Goal: Transaction & Acquisition: Purchase product/service

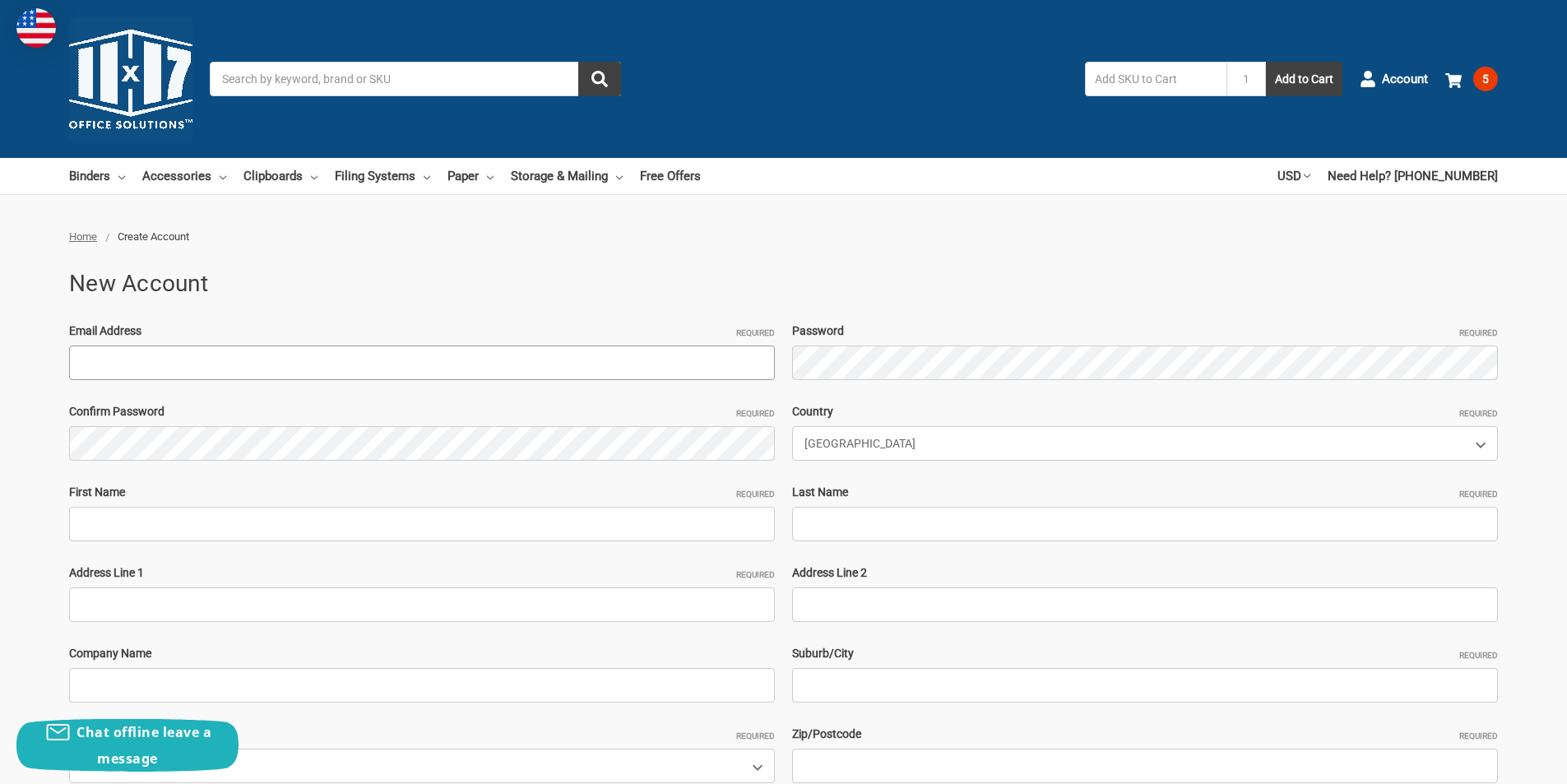
click at [301, 363] on input "Email Address Required" at bounding box center [422, 362] width 705 height 34
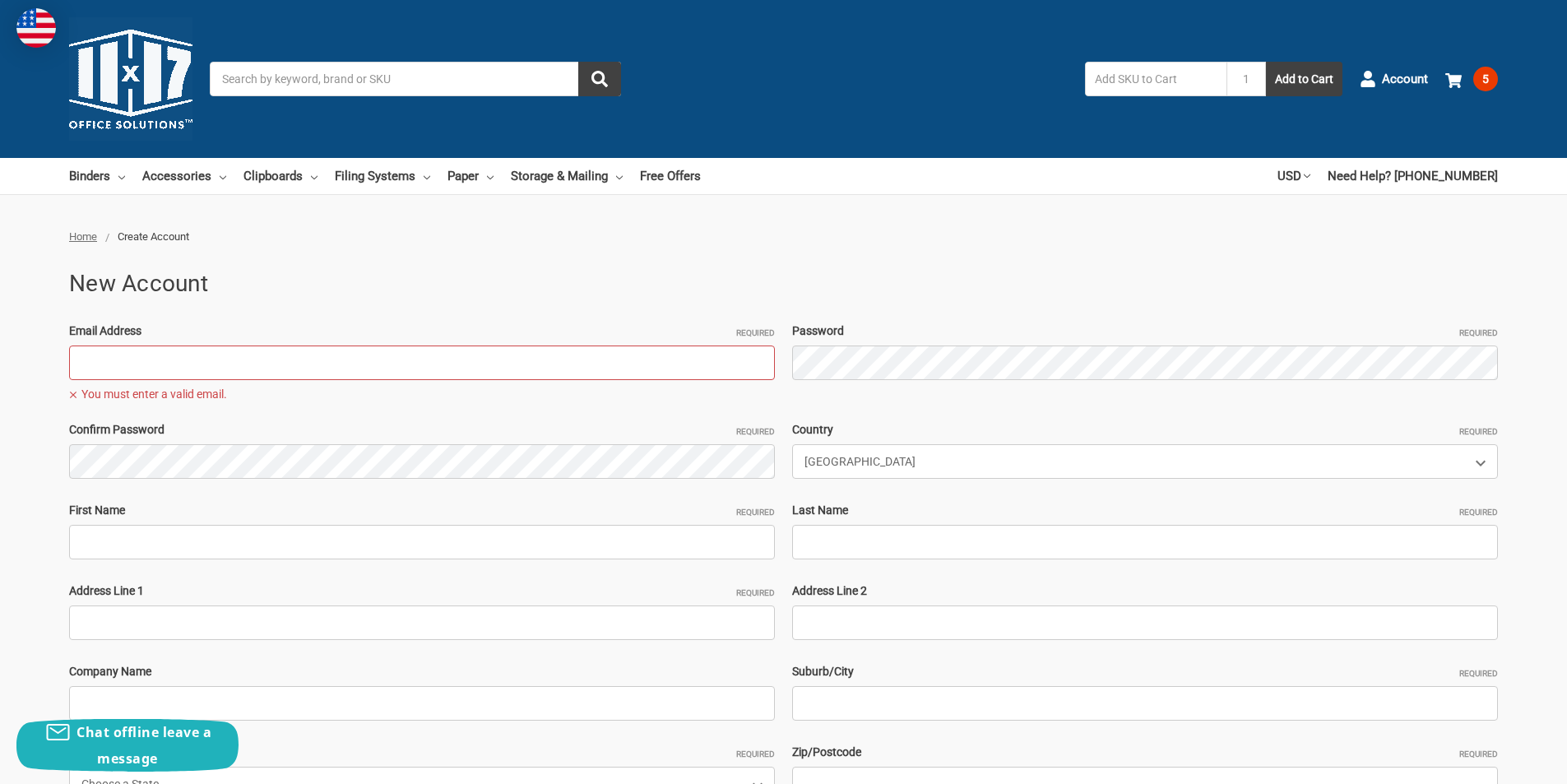
click at [159, 372] on input "Email Address Required" at bounding box center [422, 362] width 705 height 34
paste input "[EMAIL_ADDRESS][DOMAIN_NAME]"
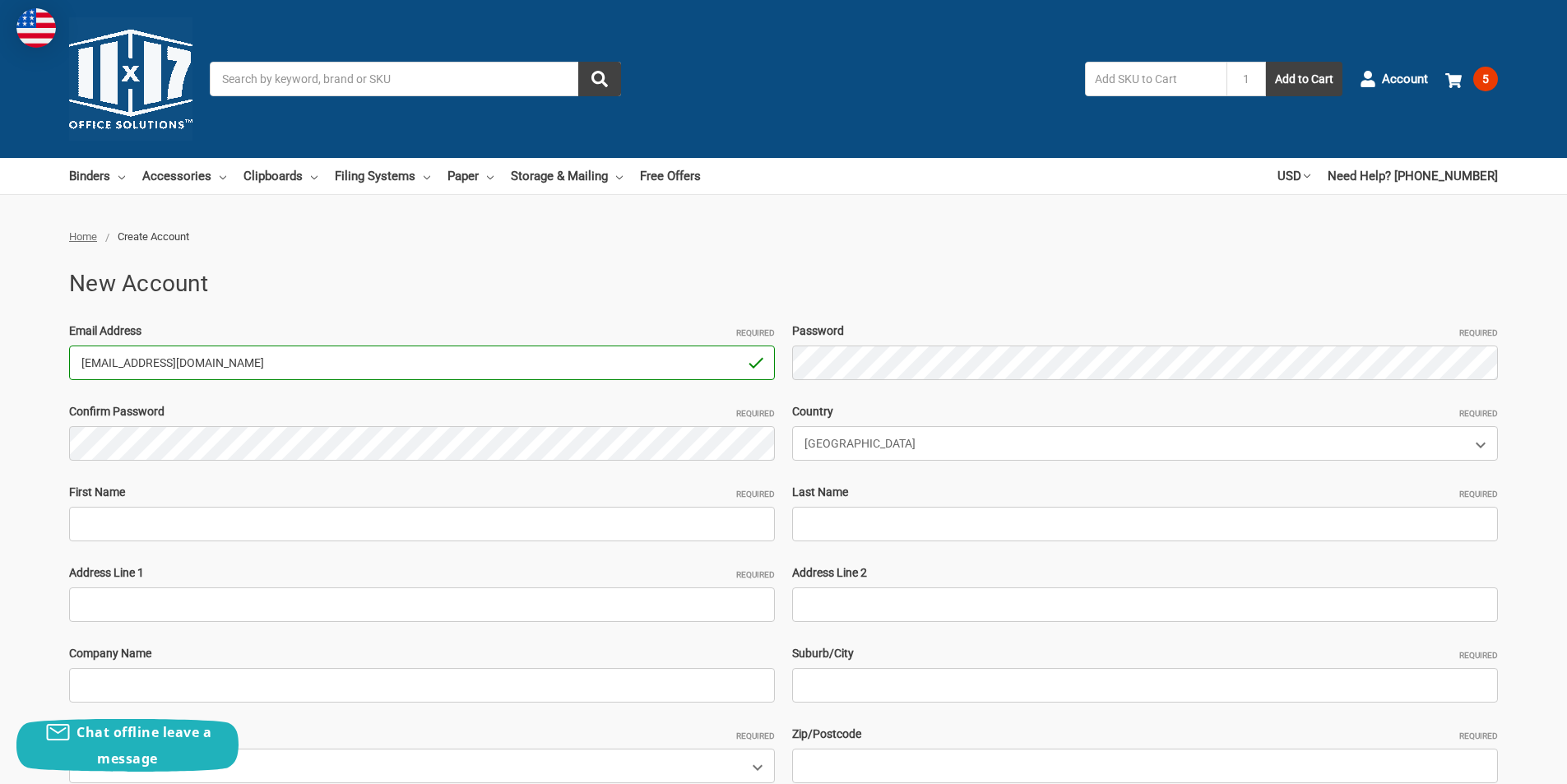
type input "[EMAIL_ADDRESS][DOMAIN_NAME]"
click at [913, 380] on div "Email Address Required FredLewis25@outlook.com You must enter a valid email. Pa…" at bounding box center [784, 604] width 1446 height 564
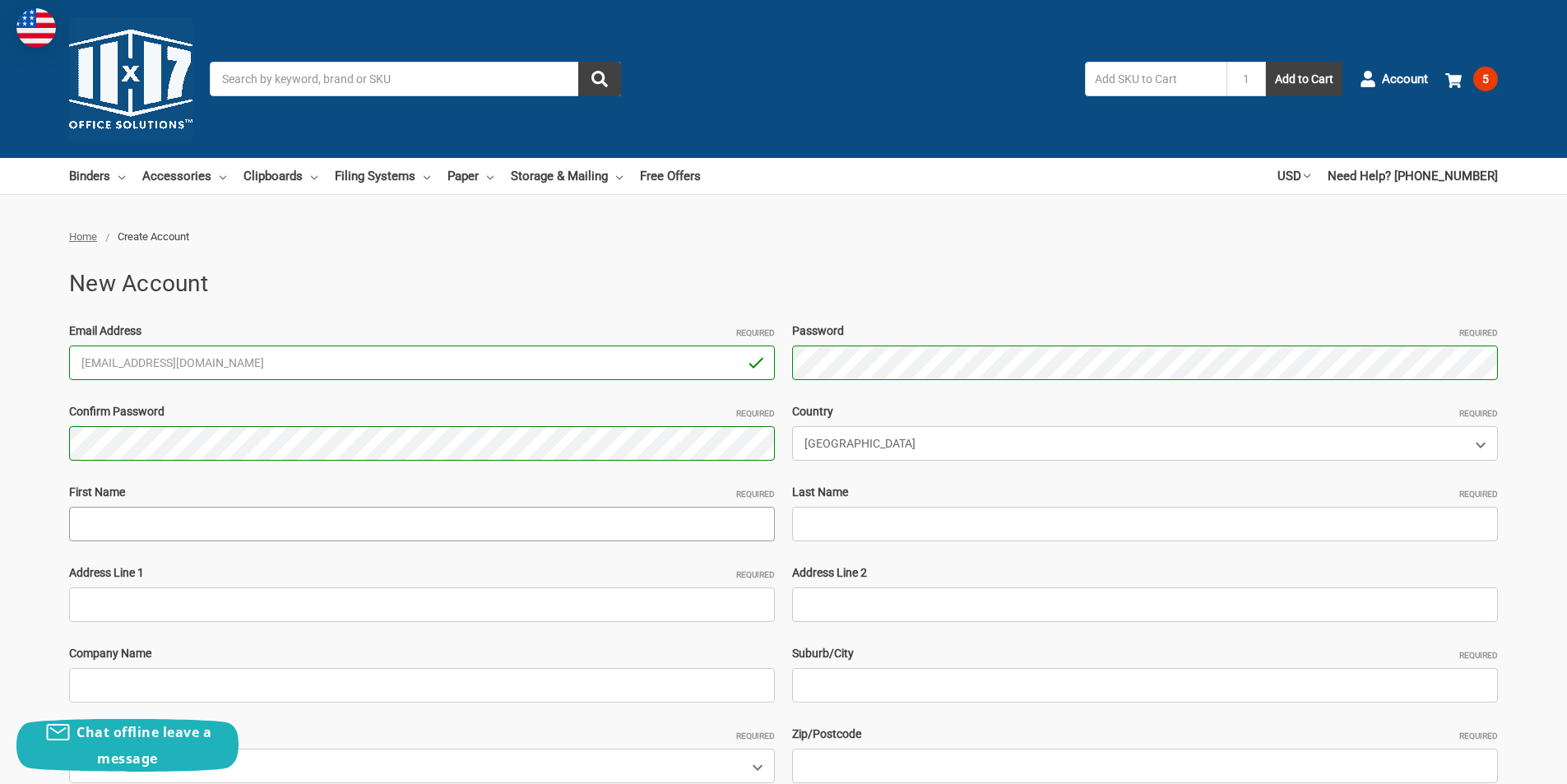
click at [277, 533] on input "First Name Required" at bounding box center [422, 524] width 705 height 34
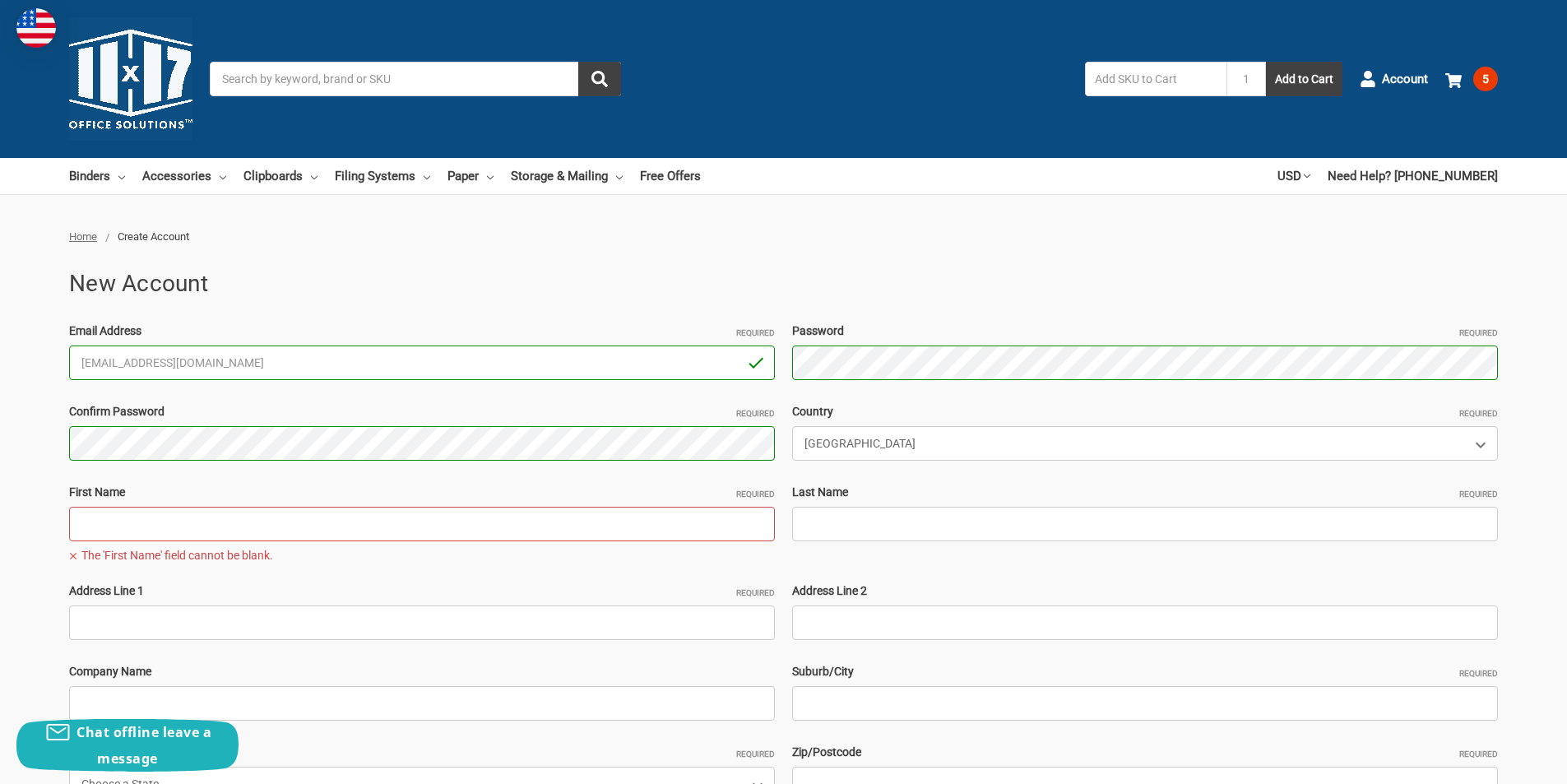
paste input "Fred Lewis"
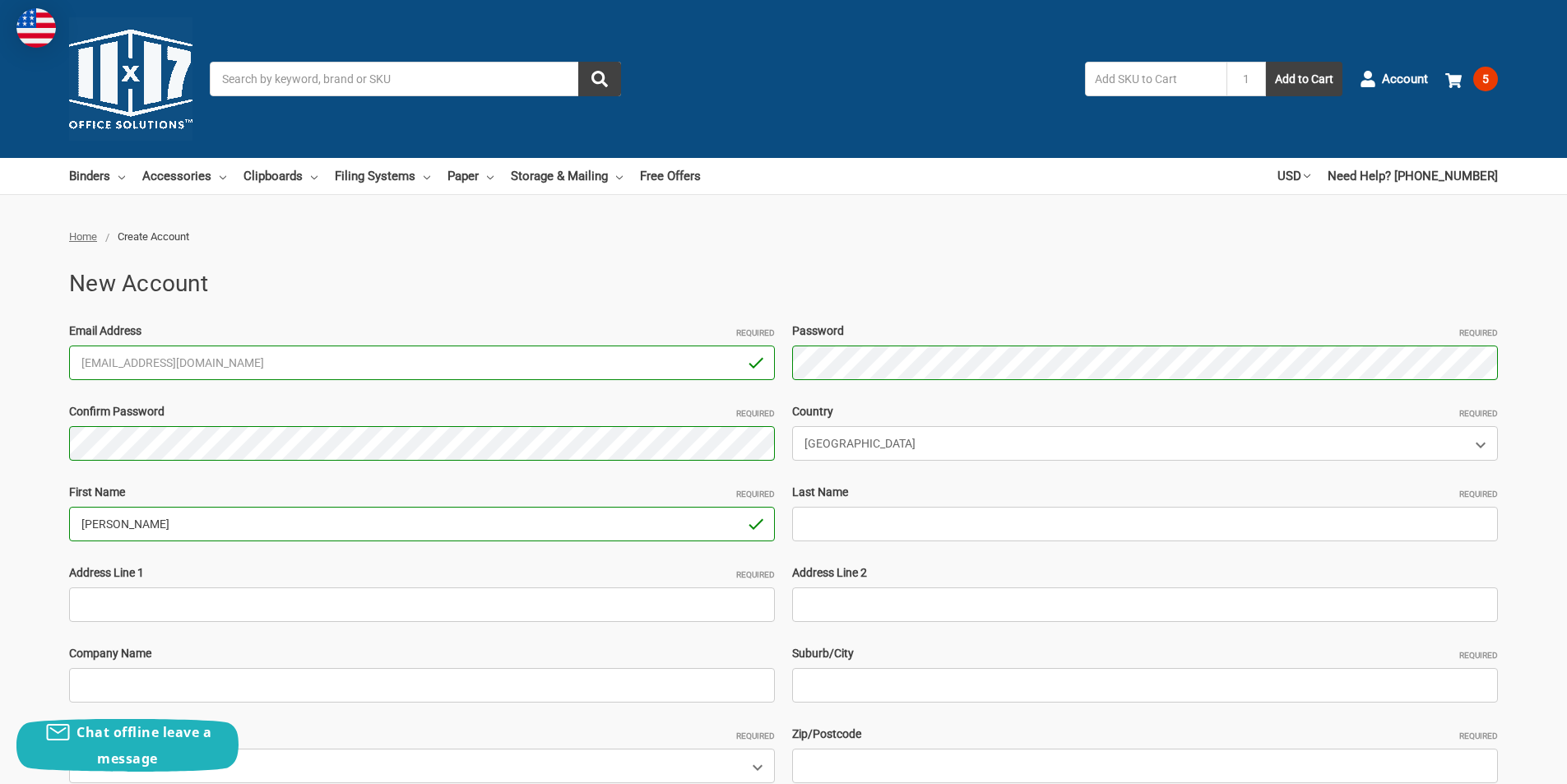
click at [126, 530] on input "Fred Lewis" at bounding box center [422, 524] width 705 height 34
type input "Fred"
click at [1036, 535] on input "Last Name Required" at bounding box center [1144, 524] width 705 height 34
paste input "Lewis"
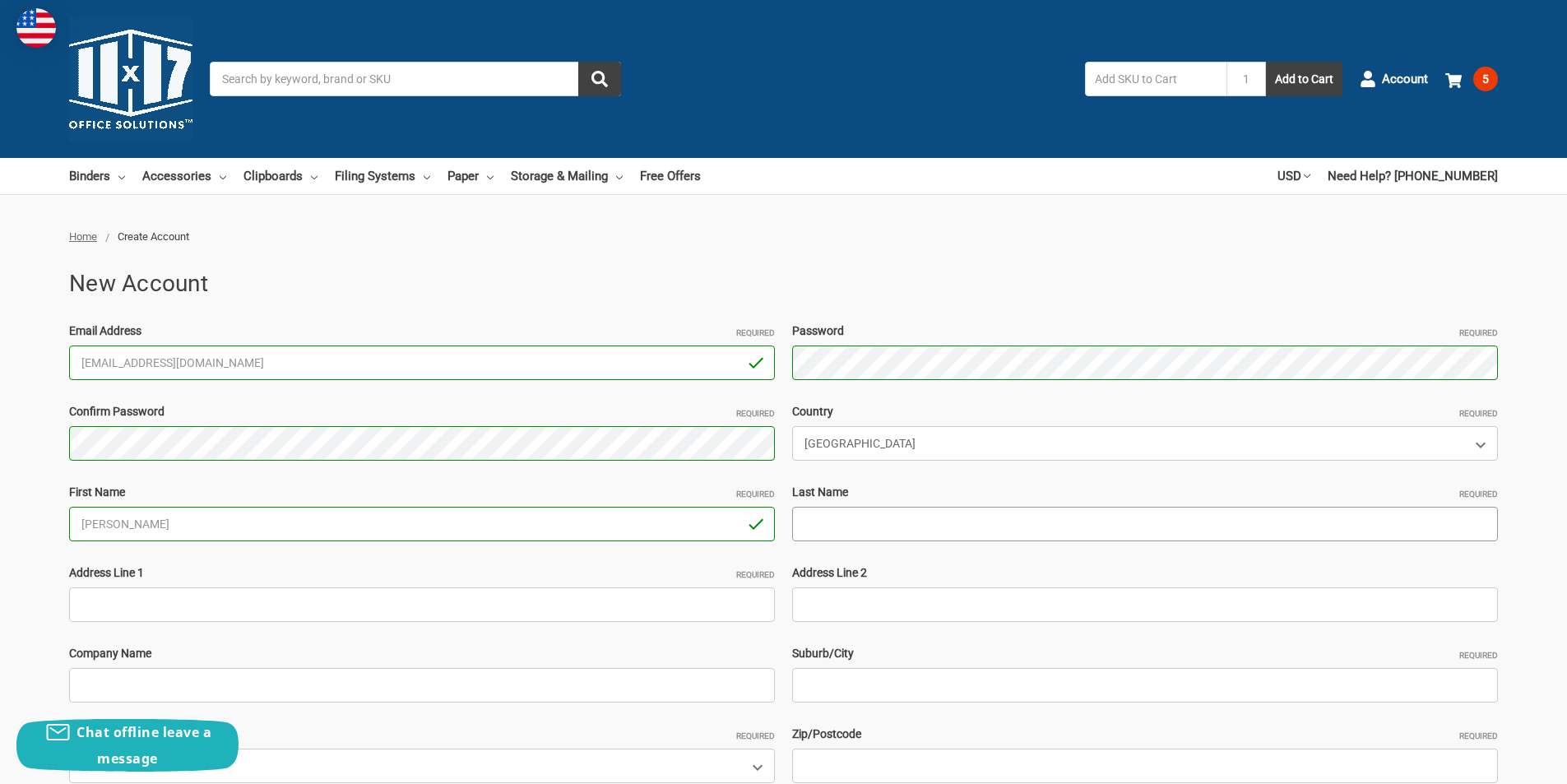
type input "Lewis"
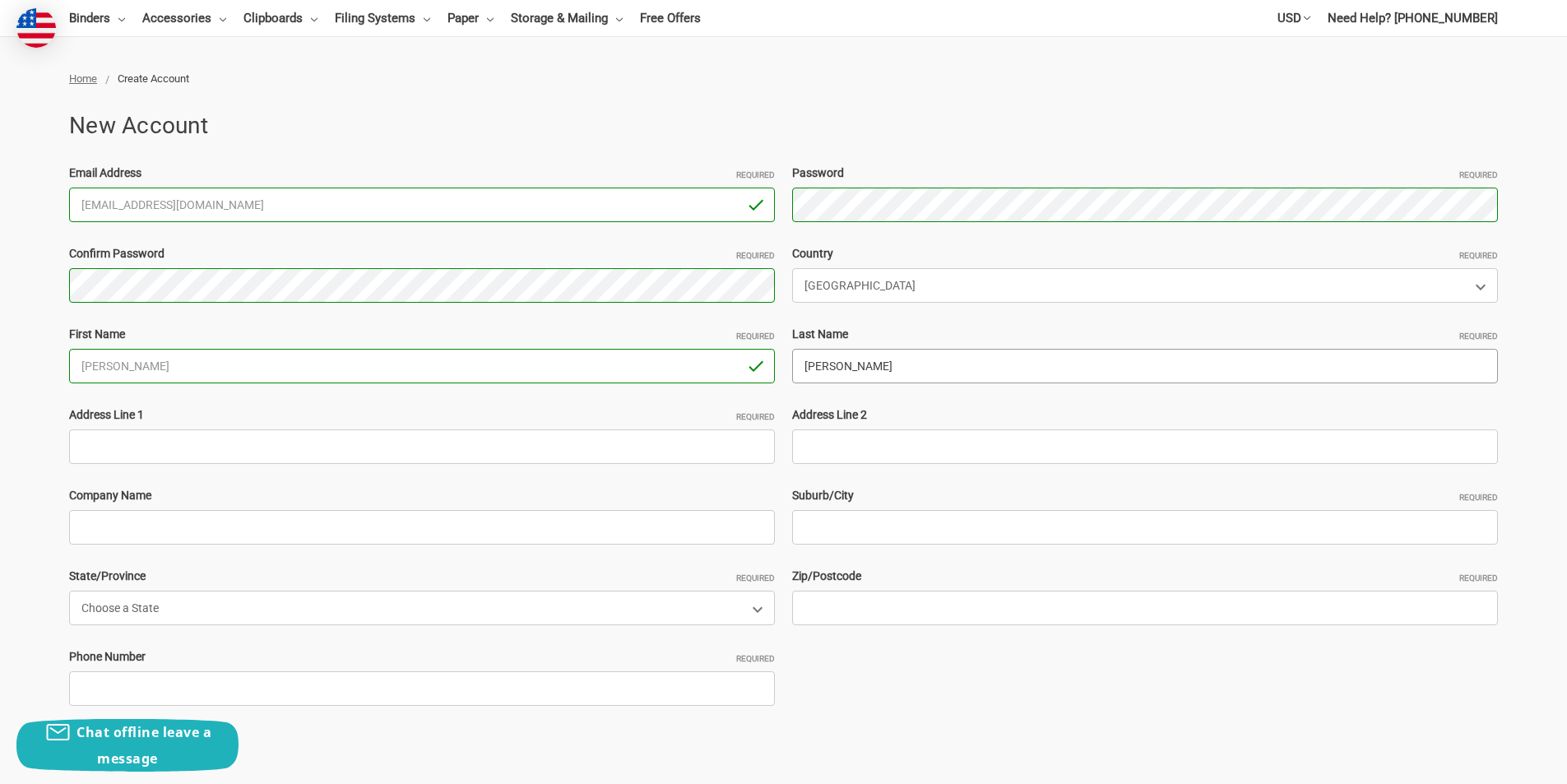
scroll to position [165, 0]
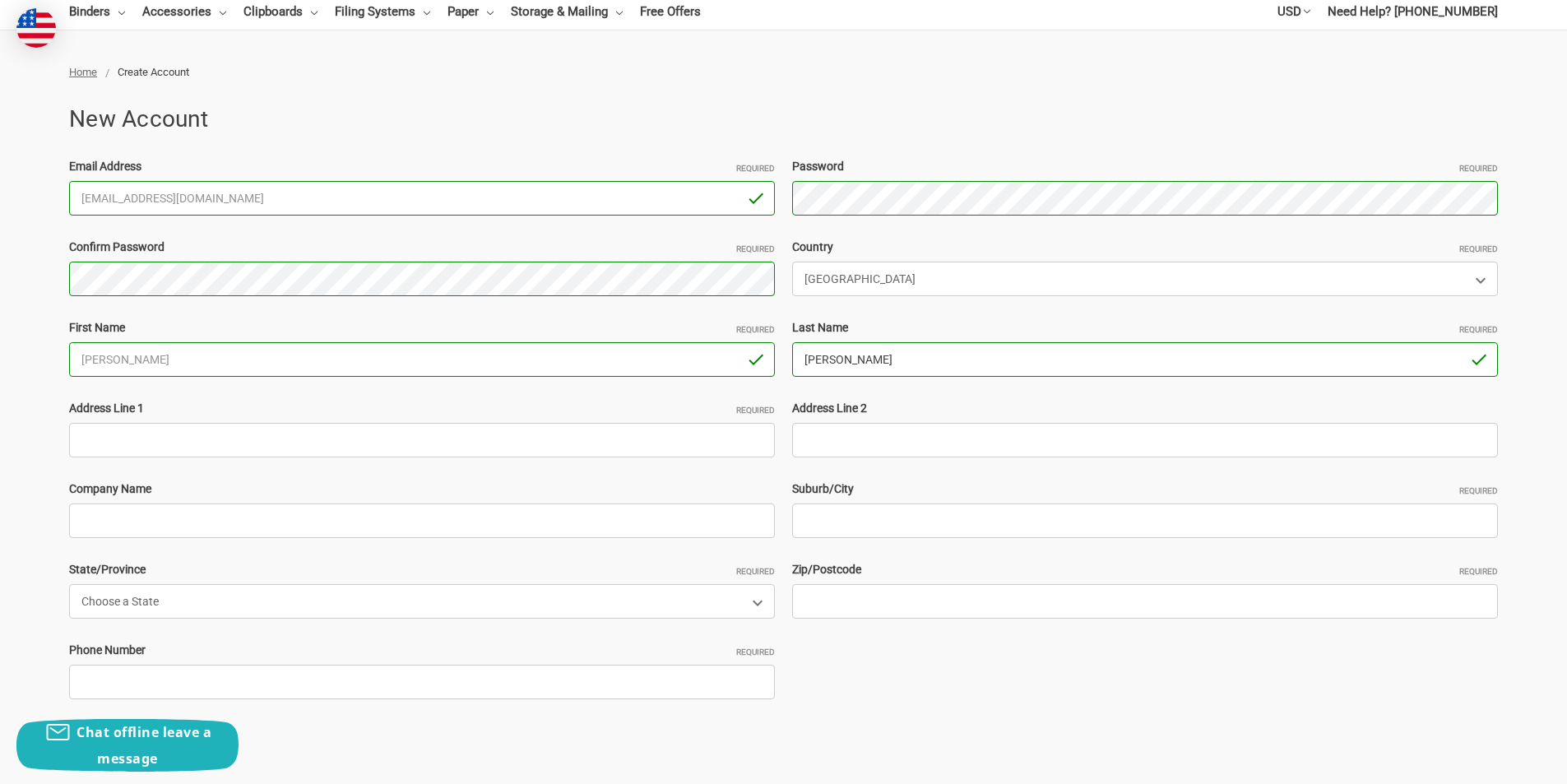
drag, startPoint x: 994, startPoint y: 353, endPoint x: 816, endPoint y: 374, distance: 179.2
click at [816, 374] on input "Lewis" at bounding box center [1144, 359] width 705 height 34
click at [890, 365] on input "Lewis" at bounding box center [1144, 359] width 705 height 34
drag, startPoint x: 890, startPoint y: 365, endPoint x: 681, endPoint y: 372, distance: 209.1
click at [680, 371] on div "Email Address Required FredLewis25@outlook.com You must enter a valid email. Pa…" at bounding box center [784, 440] width 1446 height 564
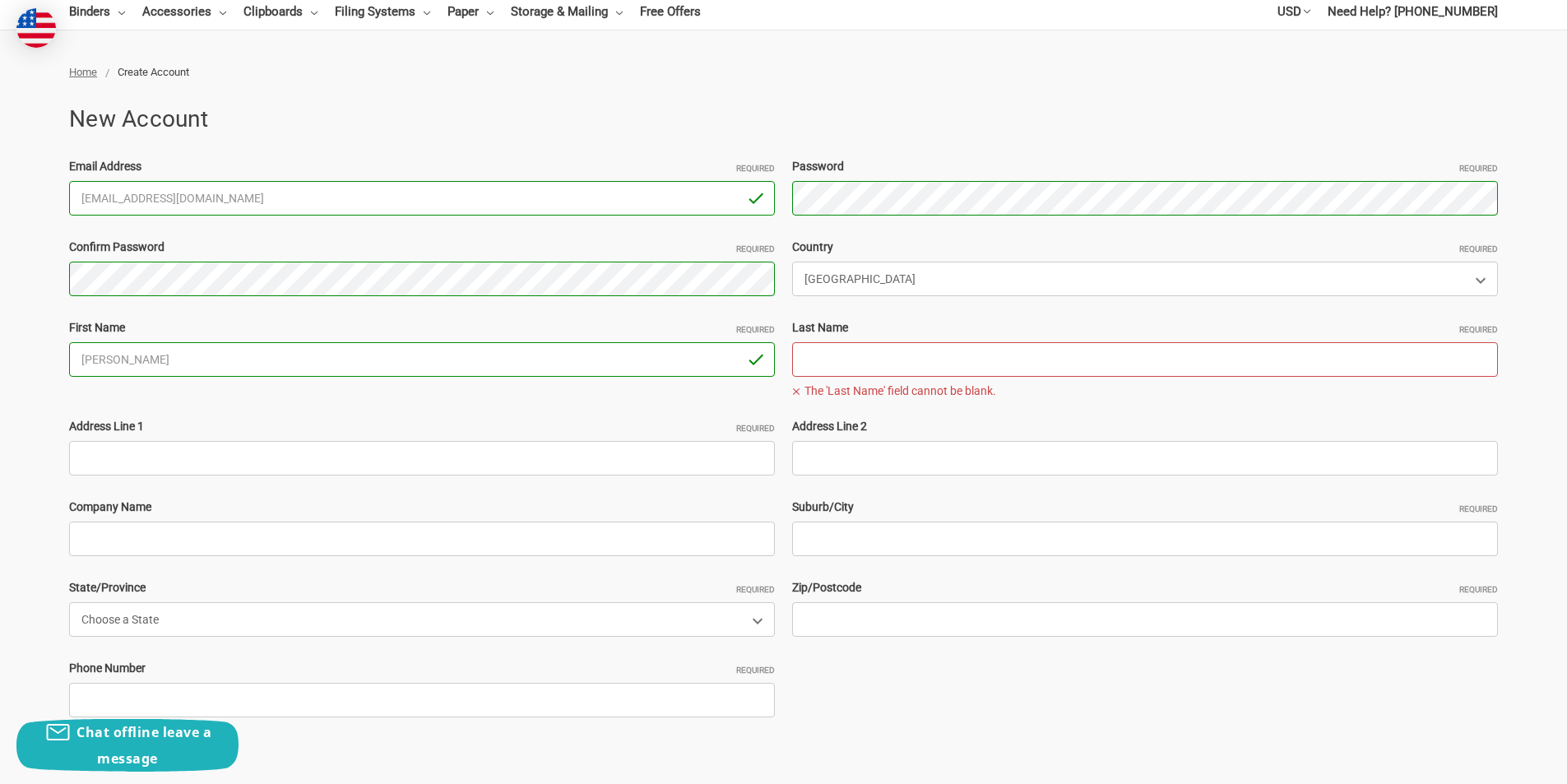
click at [937, 365] on input "Last Name Required" at bounding box center [1144, 359] width 705 height 34
click at [862, 354] on input "Last Name Required" at bounding box center [1144, 359] width 705 height 34
paste input "ryan geo"
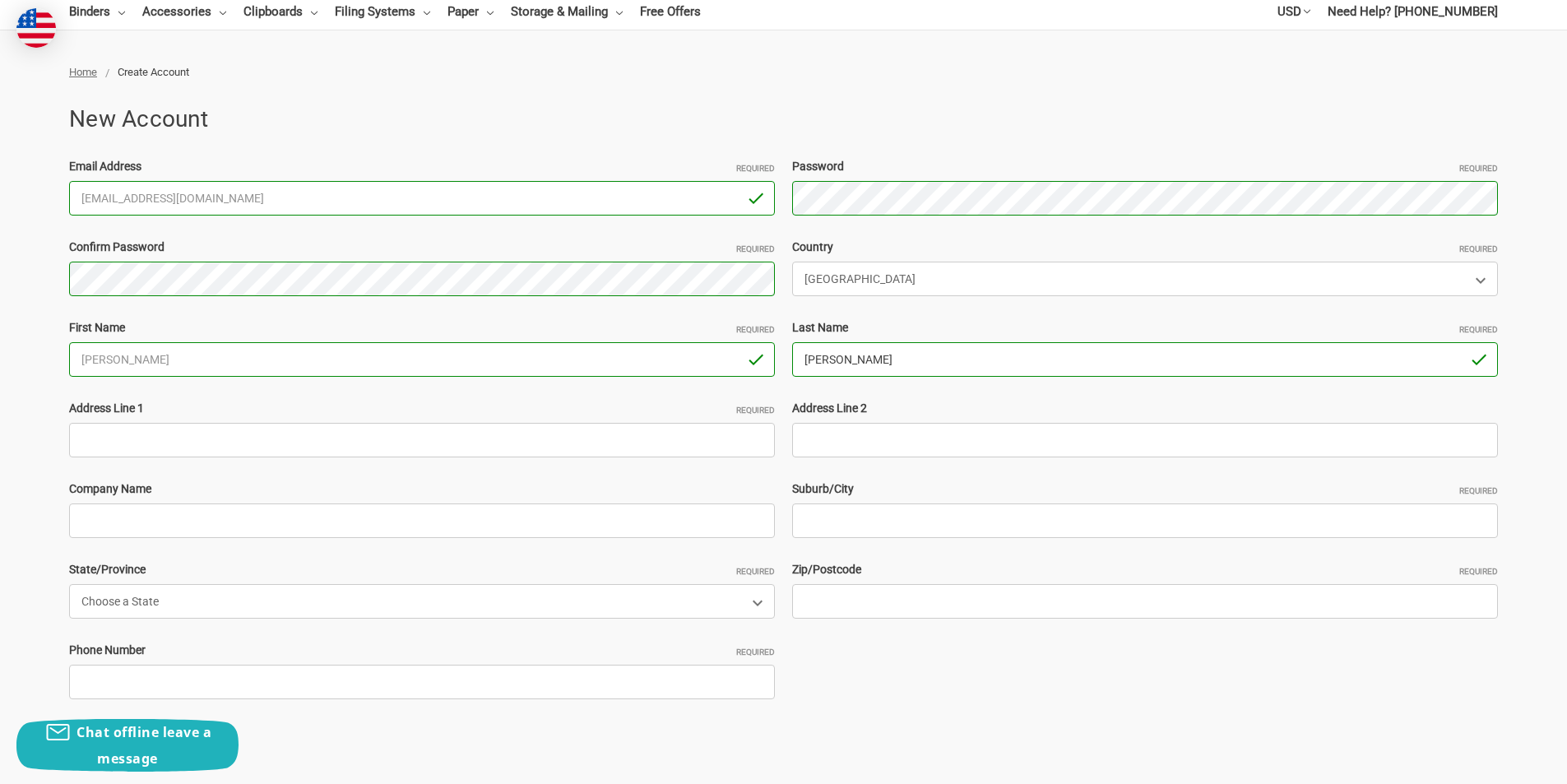
click at [837, 358] on input "ryan geo" at bounding box center [1144, 359] width 705 height 34
click at [829, 358] on input "ryan geo" at bounding box center [1144, 359] width 705 height 34
type input "ryangeo"
click at [292, 440] on input "Address Line 1 Required" at bounding box center [422, 440] width 705 height 34
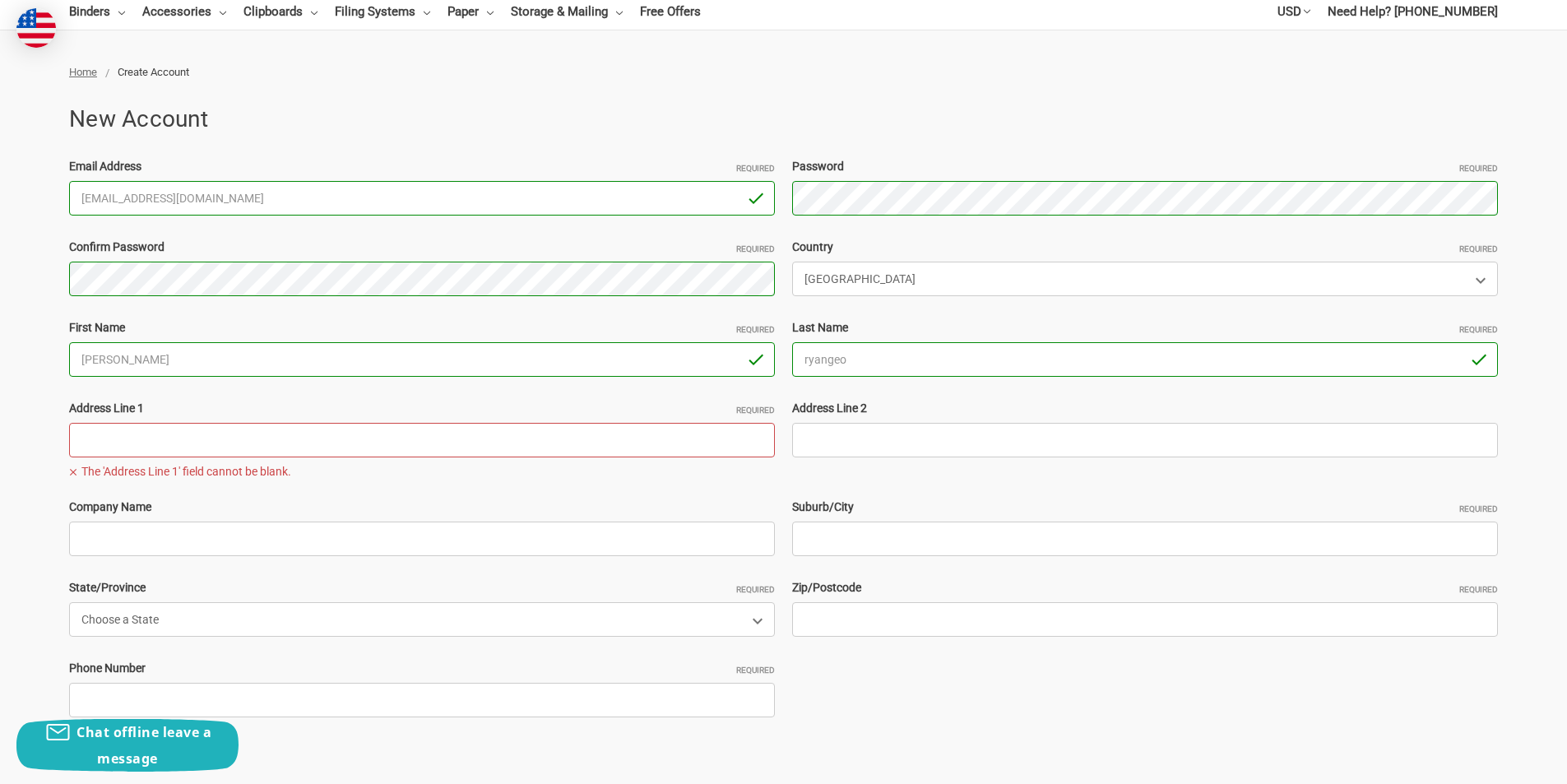
paste input "949 Brandon way Fairfield 94533 California USA ""
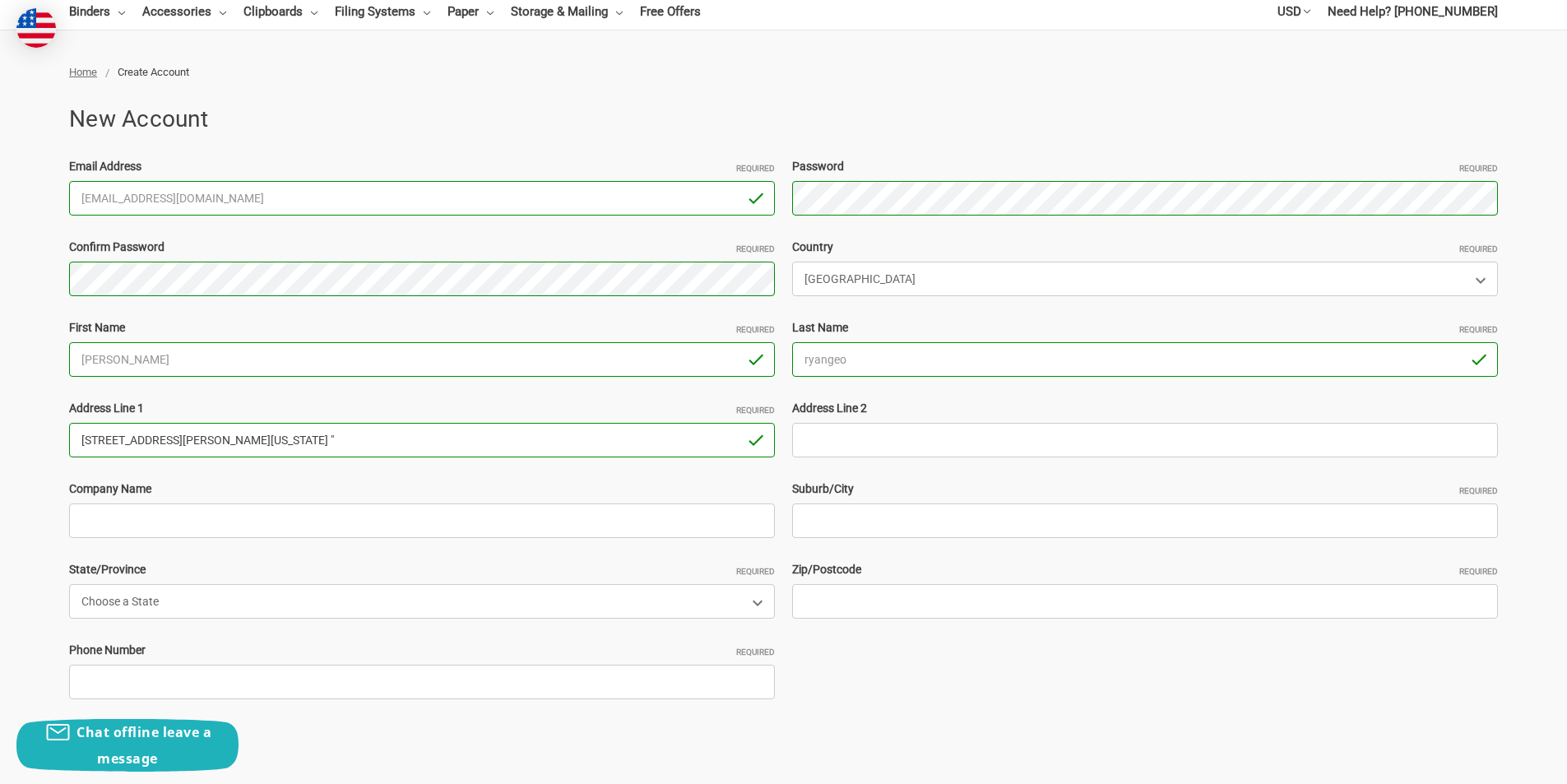
drag, startPoint x: 301, startPoint y: 434, endPoint x: 476, endPoint y: 444, distance: 175.3
click at [476, 444] on input "949 Brandon way Fairfield 94533 California USA "" at bounding box center [422, 440] width 705 height 34
click at [234, 441] on input "949 Brandon way Fairfield 94533 California" at bounding box center [422, 440] width 705 height 34
type input "949 Brandon way Fairfield California"
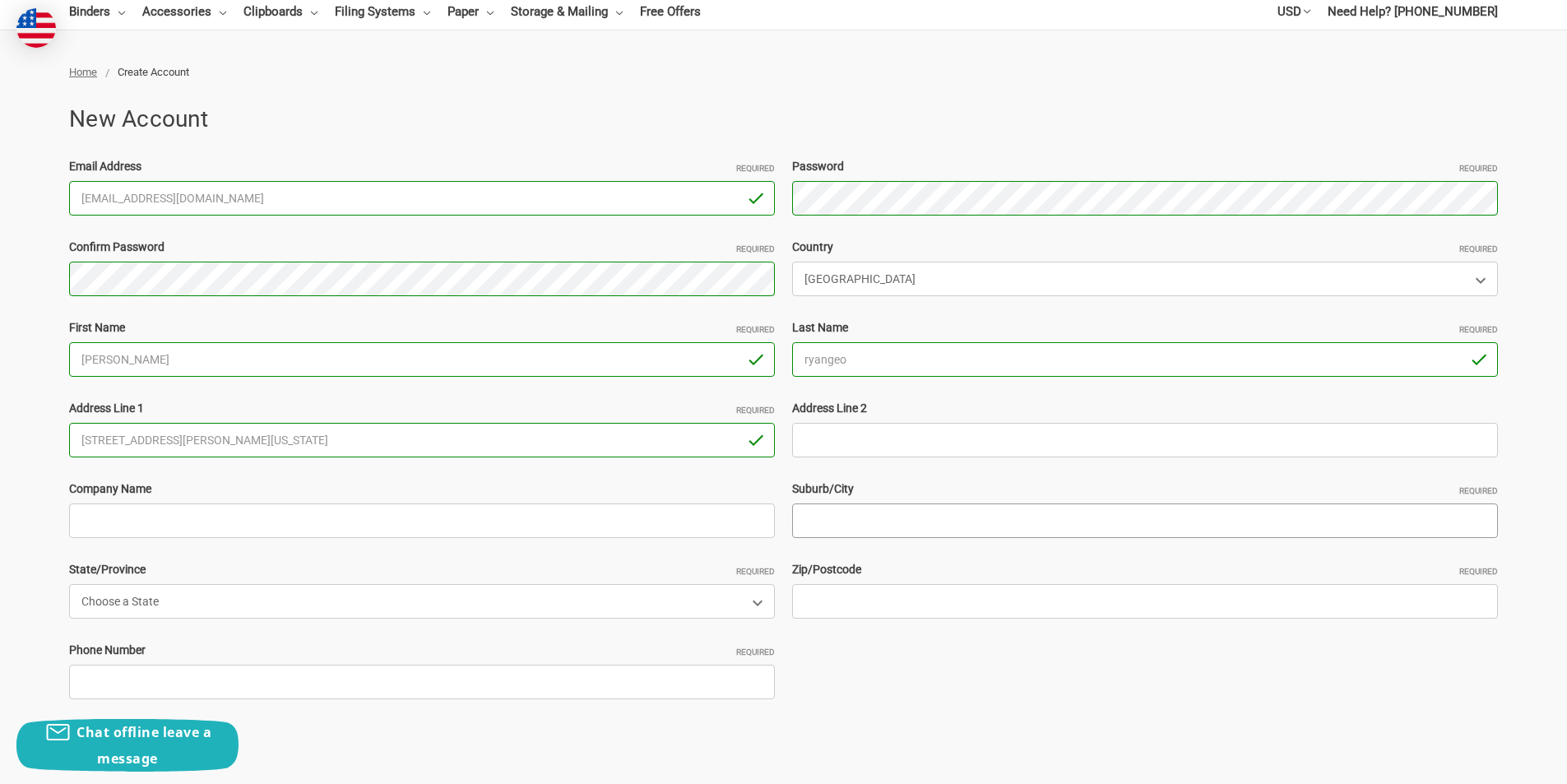
click at [852, 516] on input "Suburb/City Required" at bounding box center [1144, 520] width 705 height 34
paste input "94533"
click at [910, 514] on input "94533" at bounding box center [1144, 520] width 705 height 34
type input "94533"
click at [219, 435] on input "949 Brandon way Fairfield California" at bounding box center [422, 440] width 705 height 34
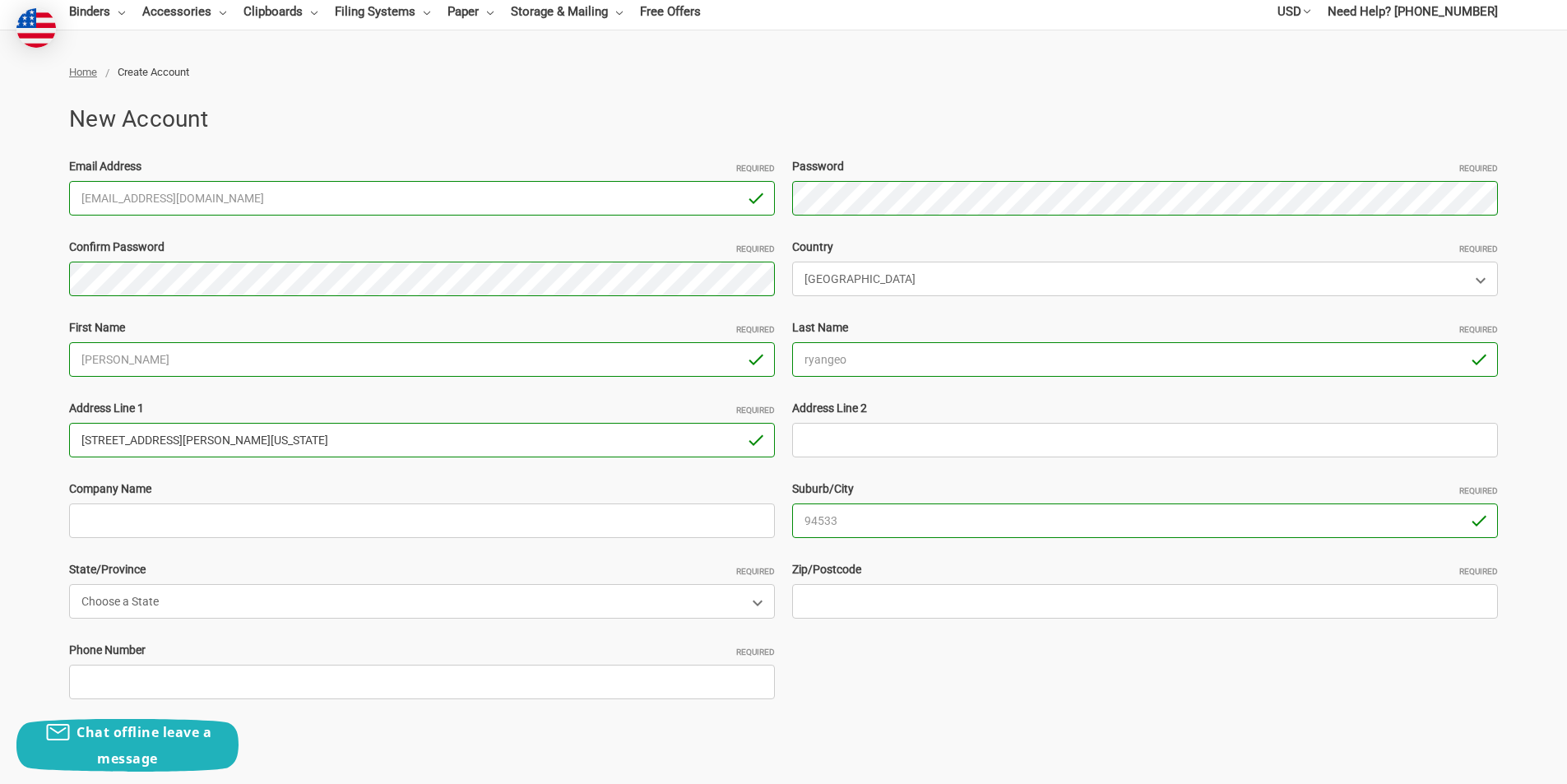
click at [219, 435] on input "949 Brandon way Fairfield California" at bounding box center [422, 440] width 705 height 34
type input "949 Brandon way Fairfield"
click at [850, 598] on input "Zip/Postcode Required" at bounding box center [1144, 601] width 705 height 34
click at [939, 524] on input "94533" at bounding box center [1144, 520] width 705 height 34
paste input "California"
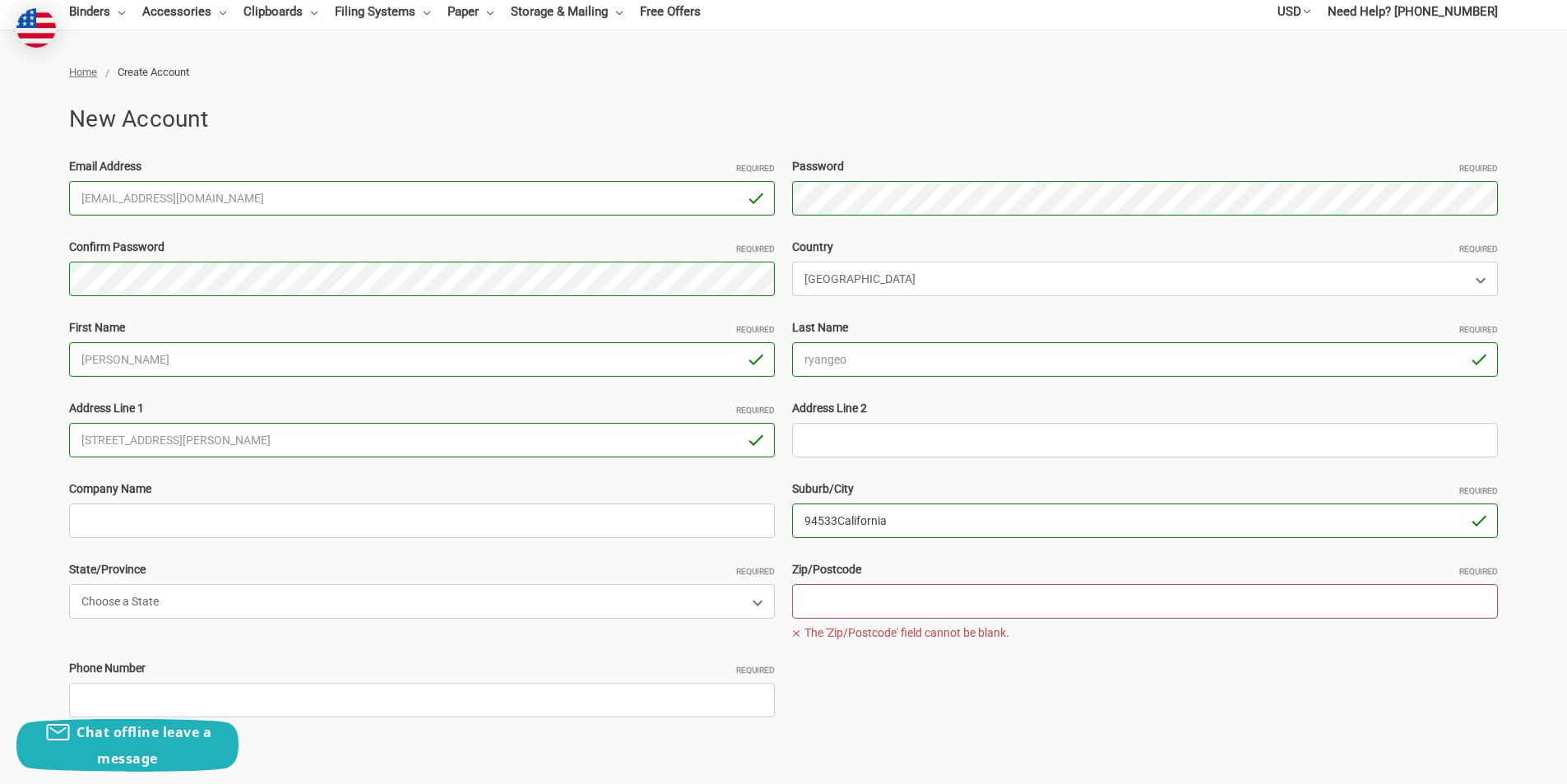
drag, startPoint x: 835, startPoint y: 523, endPoint x: 784, endPoint y: 542, distance: 54.4
click at [779, 541] on div "Email Address Required FredLewis25@outlook.com You must enter a valid email. Pa…" at bounding box center [784, 449] width 1446 height 583
type input "California"
click at [942, 612] on input "Zip/Postcode Required" at bounding box center [1144, 601] width 705 height 34
paste input "94533"
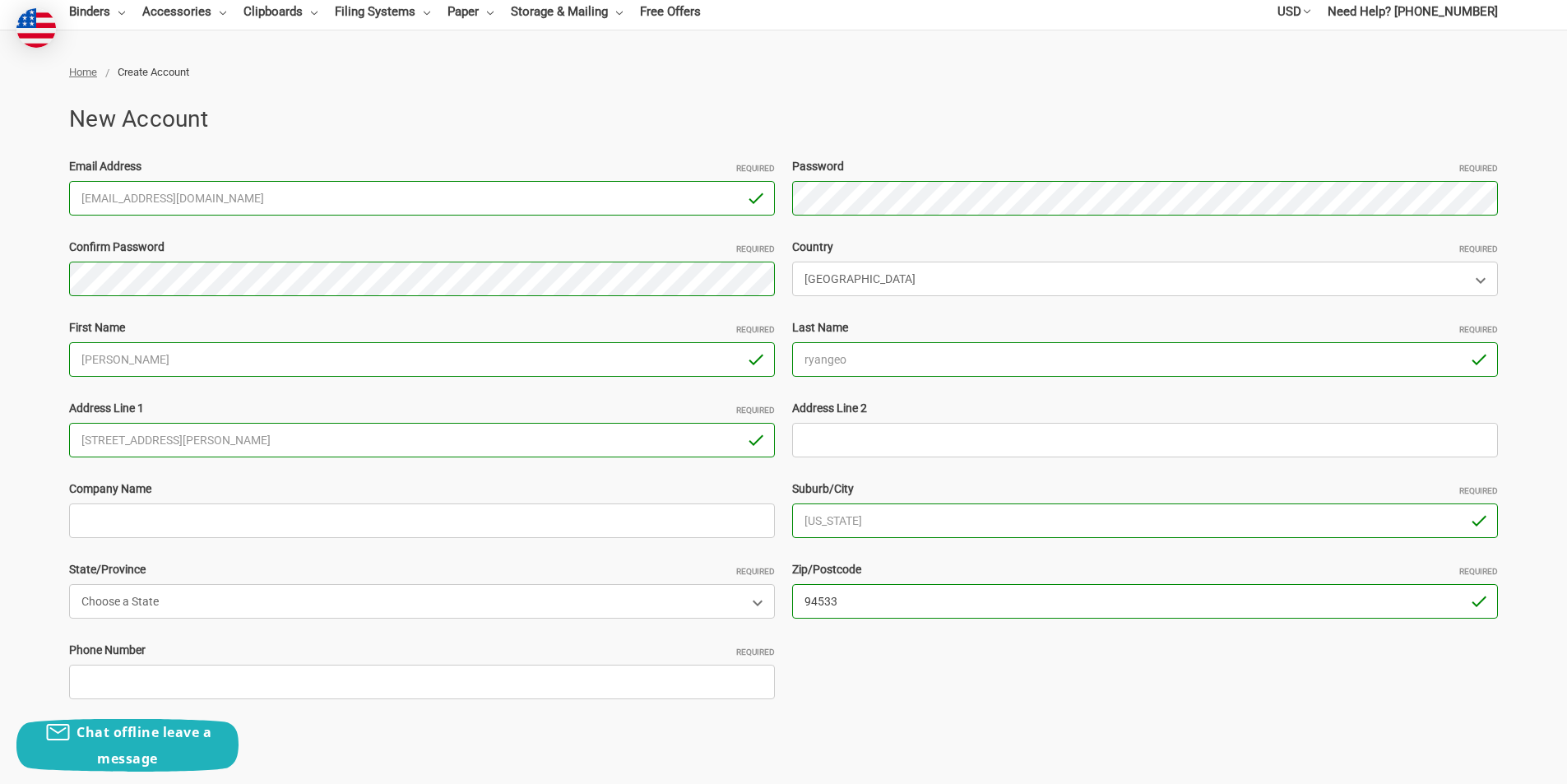
type input "94533"
click at [184, 440] on input "949 Brandon way Fairfield" at bounding box center [422, 440] width 705 height 34
type input "[STREET_ADDRESS][PERSON_NAME]"
click at [176, 601] on select "Choose a State Alabama Alaska American Samoa Arizona Arkansas Armed Forces Afri…" at bounding box center [422, 601] width 705 height 34
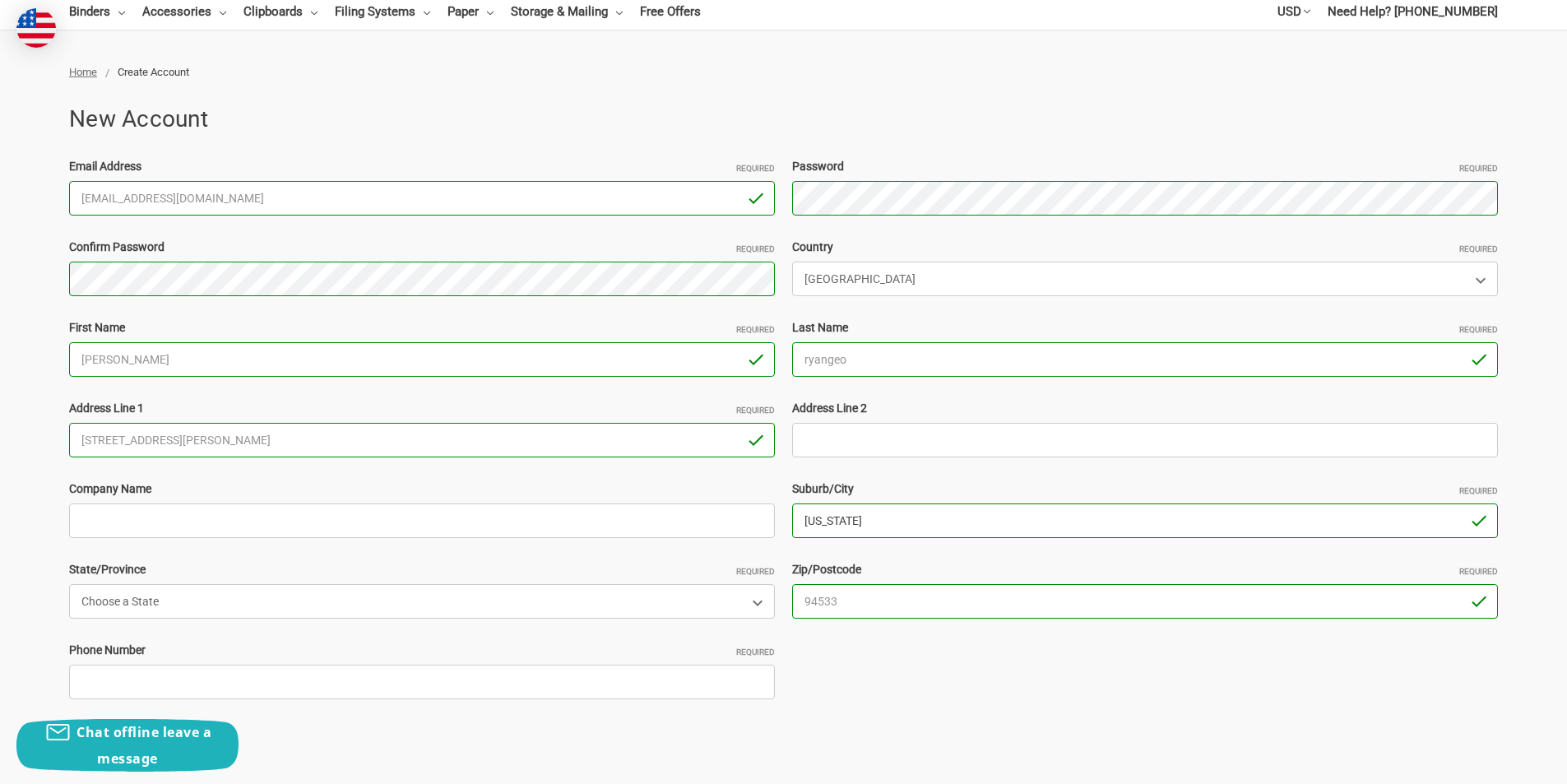
click at [987, 523] on input "California" at bounding box center [1144, 520] width 705 height 34
paste input "Fairfield"
drag, startPoint x: 852, startPoint y: 517, endPoint x: 678, endPoint y: 540, distance: 175.5
click at [678, 539] on div "Email Address Required FredLewis25@outlook.com You must enter a valid email. Pa…" at bounding box center [784, 449] width 1446 height 583
type input "Fairfield"
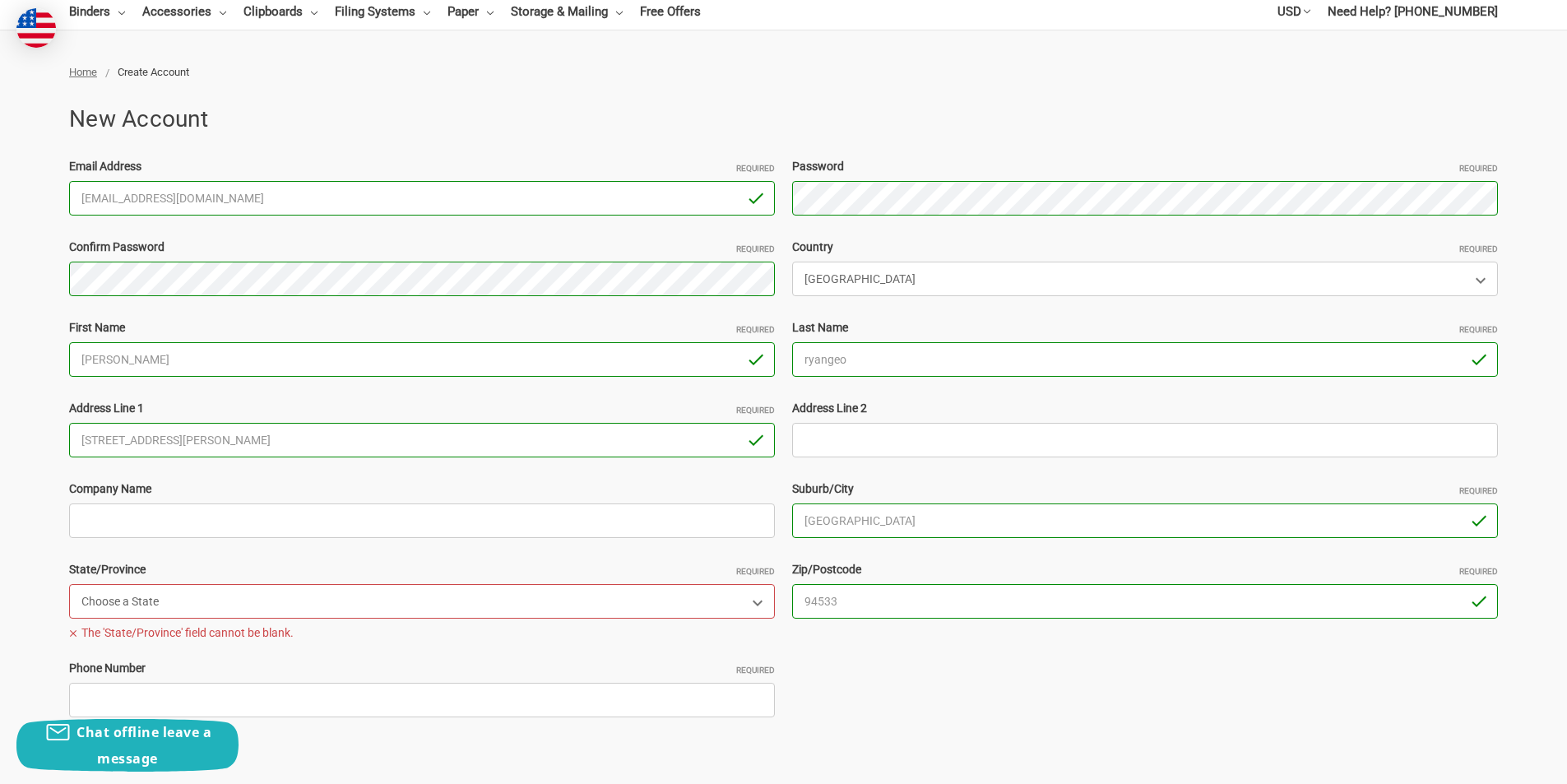
click at [266, 605] on select "Choose a State Alabama Alaska American Samoa Arizona Arkansas Armed Forces Afri…" at bounding box center [422, 601] width 705 height 34
select select "California"
click at [69, 584] on select "Choose a State Alabama Alaska American Samoa Arizona Arkansas Armed Forces Afri…" at bounding box center [422, 601] width 705 height 34
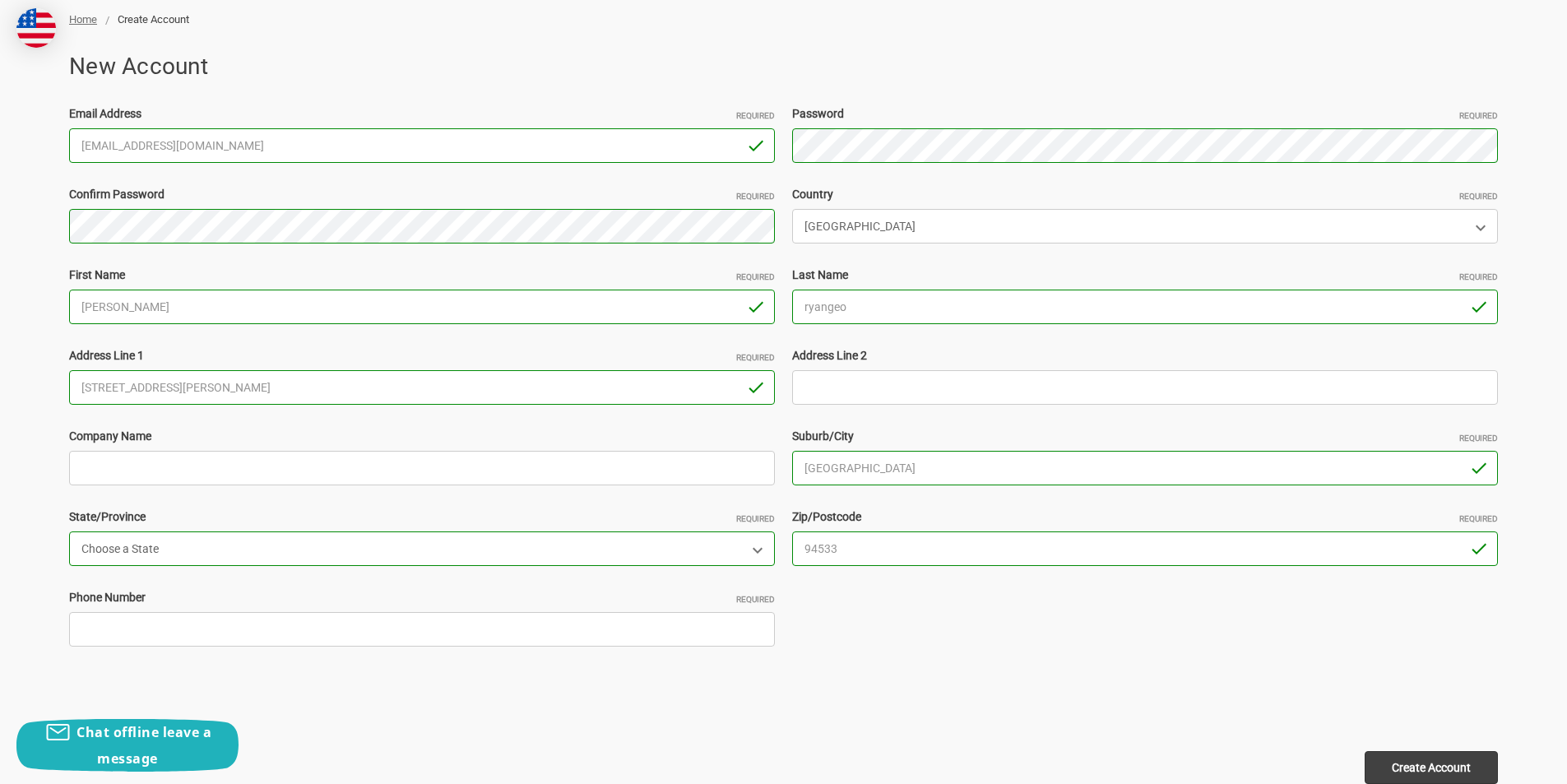
scroll to position [247, 0]
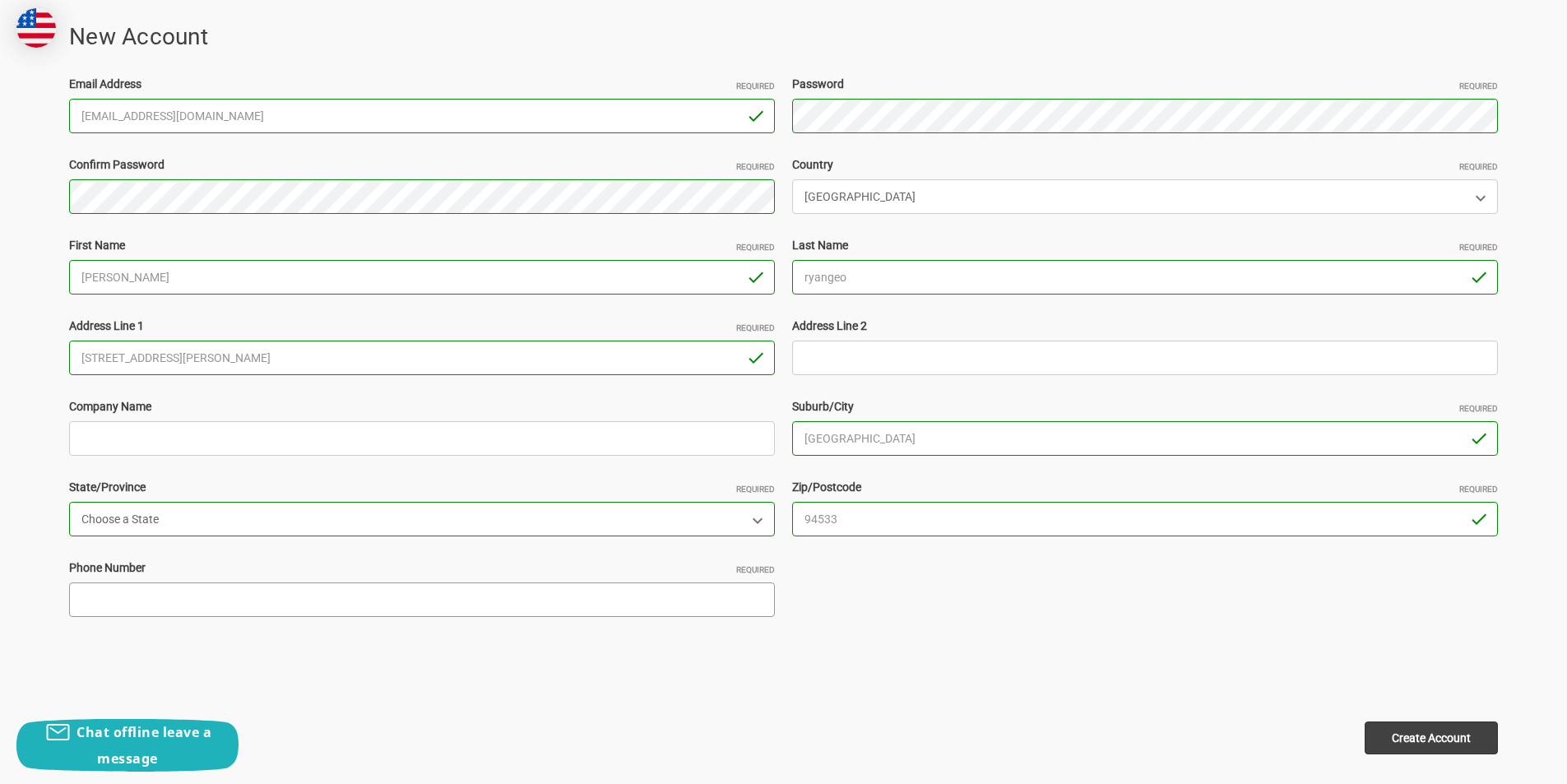
click at [129, 601] on input "Phone Number Required" at bounding box center [422, 600] width 705 height 34
type input "4300643235"
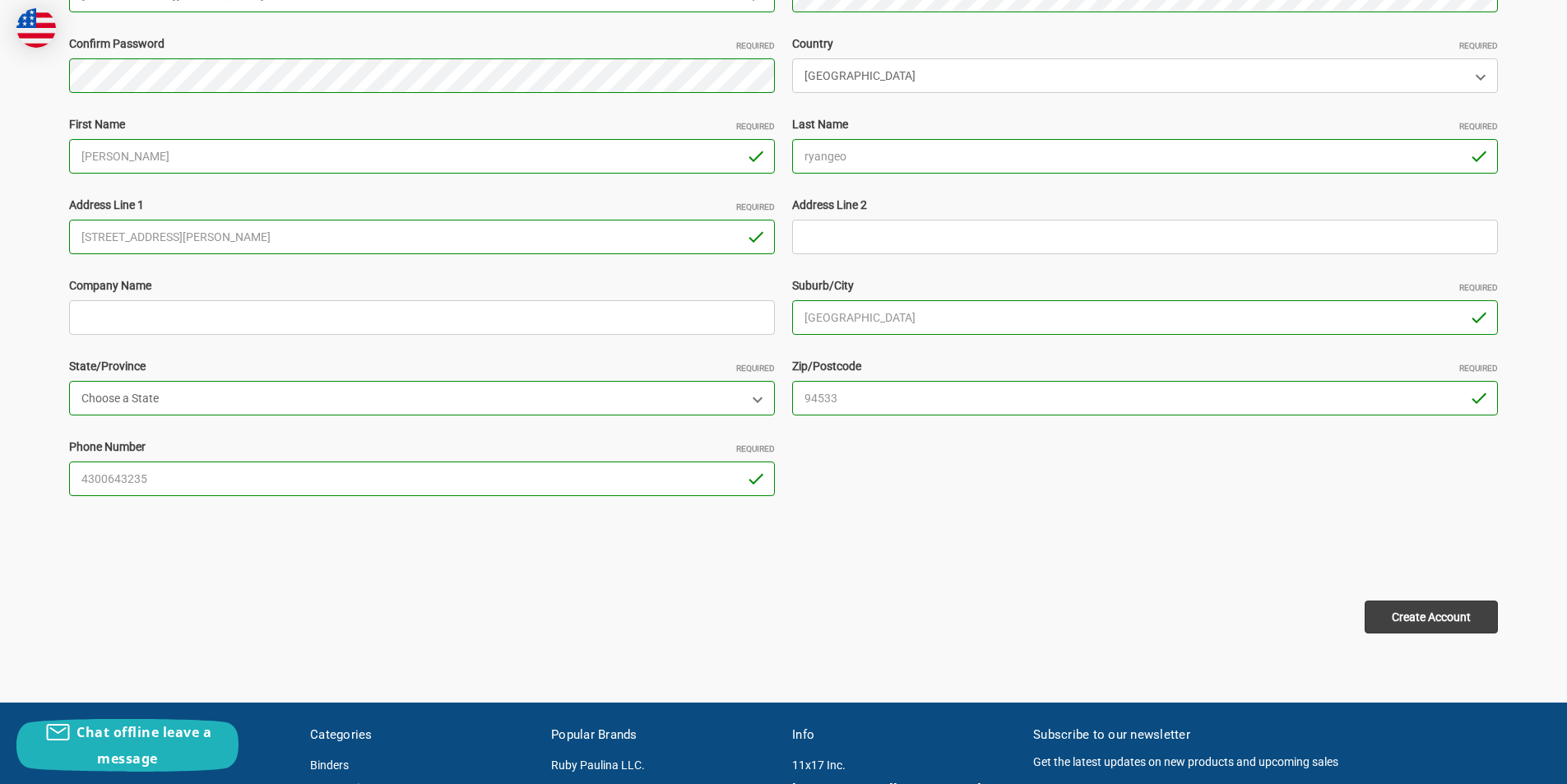
scroll to position [576, 0]
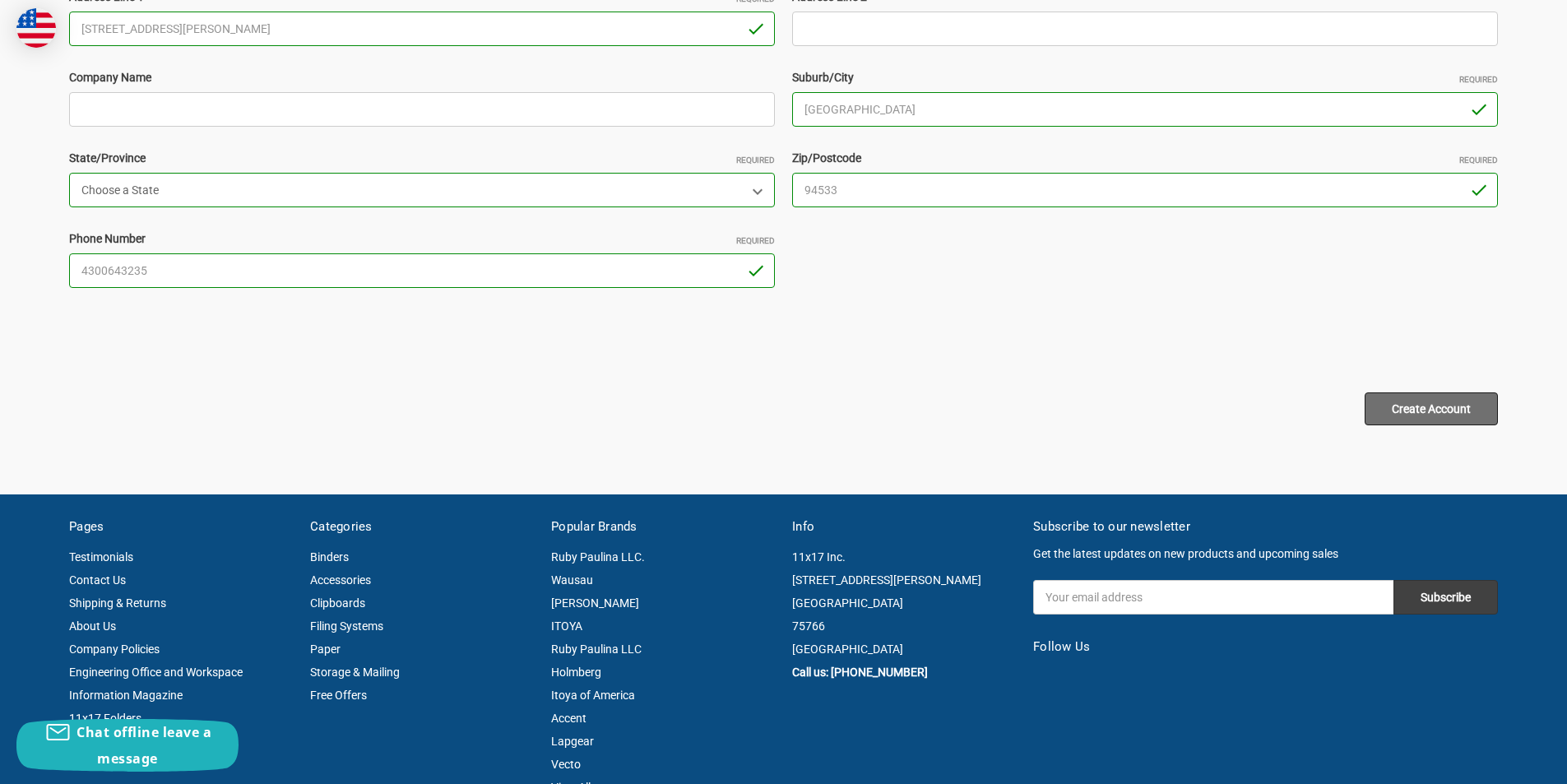
click at [1450, 413] on input "Create Account" at bounding box center [1431, 409] width 133 height 33
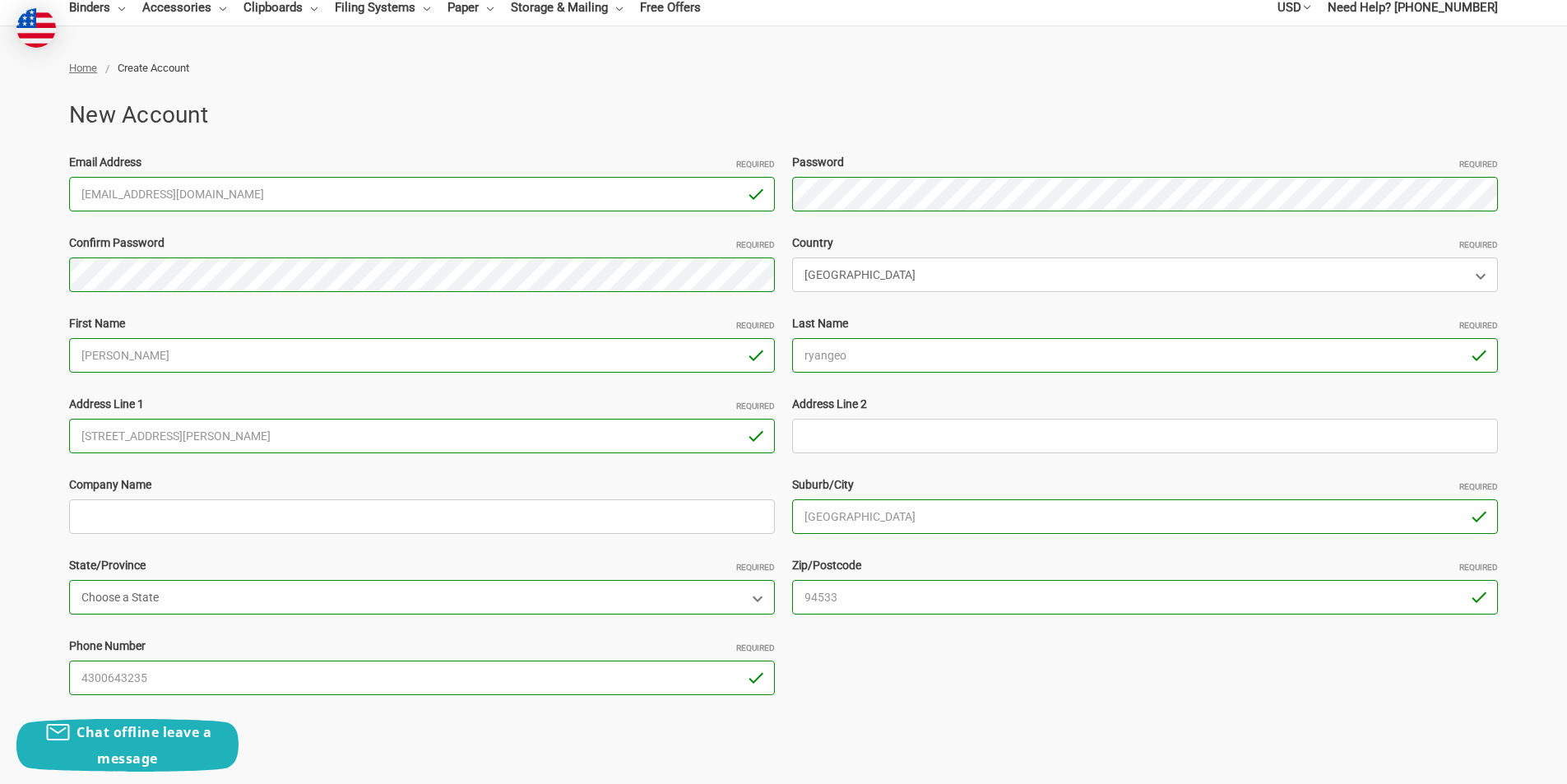
scroll to position [165, 0]
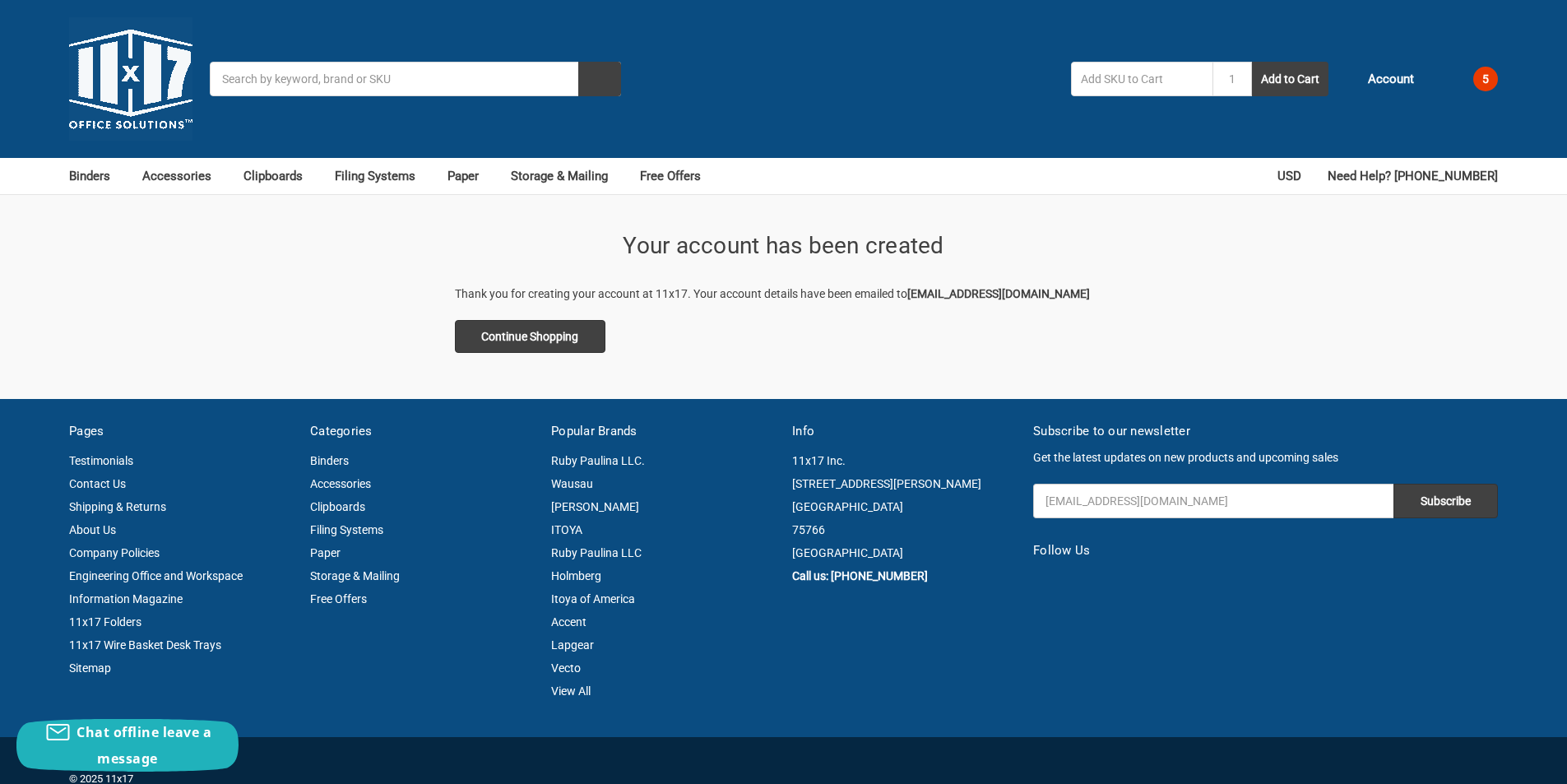
click at [1489, 79] on span "5" at bounding box center [1486, 79] width 25 height 25
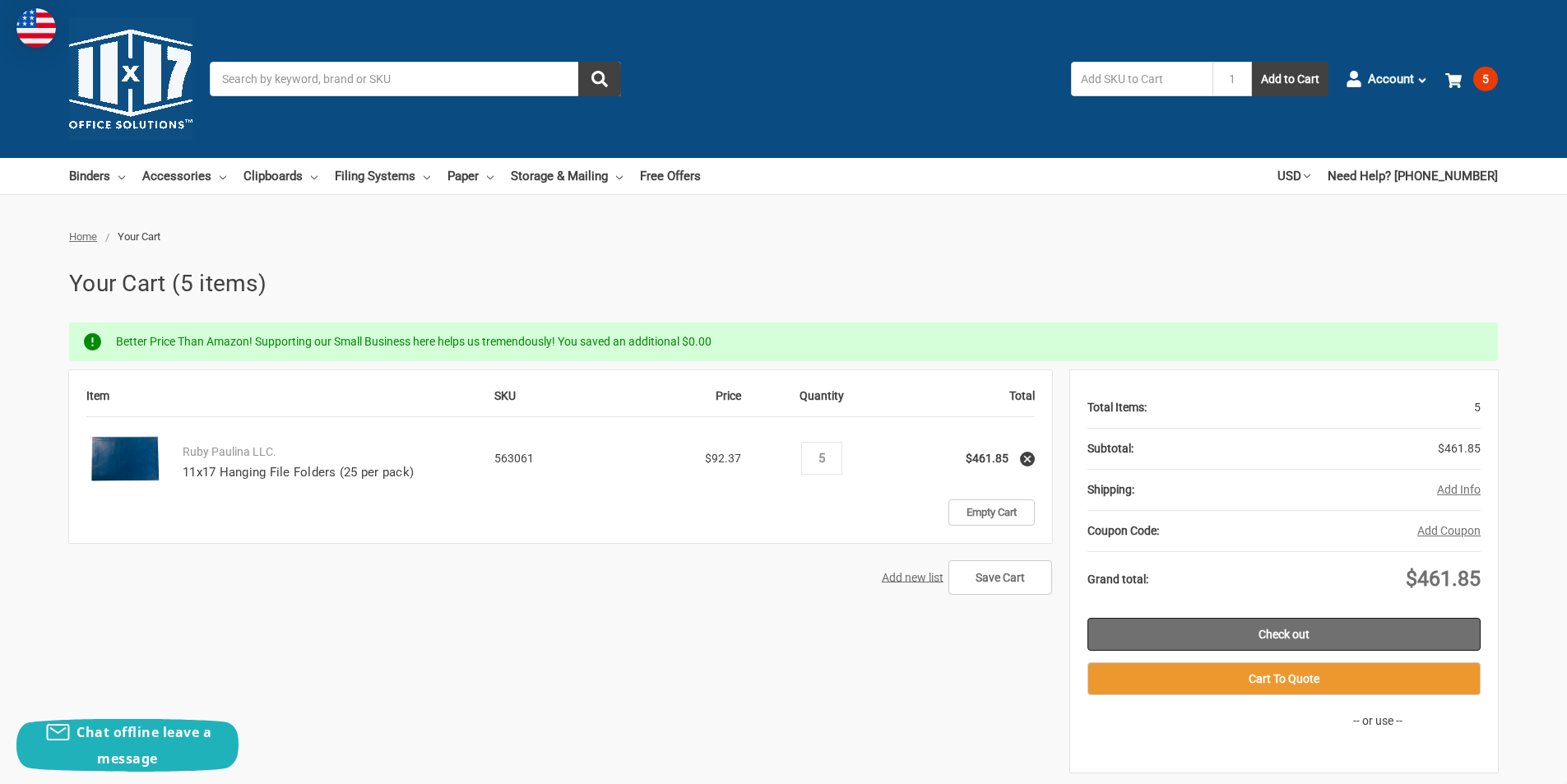
click at [1279, 638] on link "Check out" at bounding box center [1284, 634] width 393 height 33
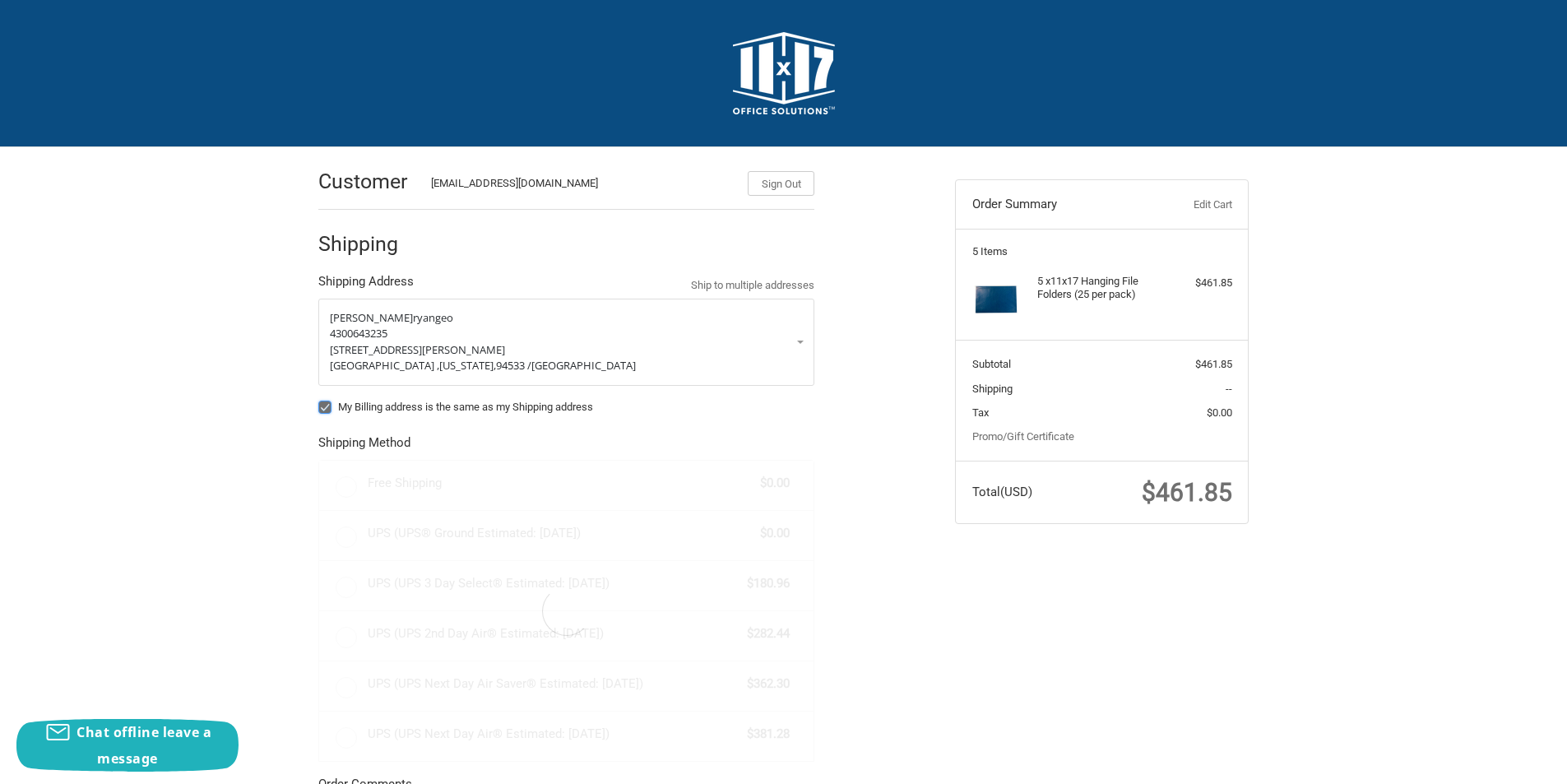
scroll to position [82, 0]
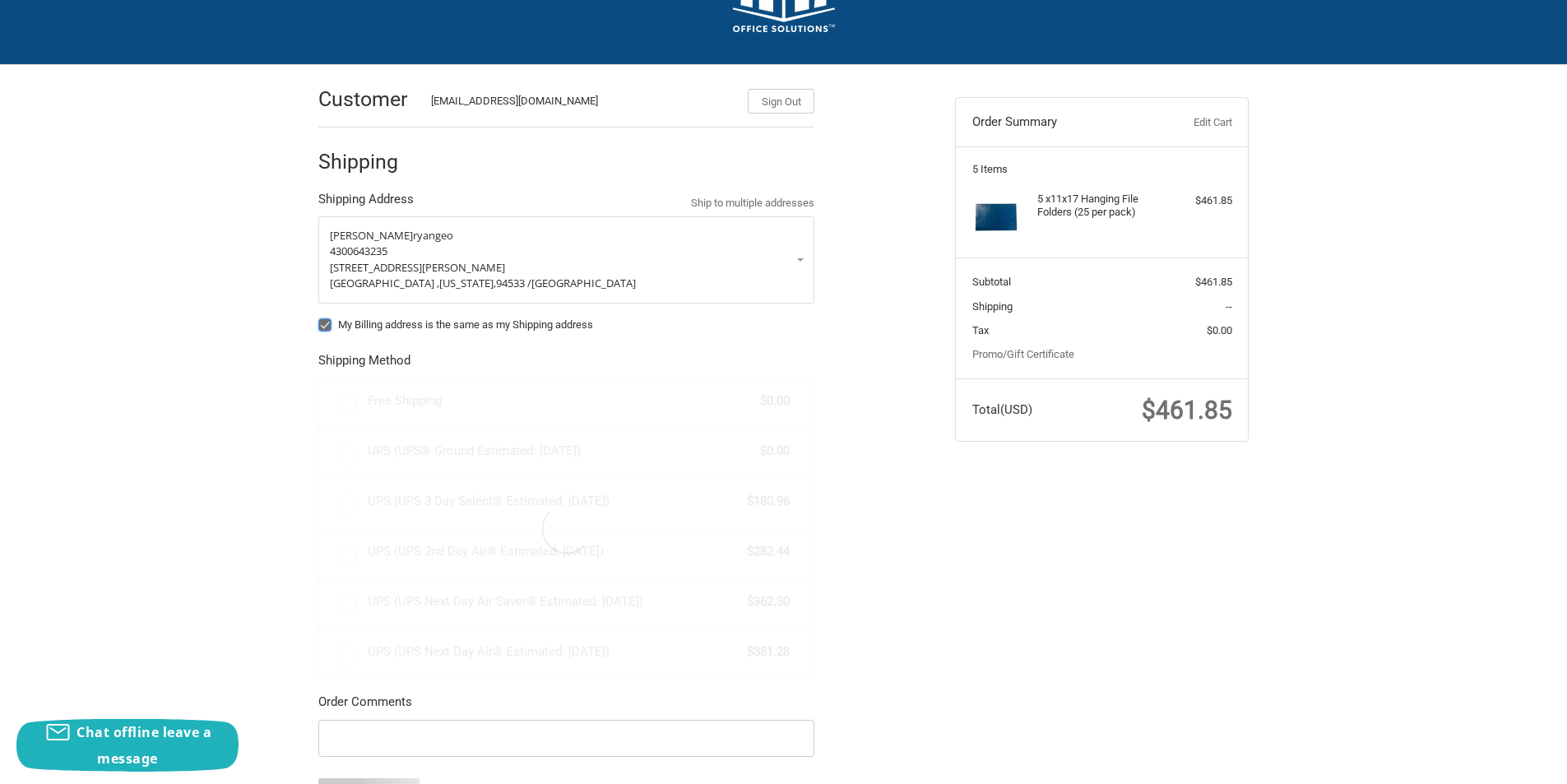
radio input "true"
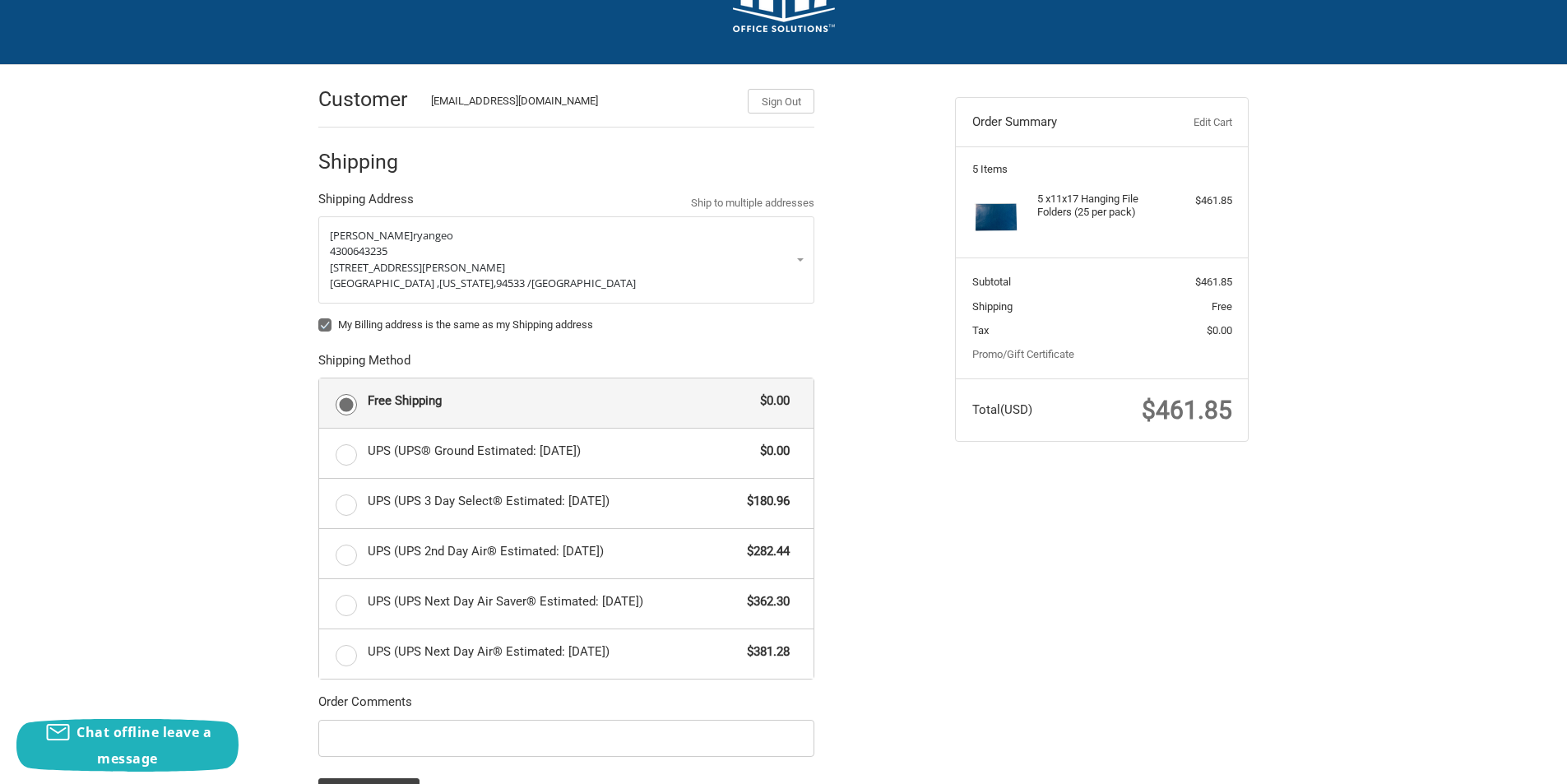
click at [327, 321] on label "My Billing address is the same as my Shipping address" at bounding box center [566, 324] width 496 height 13
click at [319, 317] on input "My Billing address is the same as my Shipping address" at bounding box center [318, 317] width 1 height 1
checkbox input "false"
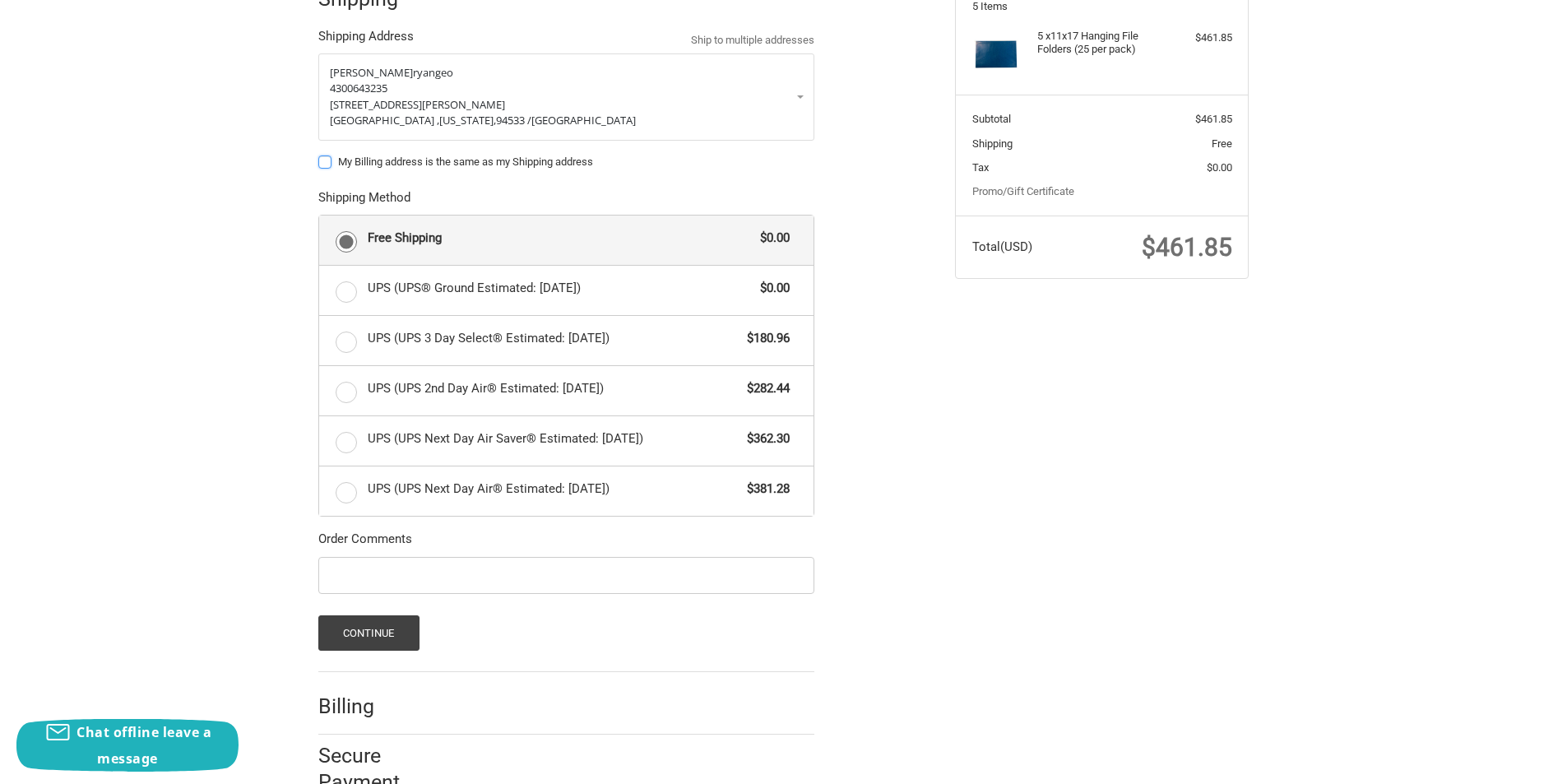
scroll to position [247, 0]
drag, startPoint x: 374, startPoint y: 624, endPoint x: 273, endPoint y: 469, distance: 185.0
click at [291, 477] on div "Customer FredLewis25@outlook.com Sign Out Shipping Shipping Address Ship to mul…" at bounding box center [784, 356] width 988 height 910
click at [346, 296] on label "UPS (UPS® Ground Estimated: Wed, Oct 1) $0.00" at bounding box center [566, 289] width 495 height 50
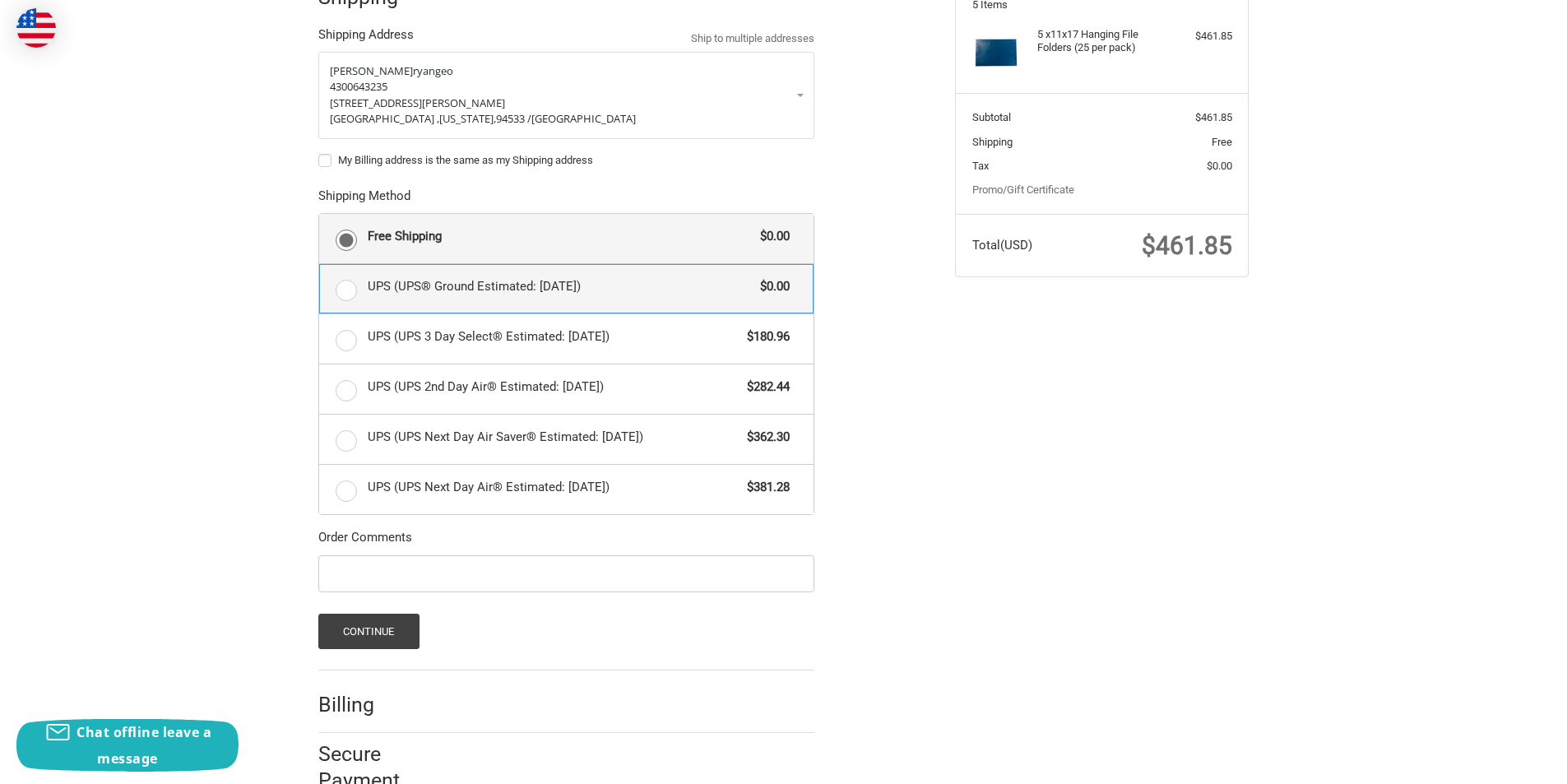
click at [320, 265] on input "UPS (UPS® Ground Estimated: Wed, Oct 1) $0.00" at bounding box center [319, 264] width 1 height 1
radio input "true"
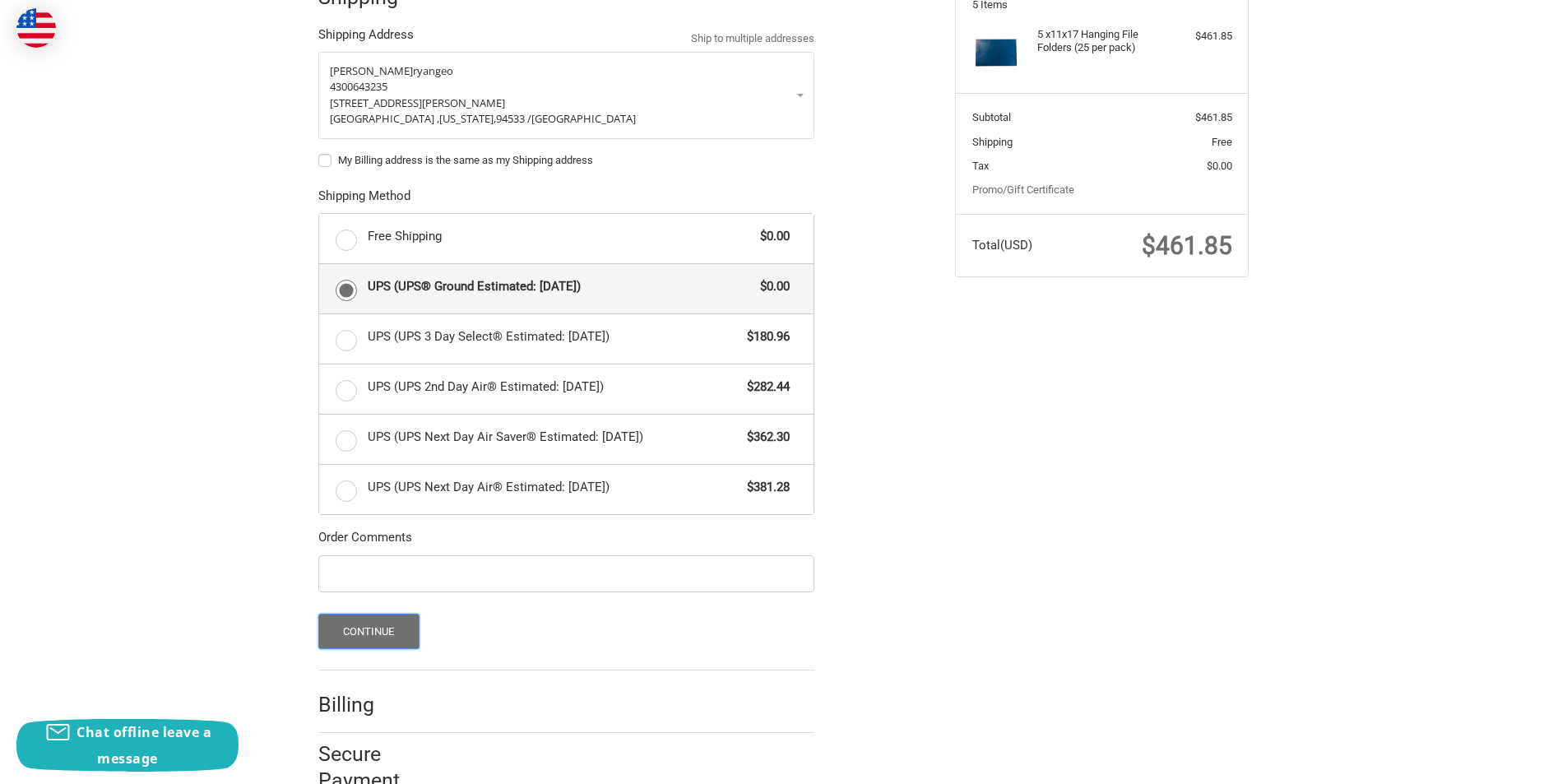
click at [367, 640] on button "Continue" at bounding box center [369, 631] width 101 height 35
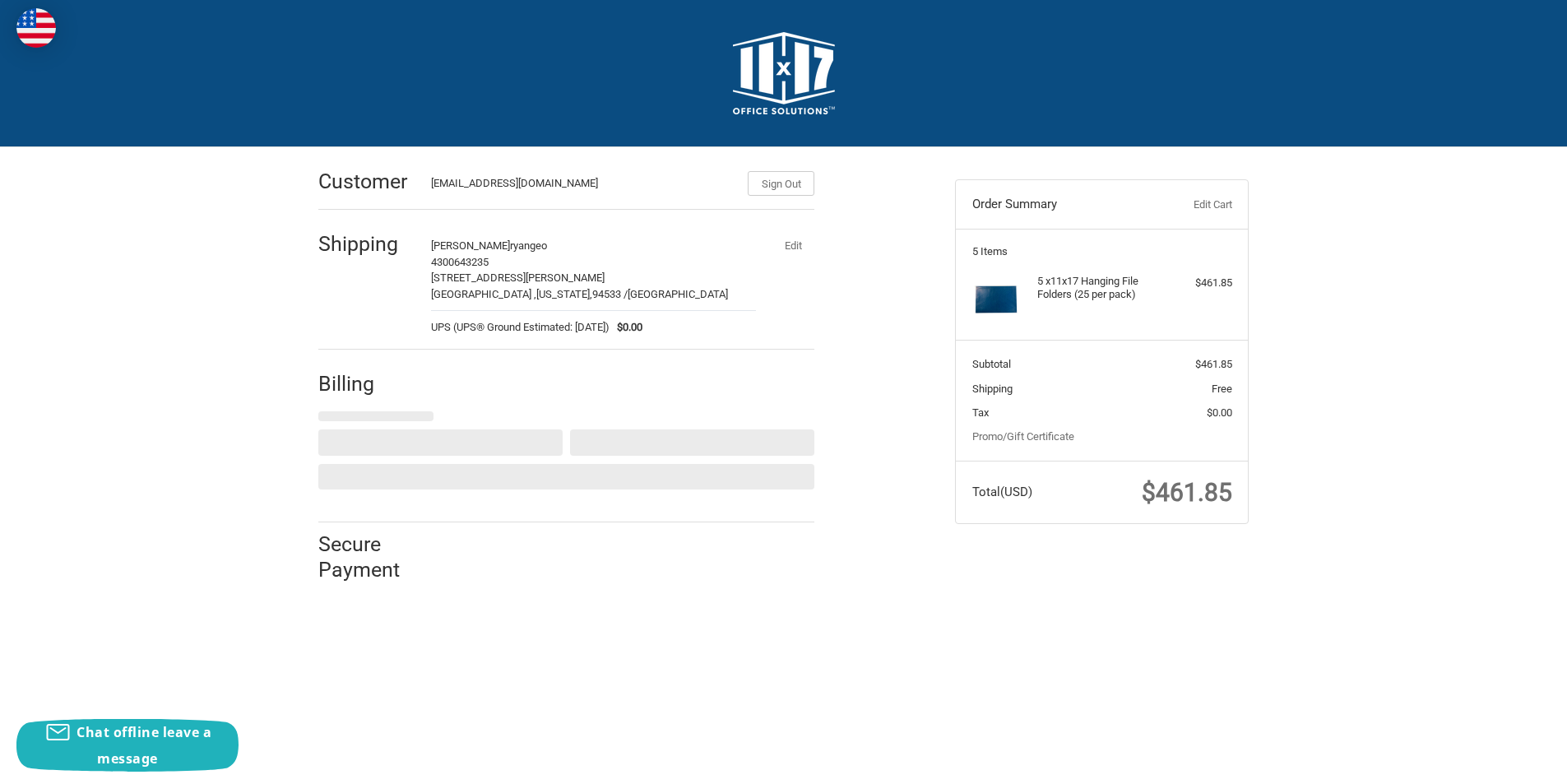
select select "US"
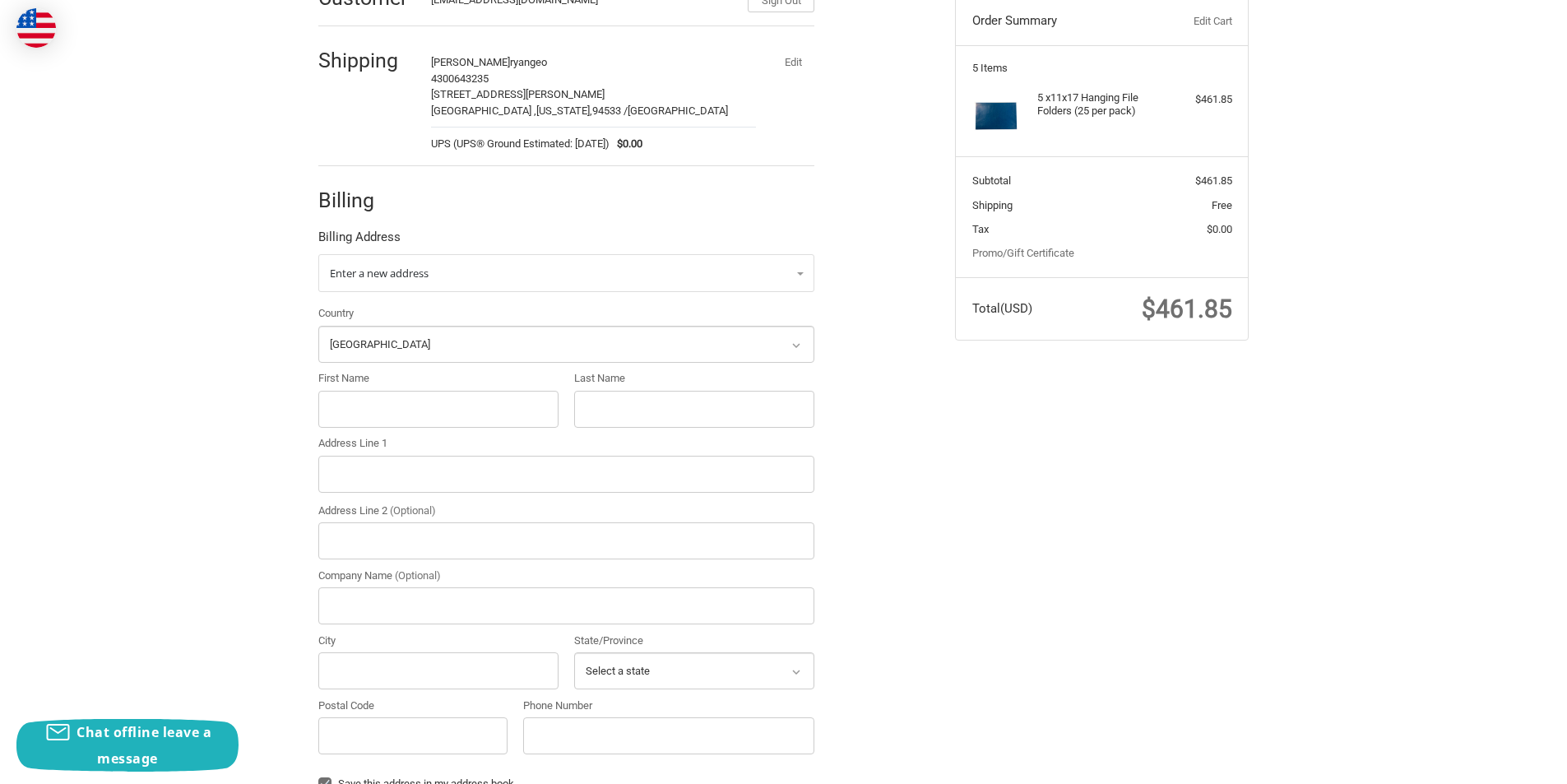
scroll to position [193, 0]
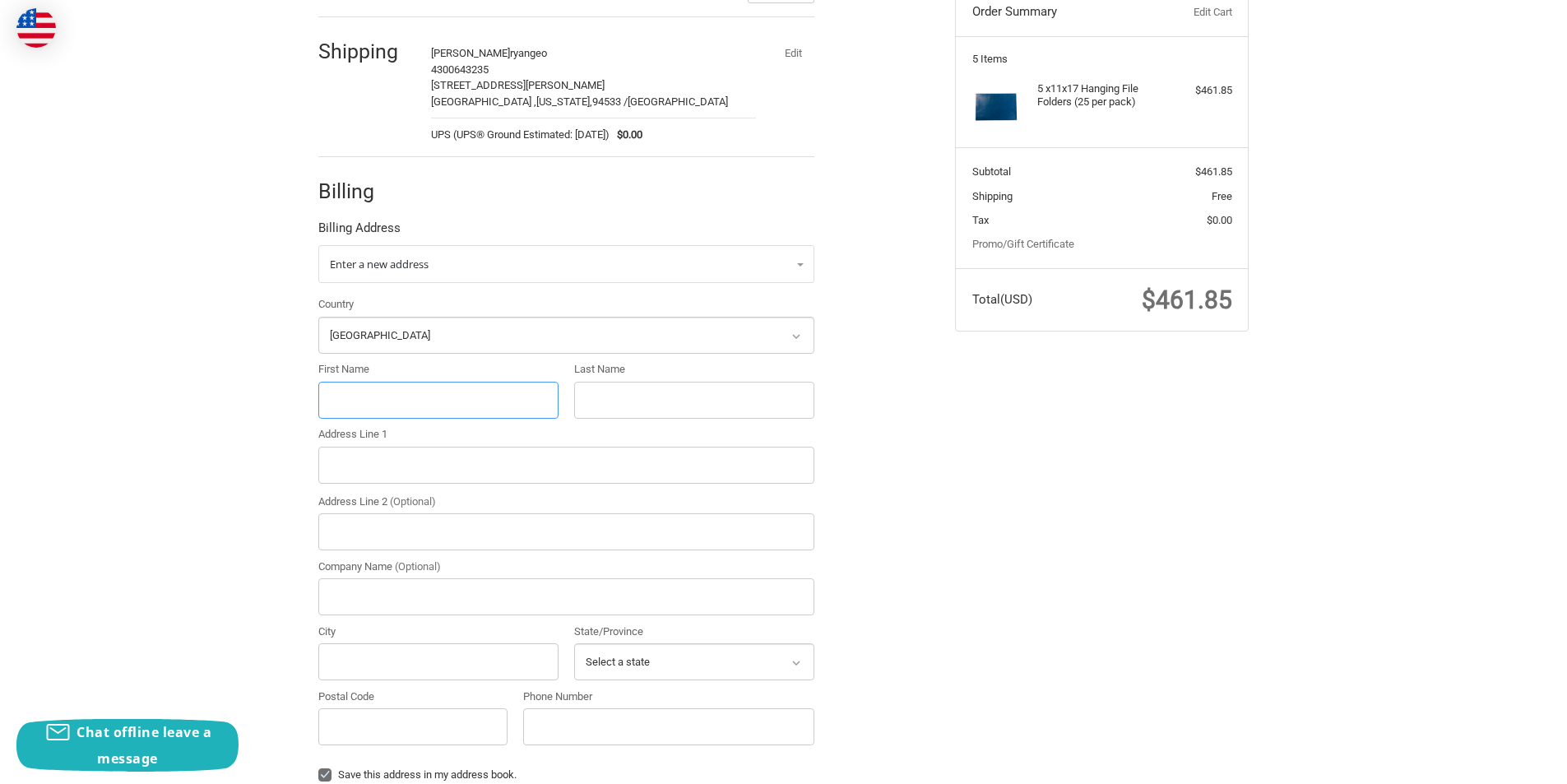
click at [417, 416] on input "First Name" at bounding box center [438, 399] width 240 height 37
paste input "James Eldridge"
click at [385, 406] on input "James Eldridge" at bounding box center [438, 399] width 240 height 37
drag, startPoint x: 385, startPoint y: 406, endPoint x: 411, endPoint y: 422, distance: 30.5
click at [387, 406] on input "James Eldridge" at bounding box center [438, 399] width 240 height 37
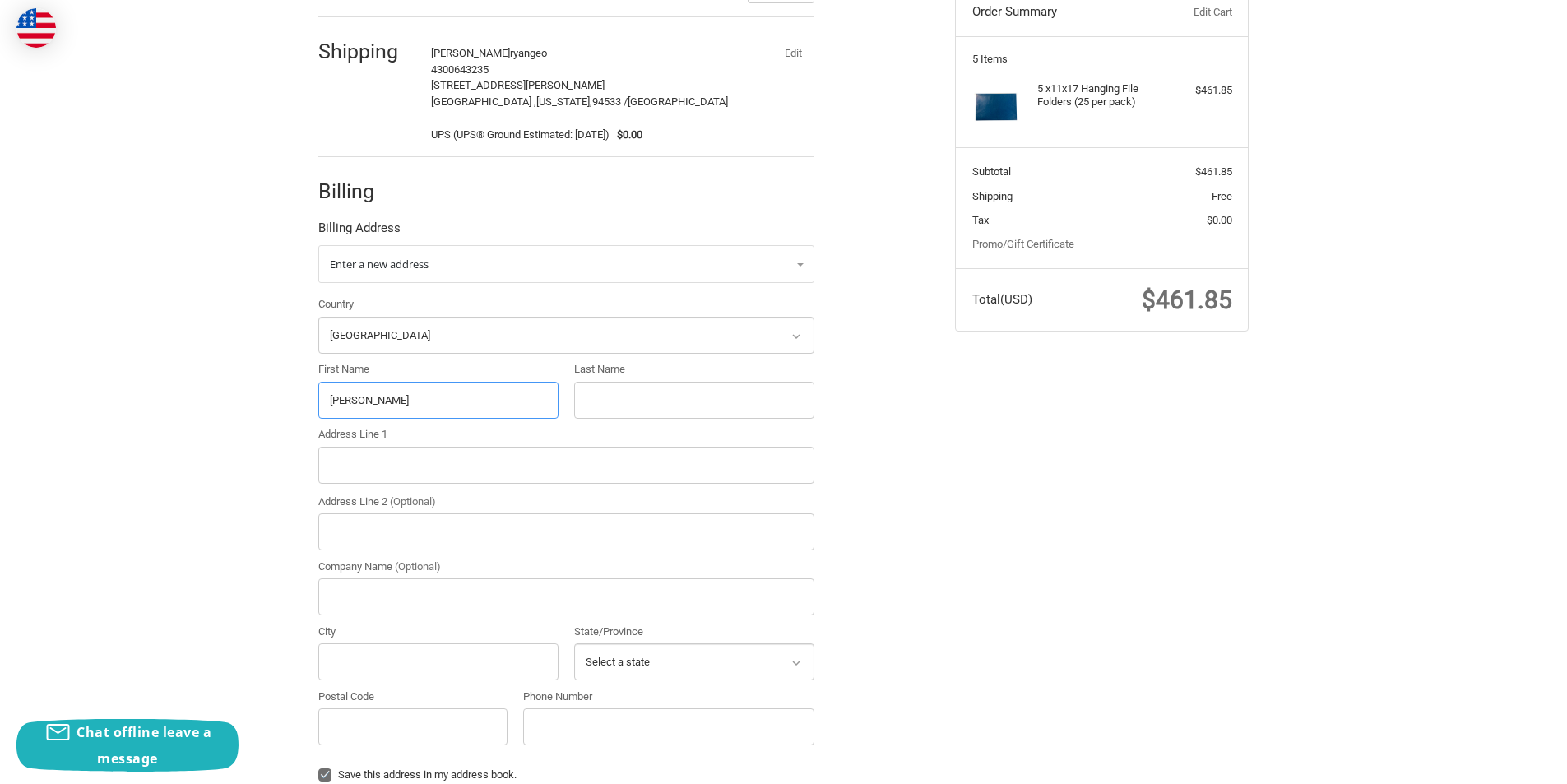
type input "James"
click at [696, 393] on input "Last Name" at bounding box center [694, 399] width 240 height 37
paste input "Eldridge"
type input "Eldridge"
click at [387, 528] on input "Address Line 2 (Optional)" at bounding box center [566, 531] width 496 height 37
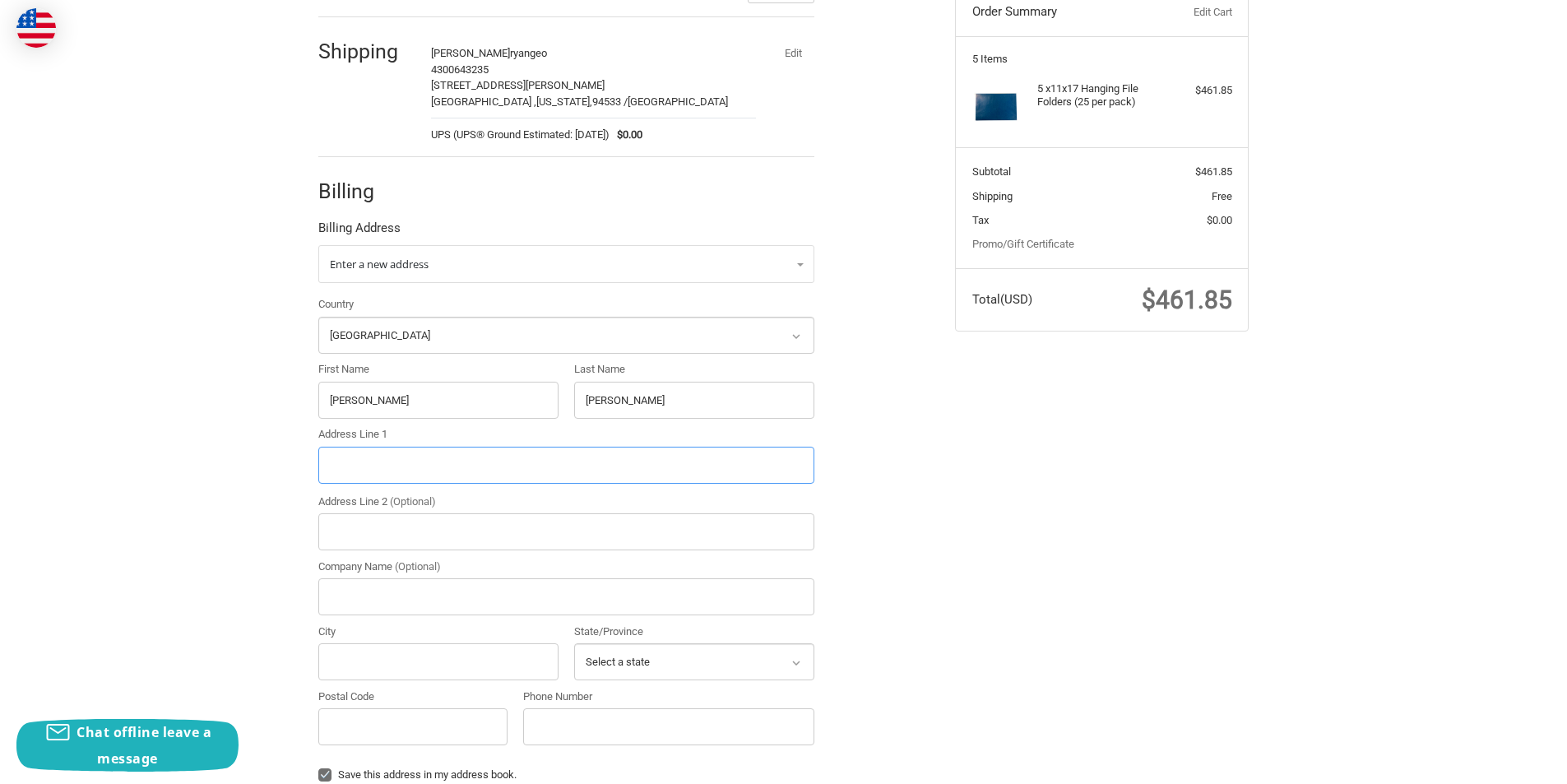
click at [509, 461] on input "Address Line 1" at bounding box center [566, 464] width 496 height 37
paste input "310 Matlow Avenue, Sebring, Florida, 33870"
click at [523, 463] on input "310 Matlow Avenue, Sebring, Florida, 33870" at bounding box center [566, 464] width 496 height 37
drag, startPoint x: 523, startPoint y: 463, endPoint x: 531, endPoint y: 466, distance: 8.5
click at [528, 463] on input "310 Matlow Avenue, Sebring, Florida, 33870" at bounding box center [566, 464] width 496 height 37
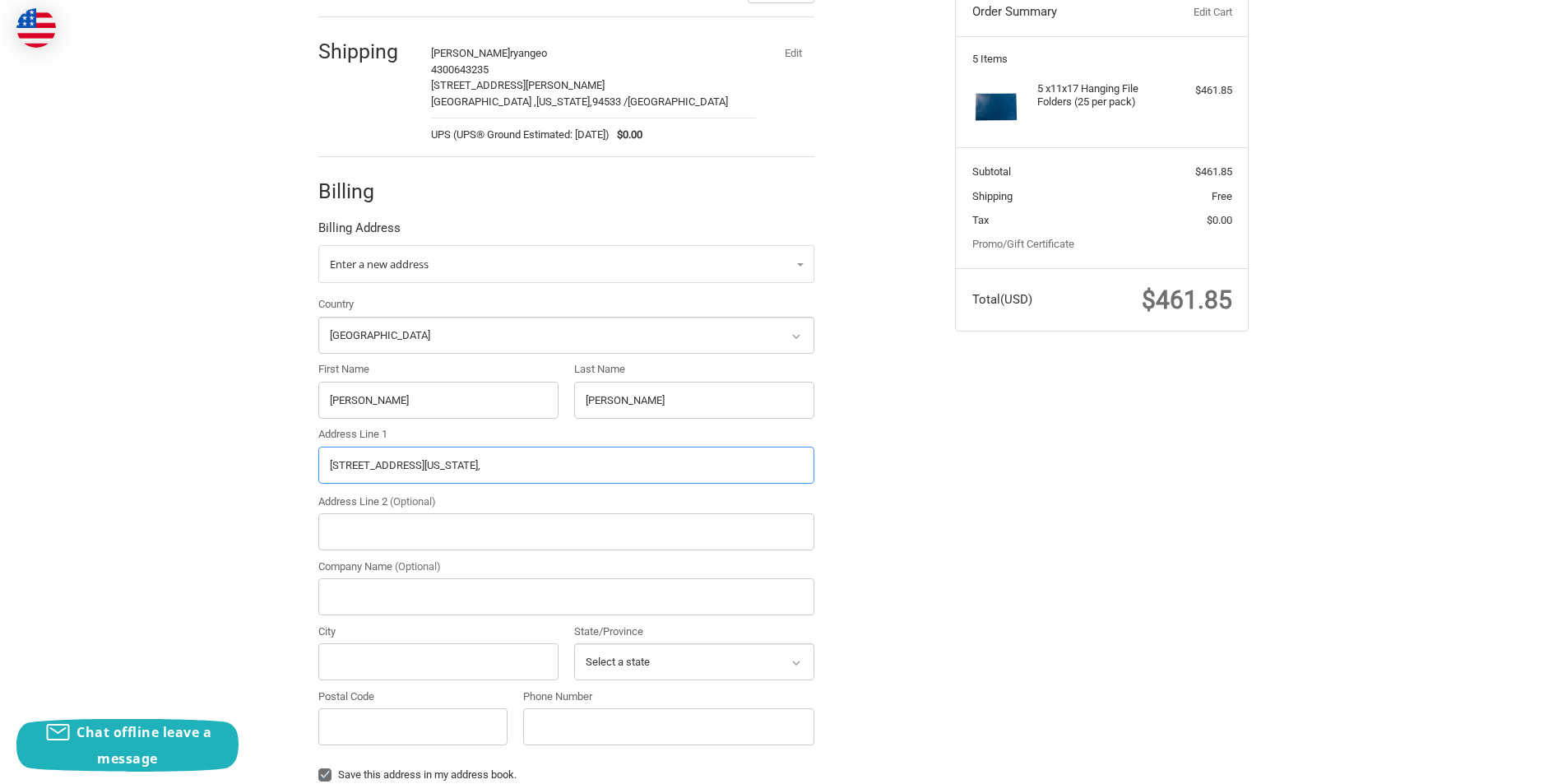
type input "310 Matlow Avenue, Sebring, Florida,"
click at [439, 717] on input "Postal Code" at bounding box center [412, 726] width 189 height 37
paste input "33870"
type input "33870"
click at [440, 468] on input "310 Matlow Avenue, Sebring, Florida," at bounding box center [566, 464] width 496 height 37
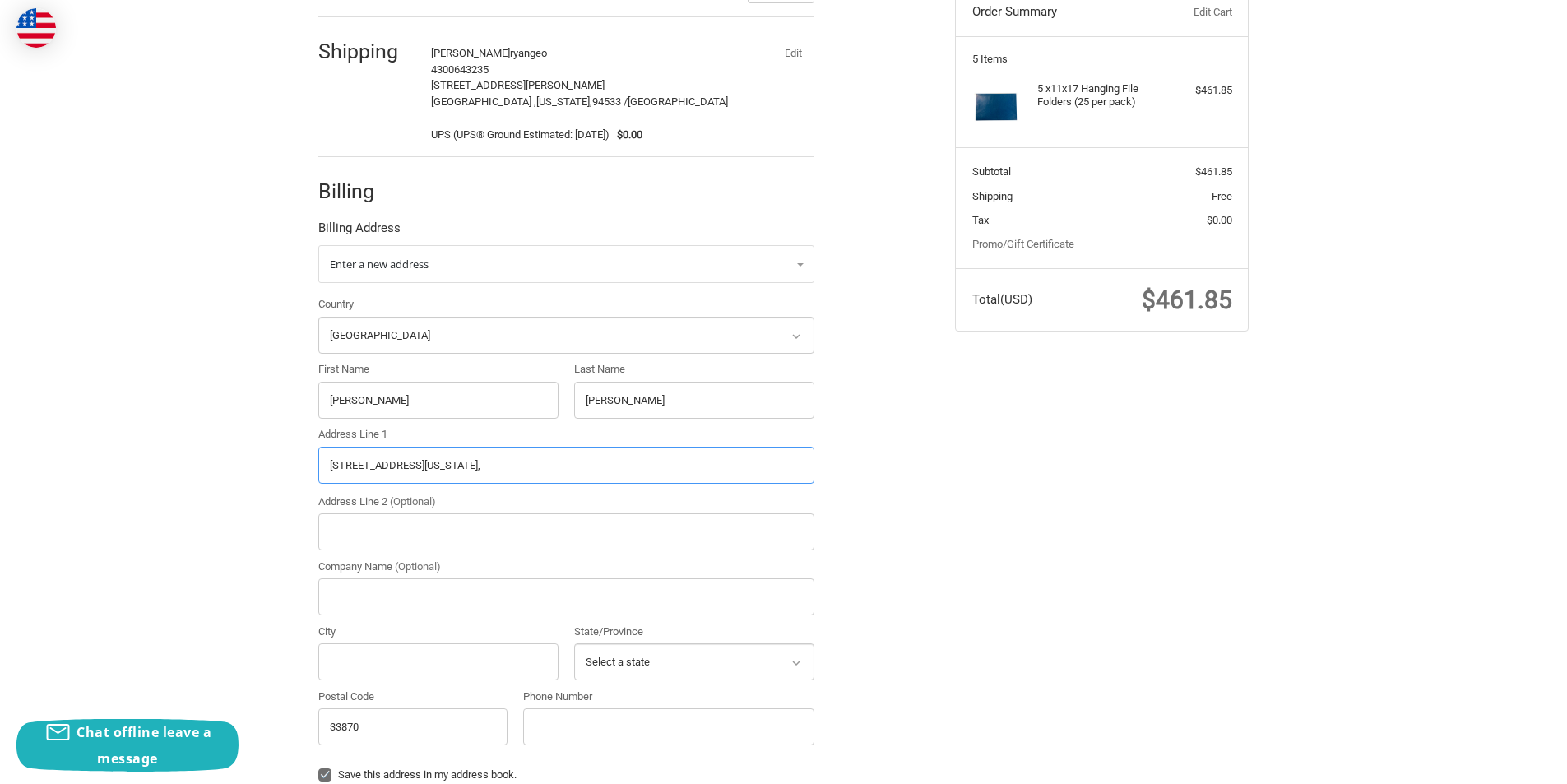
click at [440, 468] on input "310 Matlow Avenue, Sebring, Florida," at bounding box center [566, 464] width 496 height 37
type input "310 Matlow Avenue, , Florida,"
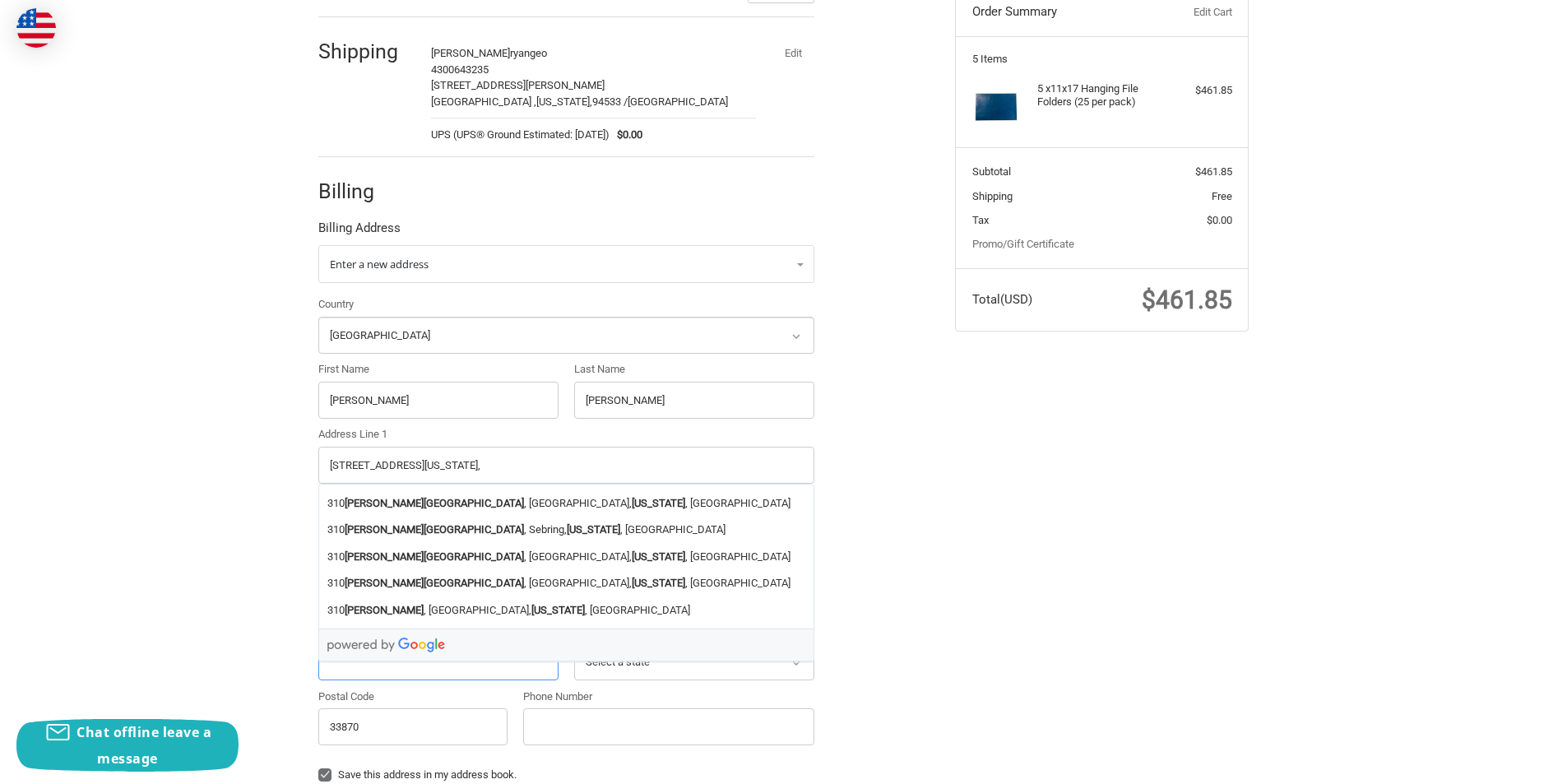
click at [340, 667] on input "City" at bounding box center [438, 661] width 240 height 37
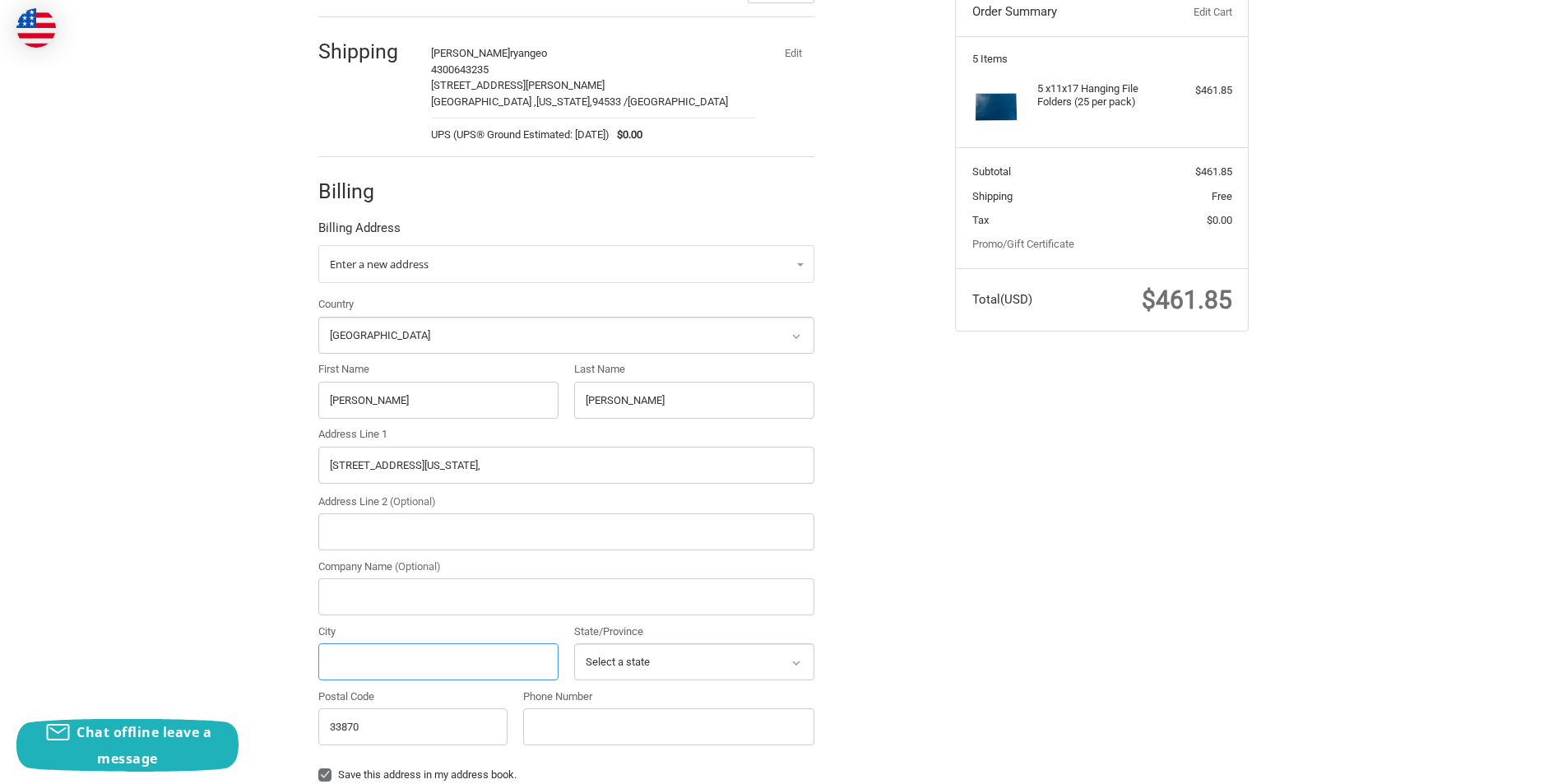
paste input "Sebring"
type input "Sebring"
click at [626, 659] on select "Select a state Alabama Alaska American Samoa Arizona Arkansas Armed Forces Amer…" at bounding box center [694, 661] width 240 height 37
select select "FL"
click at [574, 643] on select "Select a state Alabama Alaska American Samoa Arizona Arkansas Armed Forces Amer…" at bounding box center [694, 661] width 240 height 37
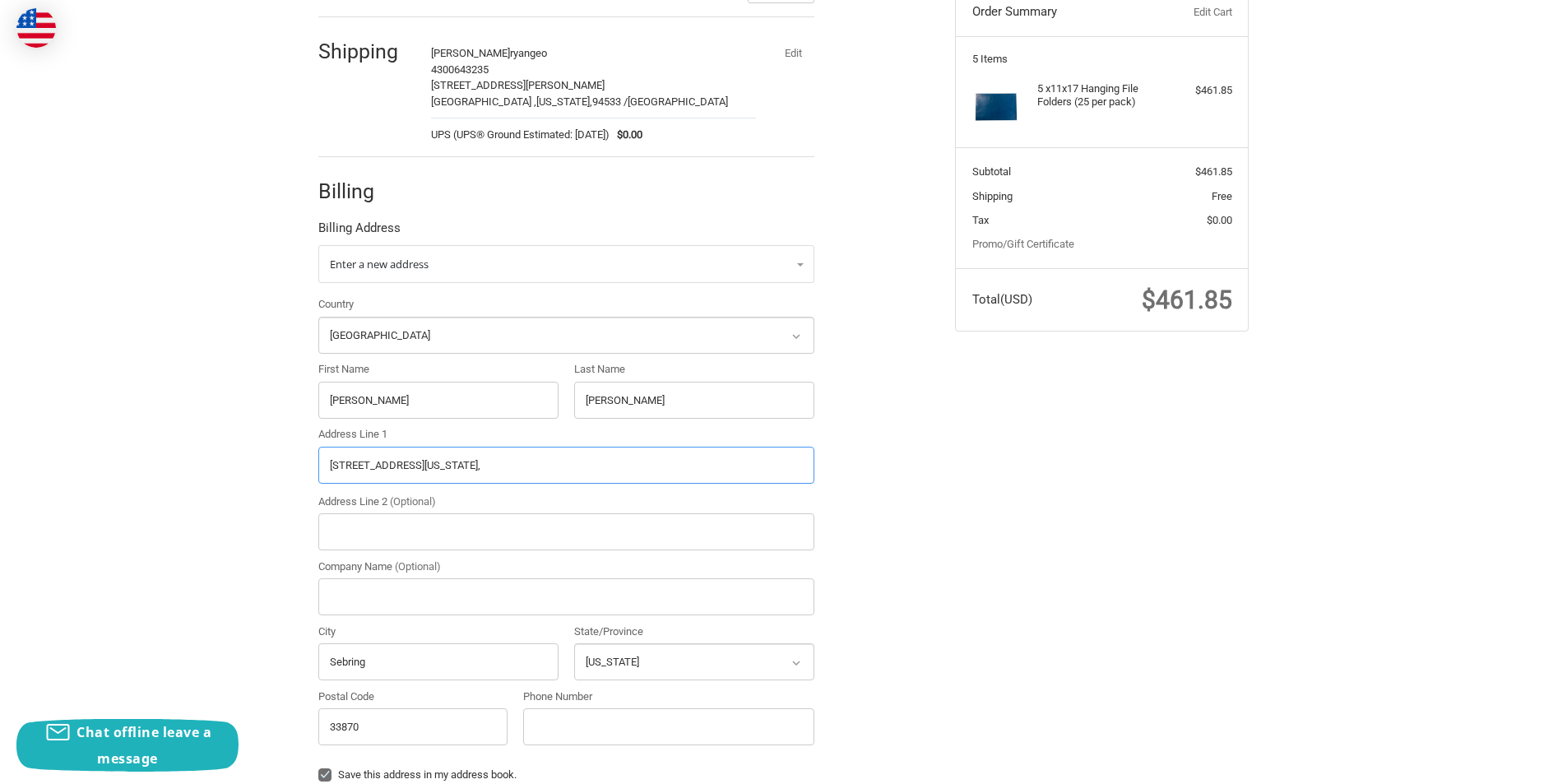
drag, startPoint x: 428, startPoint y: 470, endPoint x: 631, endPoint y: 502, distance: 205.5
click at [581, 486] on div "Country Select a country Afghanistan Åland Islands Albania Algeria American Sam…" at bounding box center [567, 524] width 513 height 457
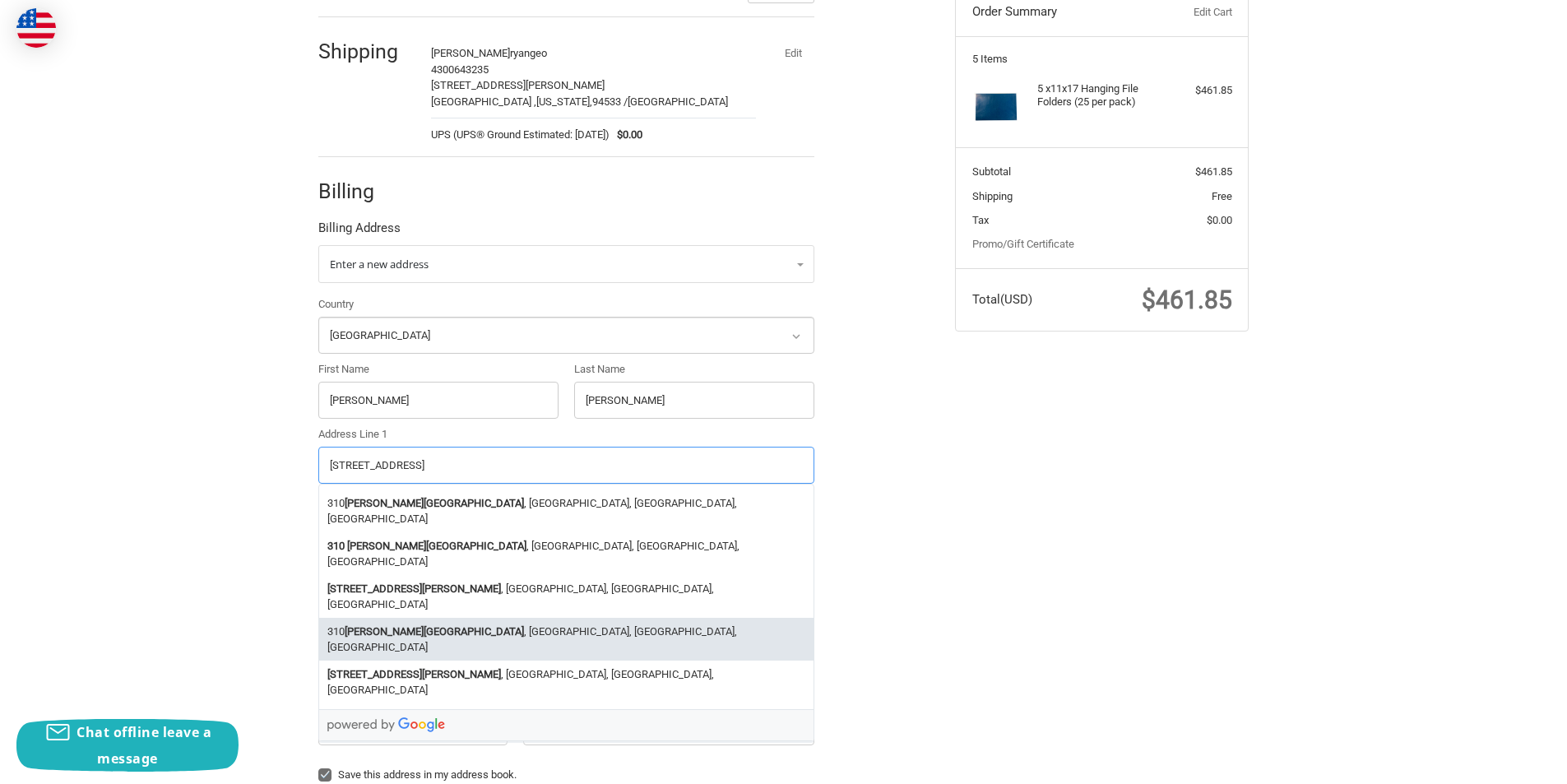
type input "310 Matlow Avenue"
click at [66, 595] on div "Customer FredLewis25@outlook.com Sign Out Shipping Fred ryangeo 4300643235 949 …" at bounding box center [784, 448] width 1567 height 987
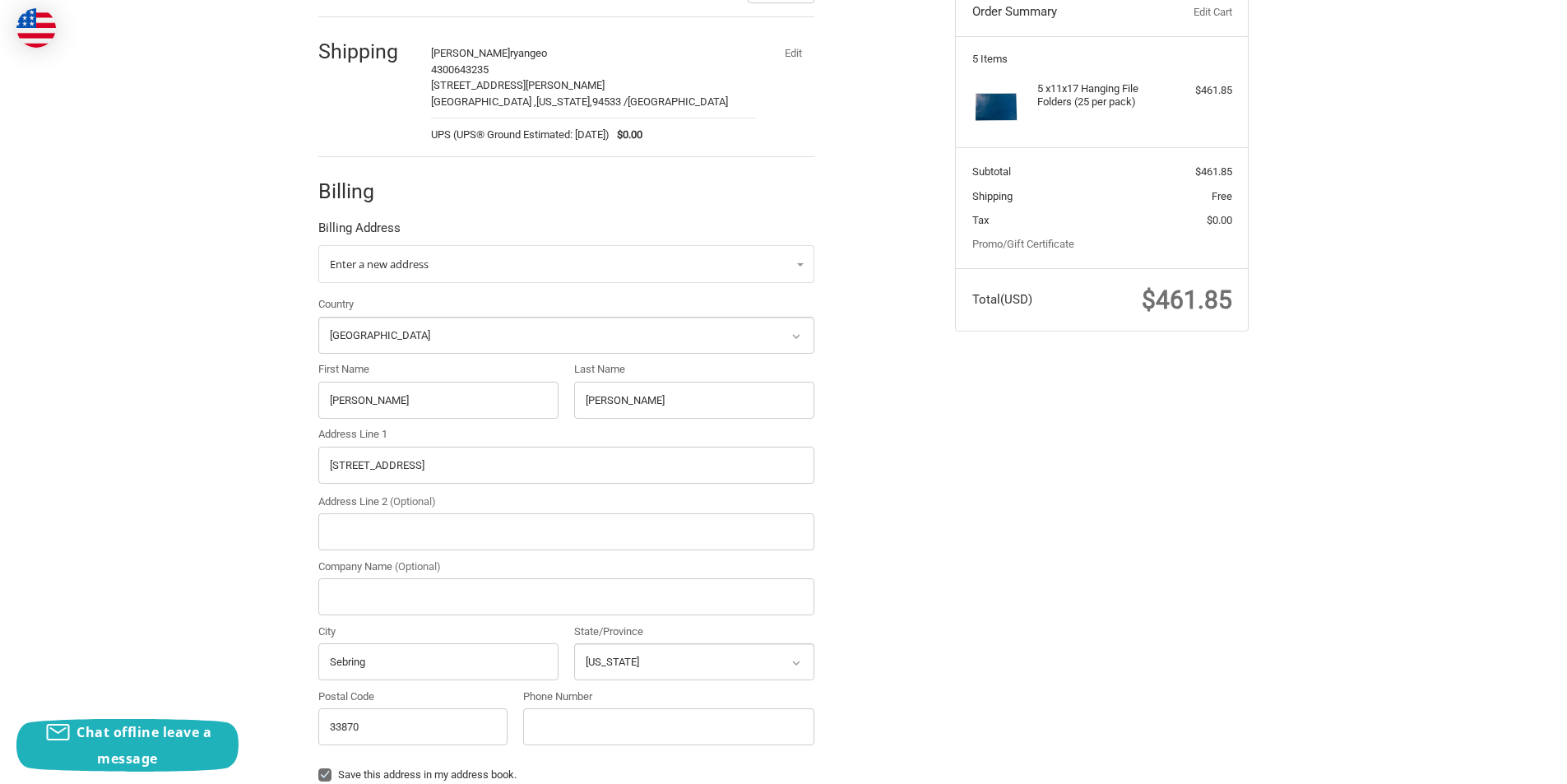
scroll to position [275, 0]
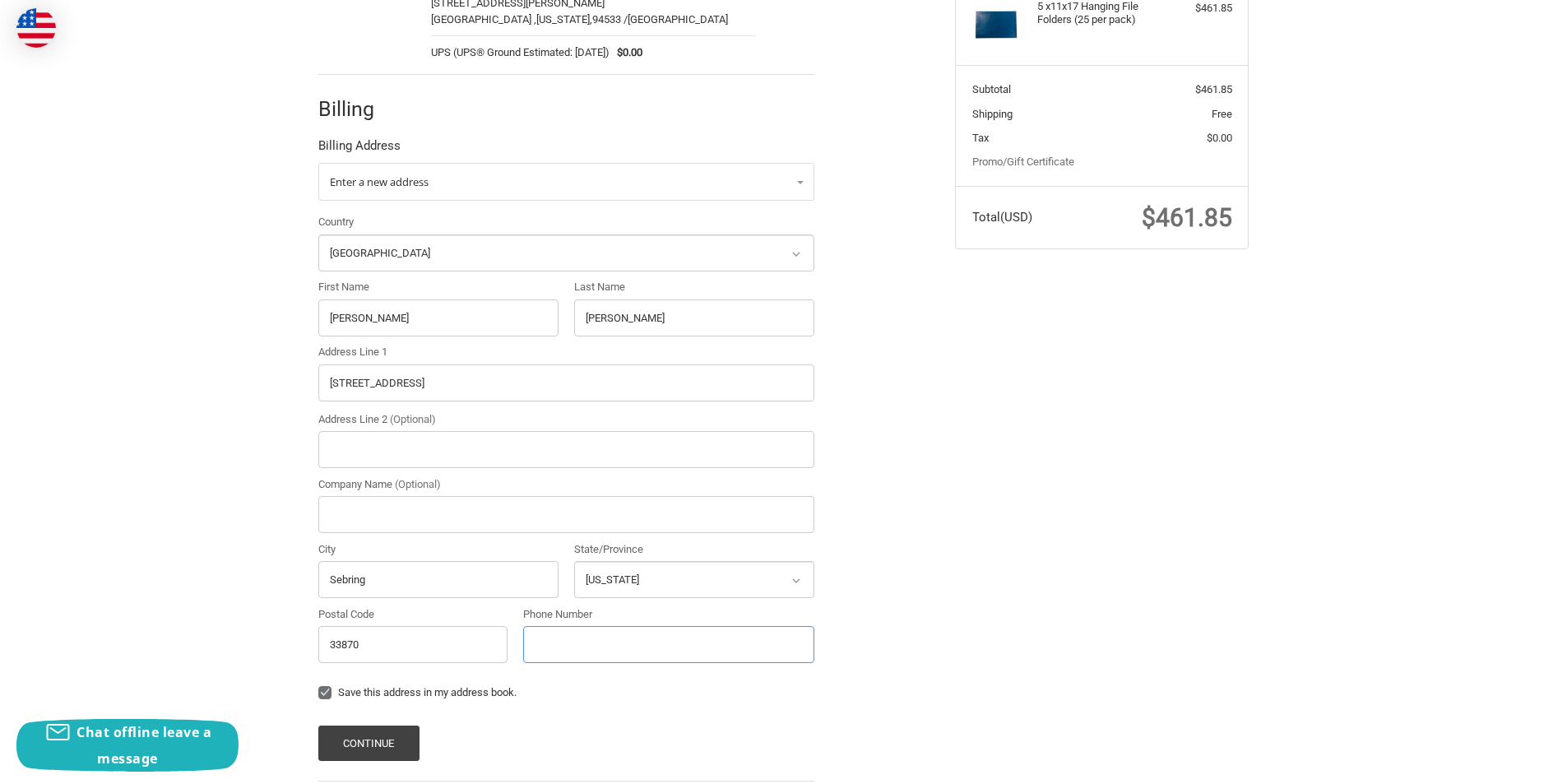
click at [547, 655] on input "Phone Number" at bounding box center [669, 643] width 291 height 37
type input "4303768547"
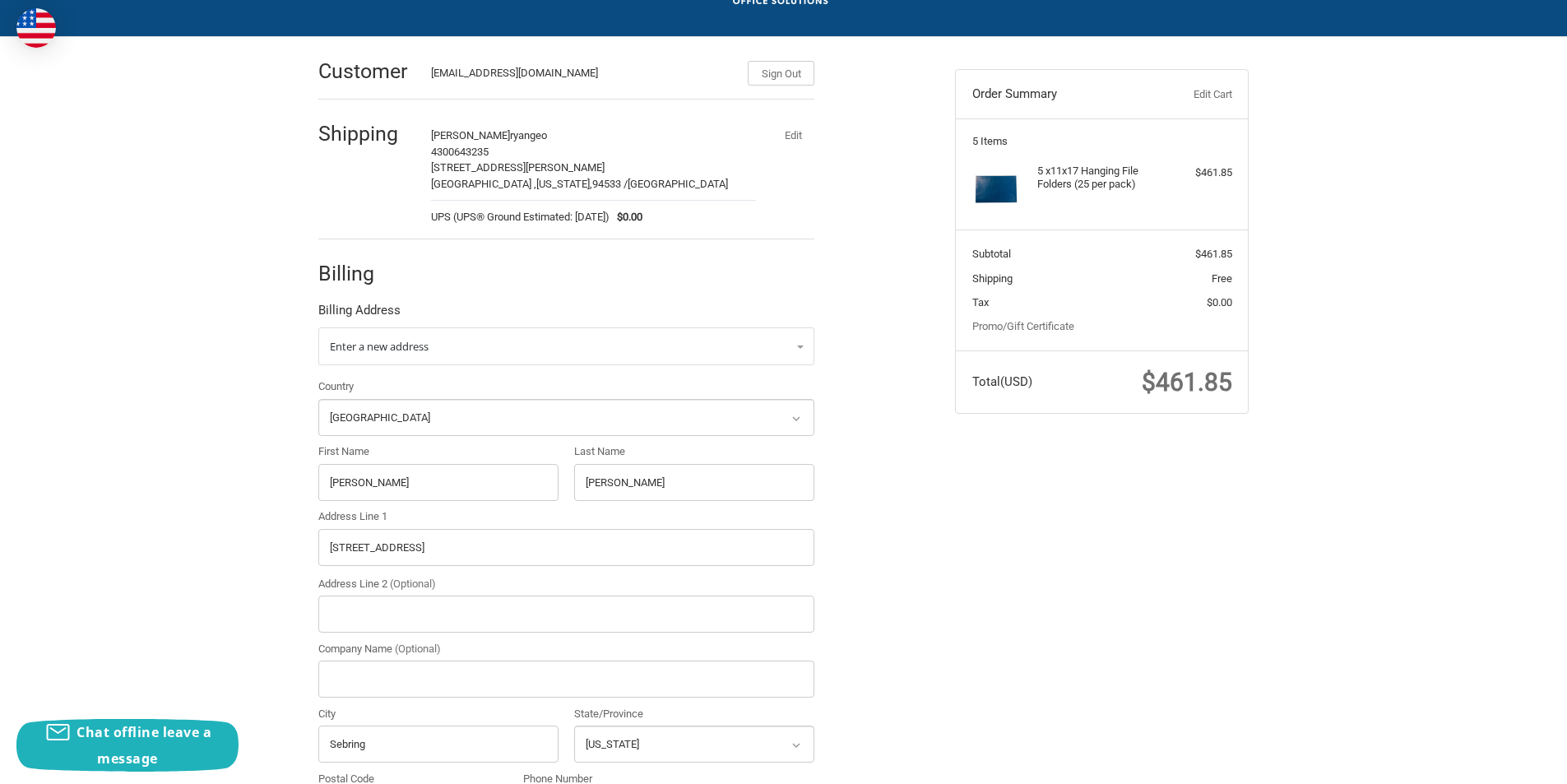
scroll to position [366, 0]
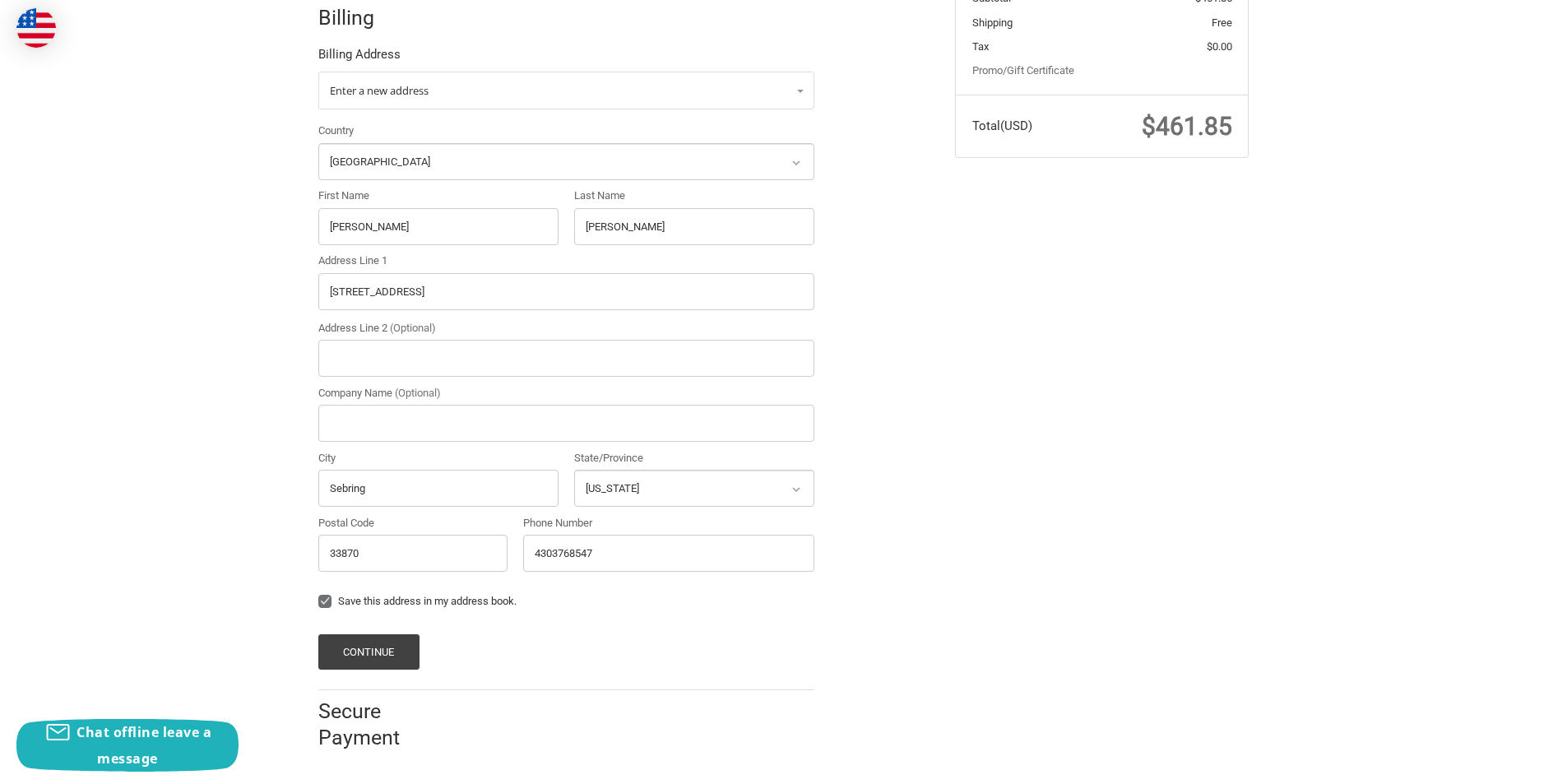
click at [320, 601] on label "Save this address in my address book." at bounding box center [566, 601] width 496 height 13
click at [319, 594] on input "Save this address in my address book." at bounding box center [318, 593] width 1 height 1
checkbox input "false"
click at [376, 651] on button "Continue" at bounding box center [369, 651] width 101 height 35
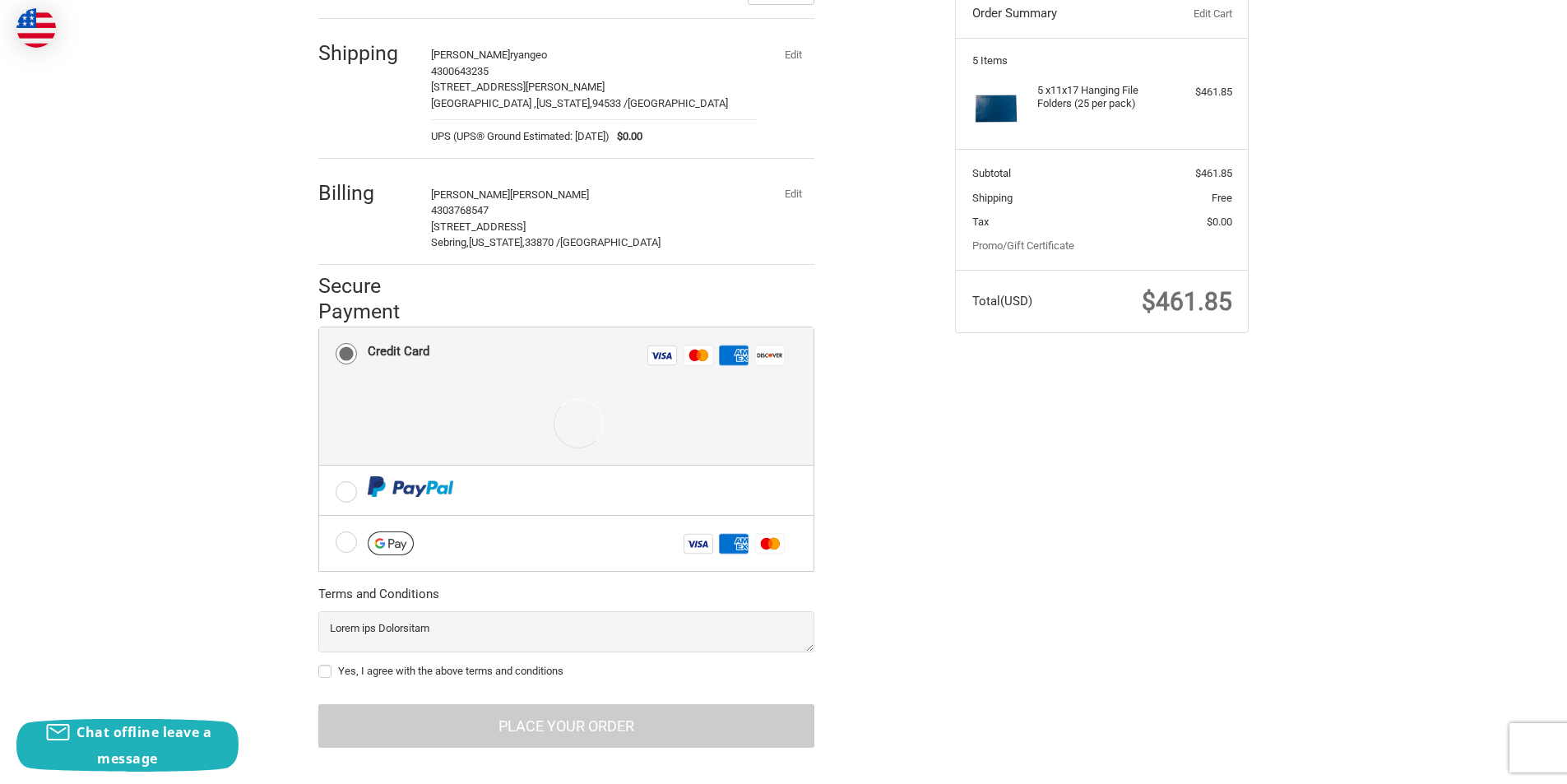
scroll to position [208, 0]
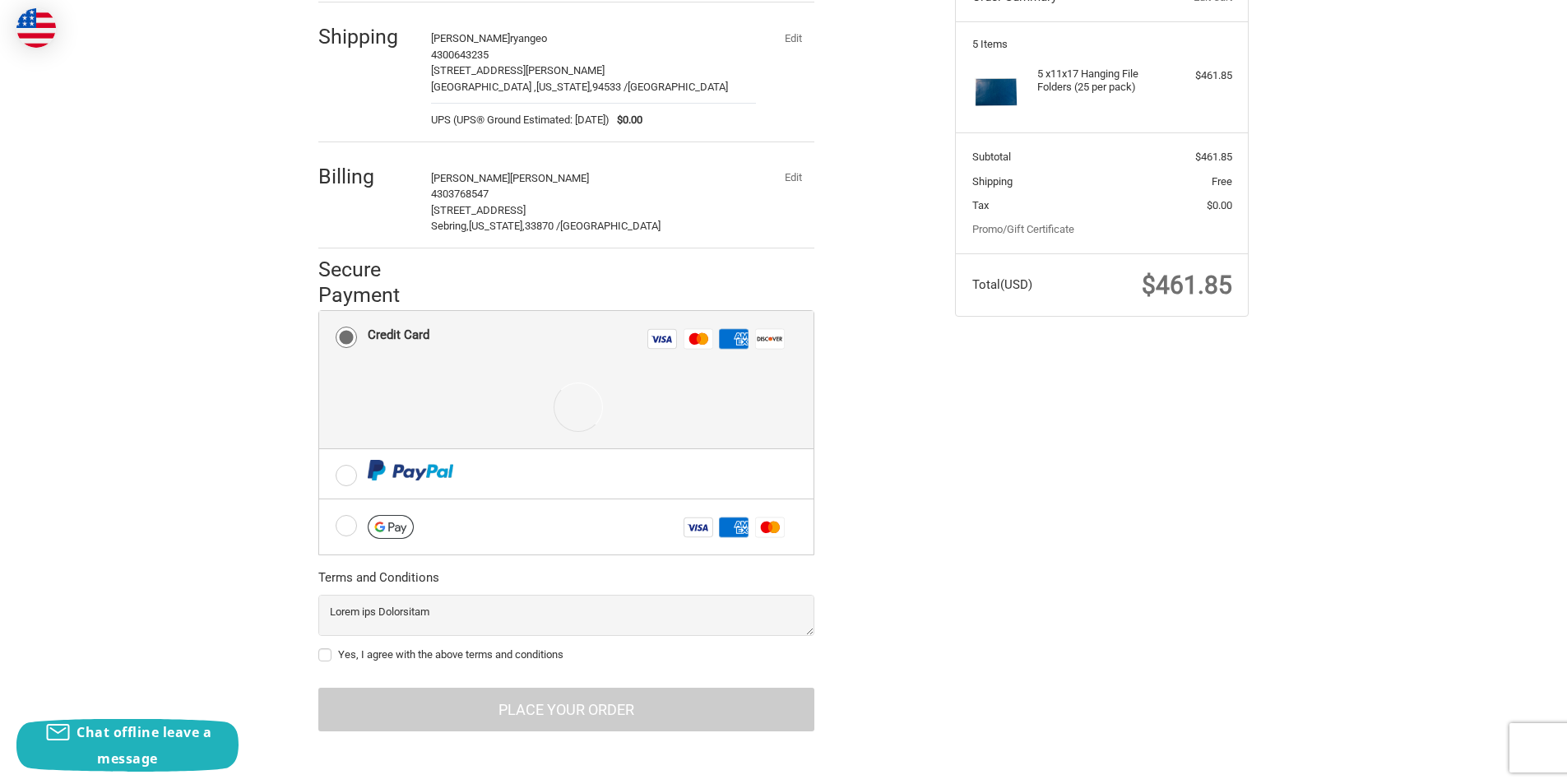
click at [327, 655] on label "Yes, I agree with the above terms and conditions" at bounding box center [566, 654] width 496 height 13
click at [319, 647] on input "Yes, I agree with the above terms and conditions" at bounding box center [318, 646] width 1 height 1
checkbox input "true"
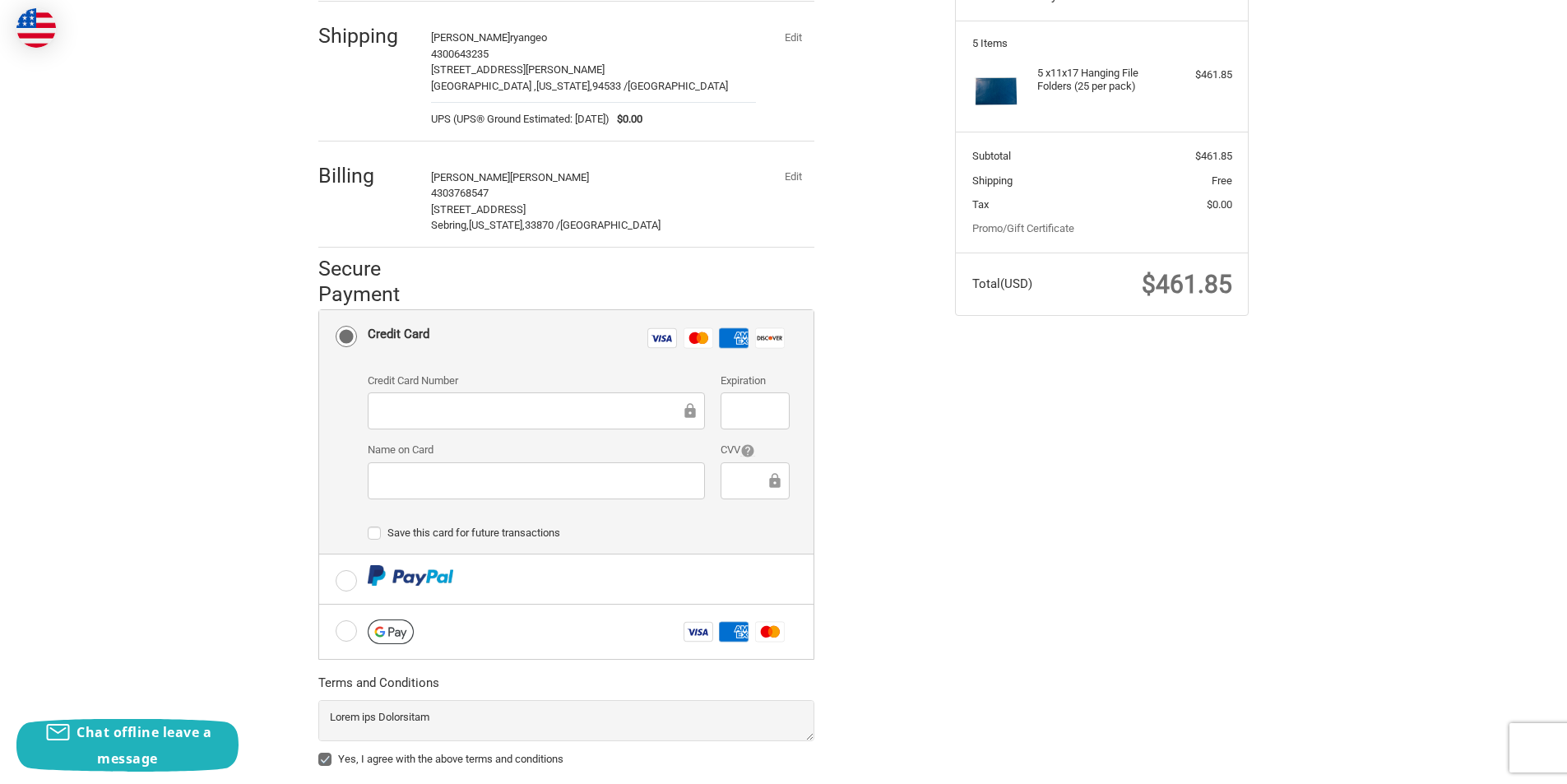
drag, startPoint x: 447, startPoint y: 388, endPoint x: 440, endPoint y: 403, distance: 16.6
click at [445, 391] on div "Credit Card Number" at bounding box center [536, 402] width 354 height 59
click at [426, 427] on div at bounding box center [537, 410] width 338 height 37
drag, startPoint x: 750, startPoint y: 398, endPoint x: 747, endPoint y: 436, distance: 38.1
click at [750, 398] on div at bounding box center [755, 410] width 69 height 37
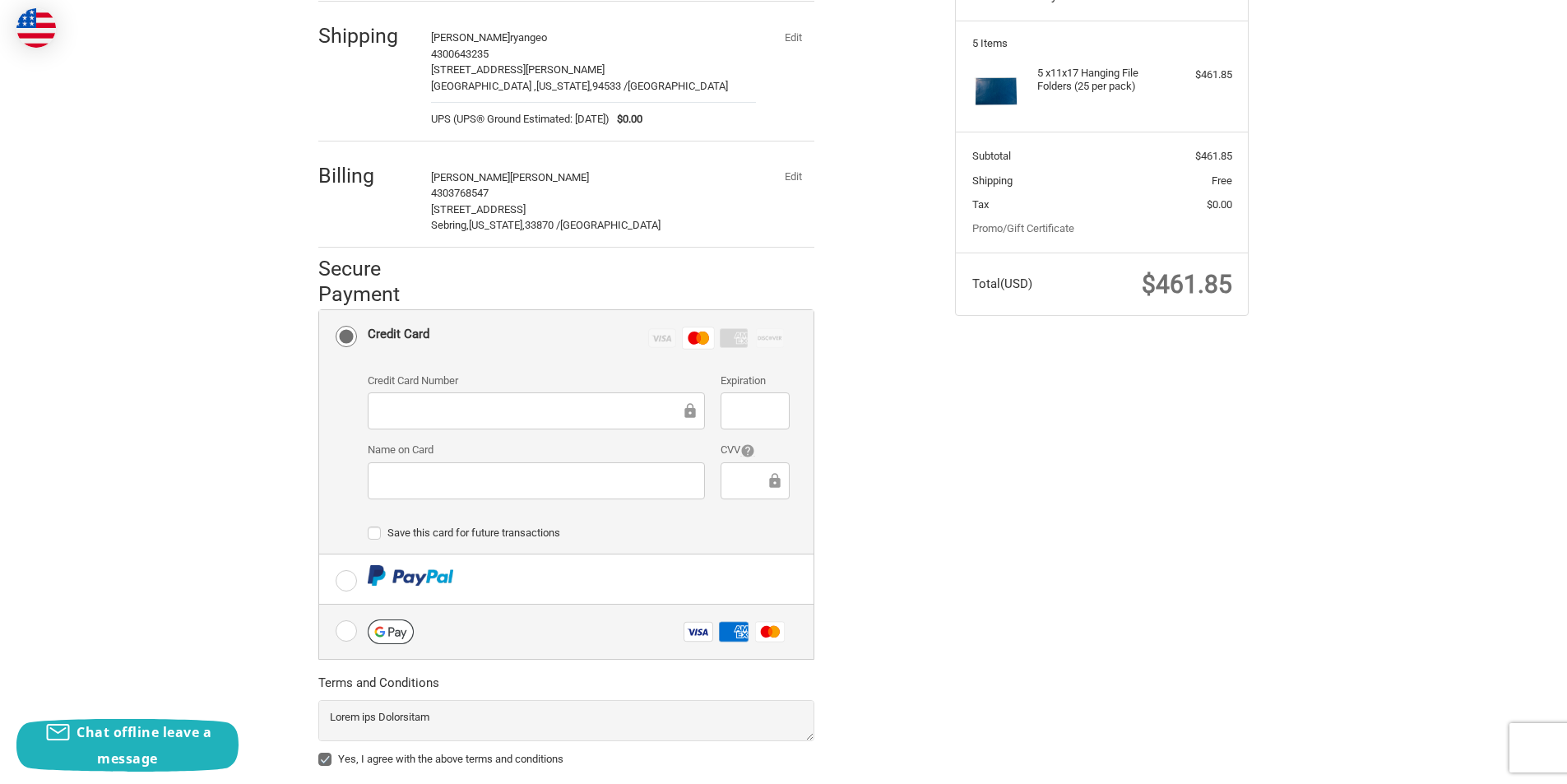
scroll to position [314, 0]
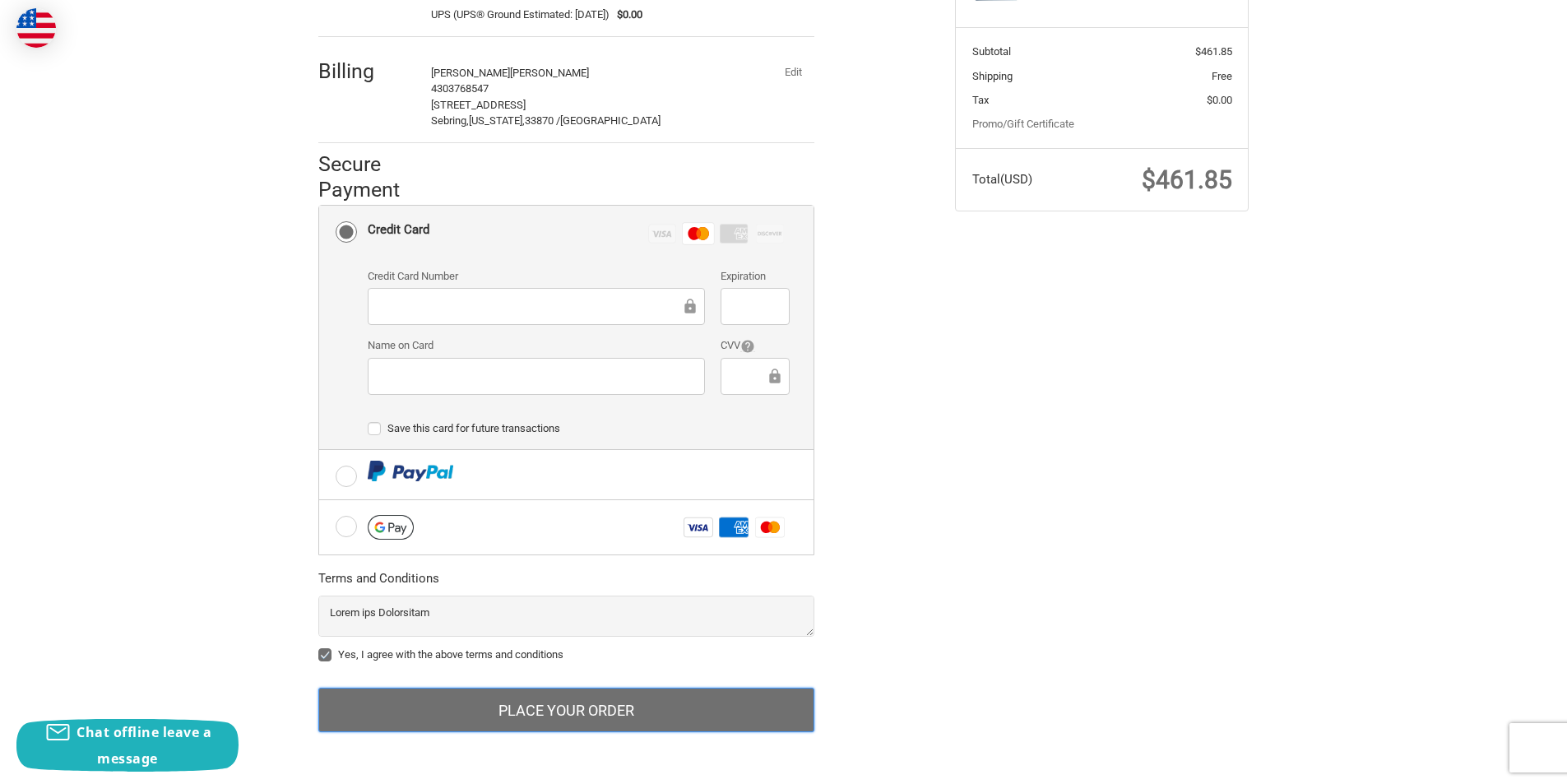
click at [474, 703] on button "Place Your Order" at bounding box center [566, 709] width 496 height 45
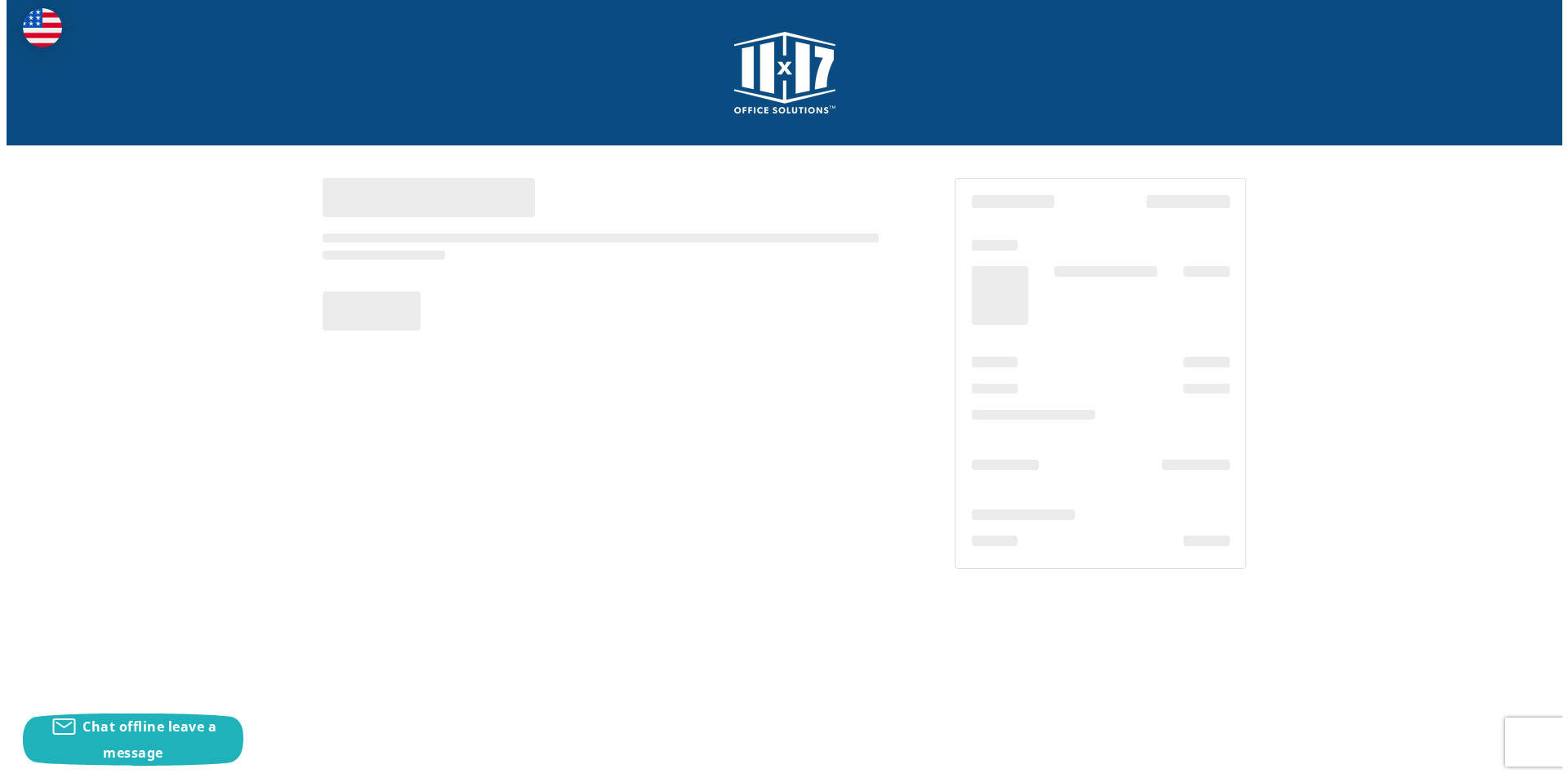
scroll to position [0, 0]
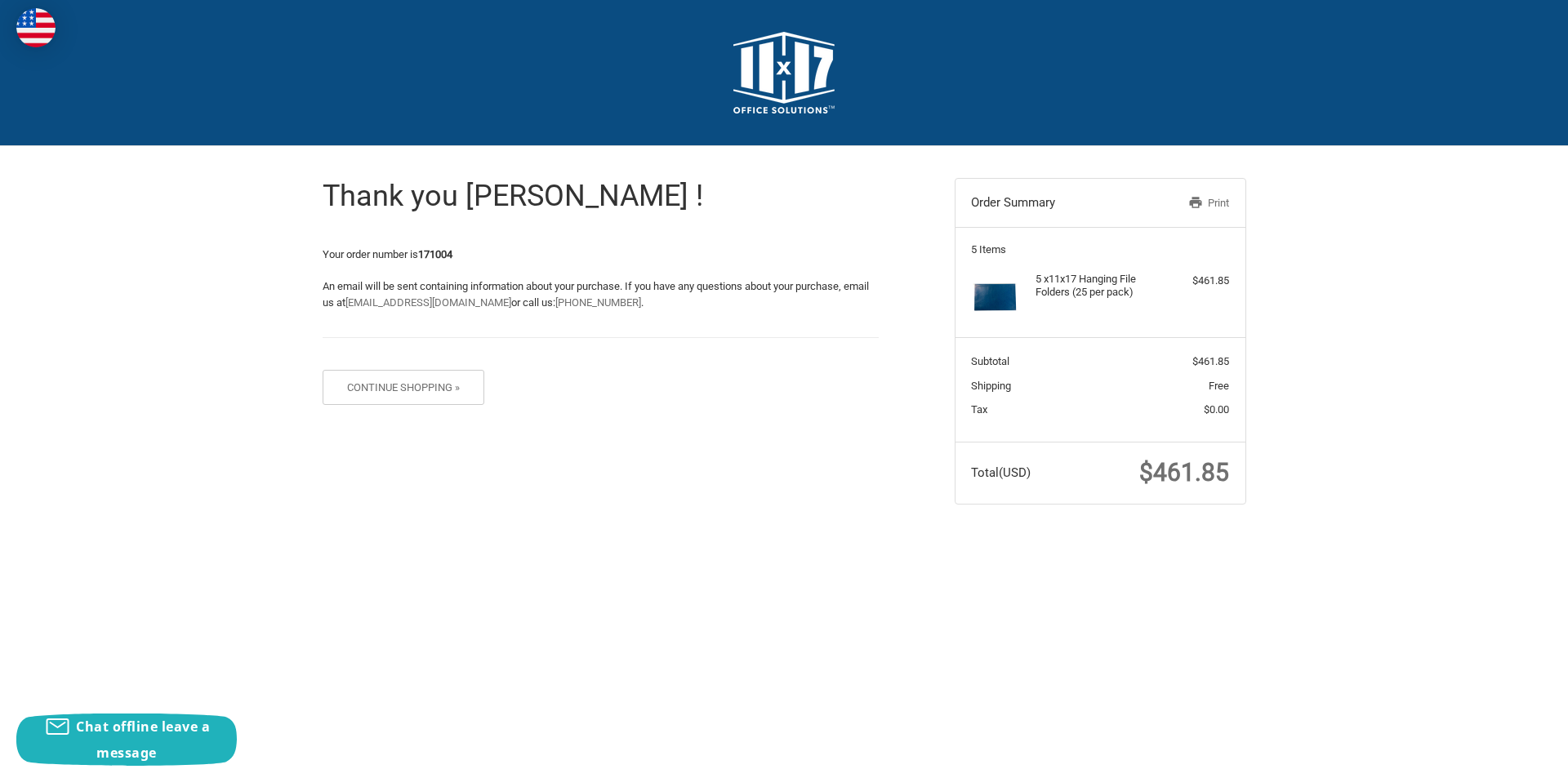
click at [788, 73] on img at bounding box center [784, 72] width 101 height 82
click at [435, 252] on strong "171004" at bounding box center [435, 254] width 34 height 12
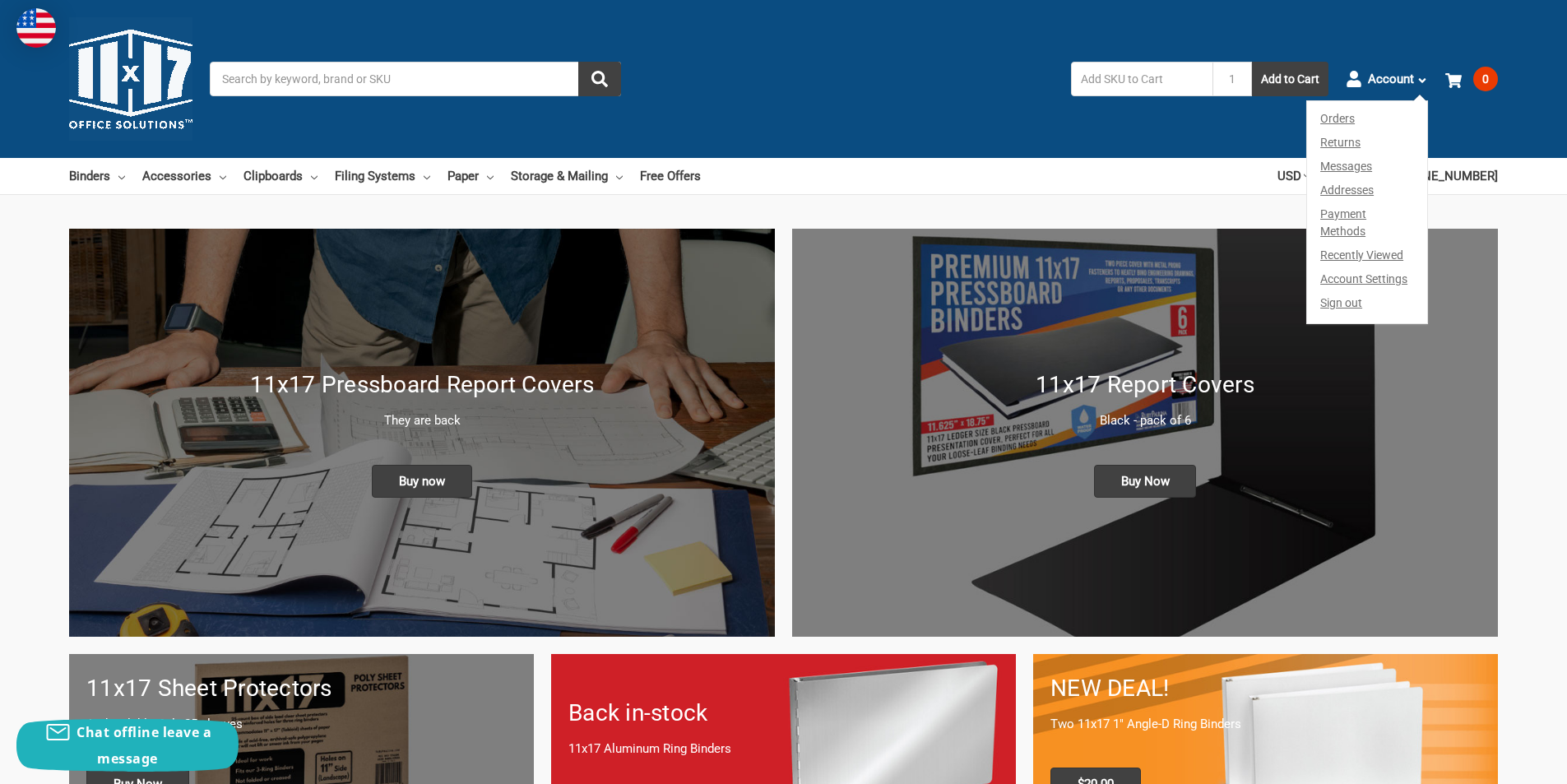
click at [1358, 117] on link "Orders" at bounding box center [1367, 116] width 120 height 30
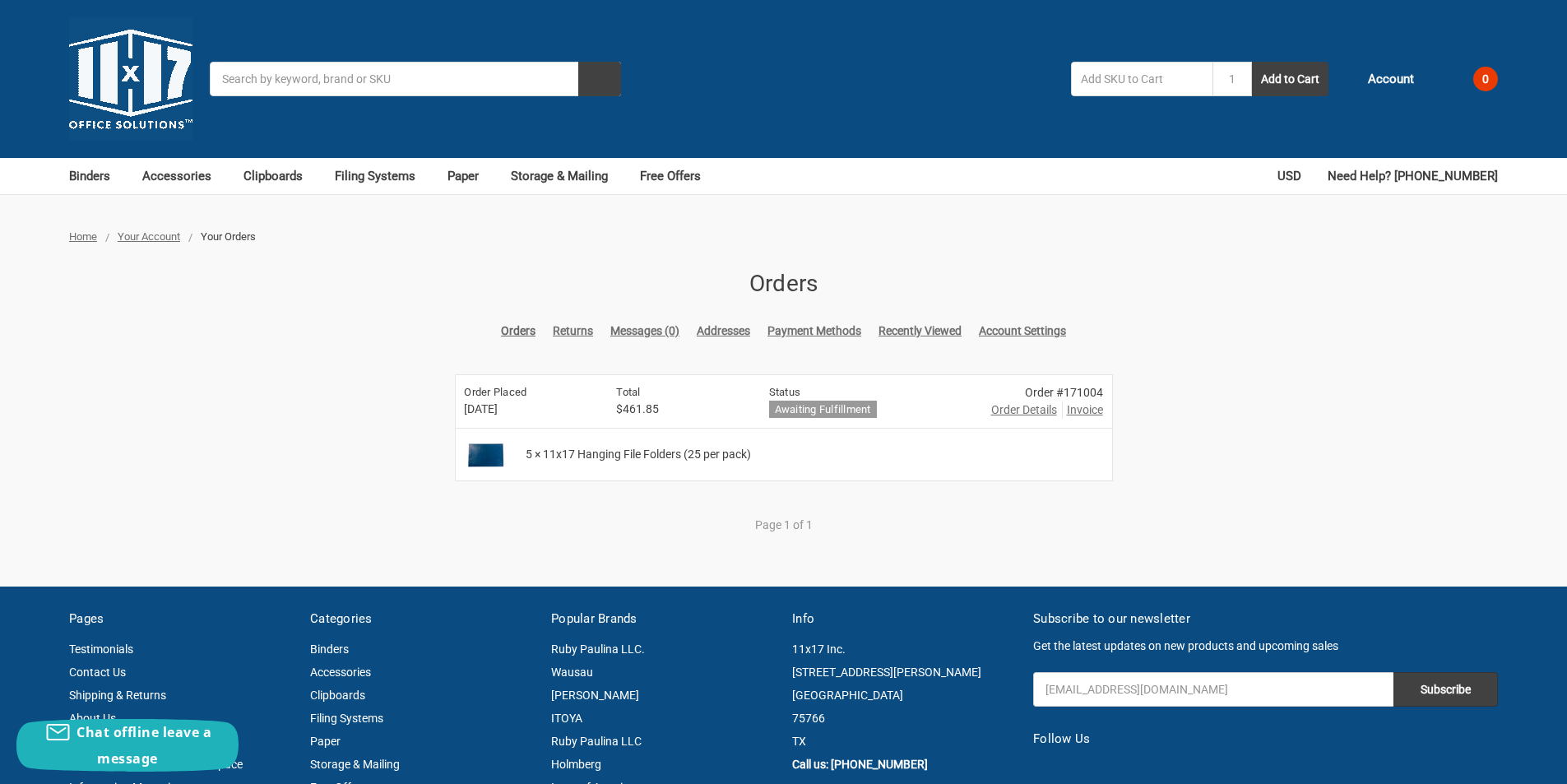
click at [1035, 404] on span "Order Details" at bounding box center [1024, 410] width 66 height 17
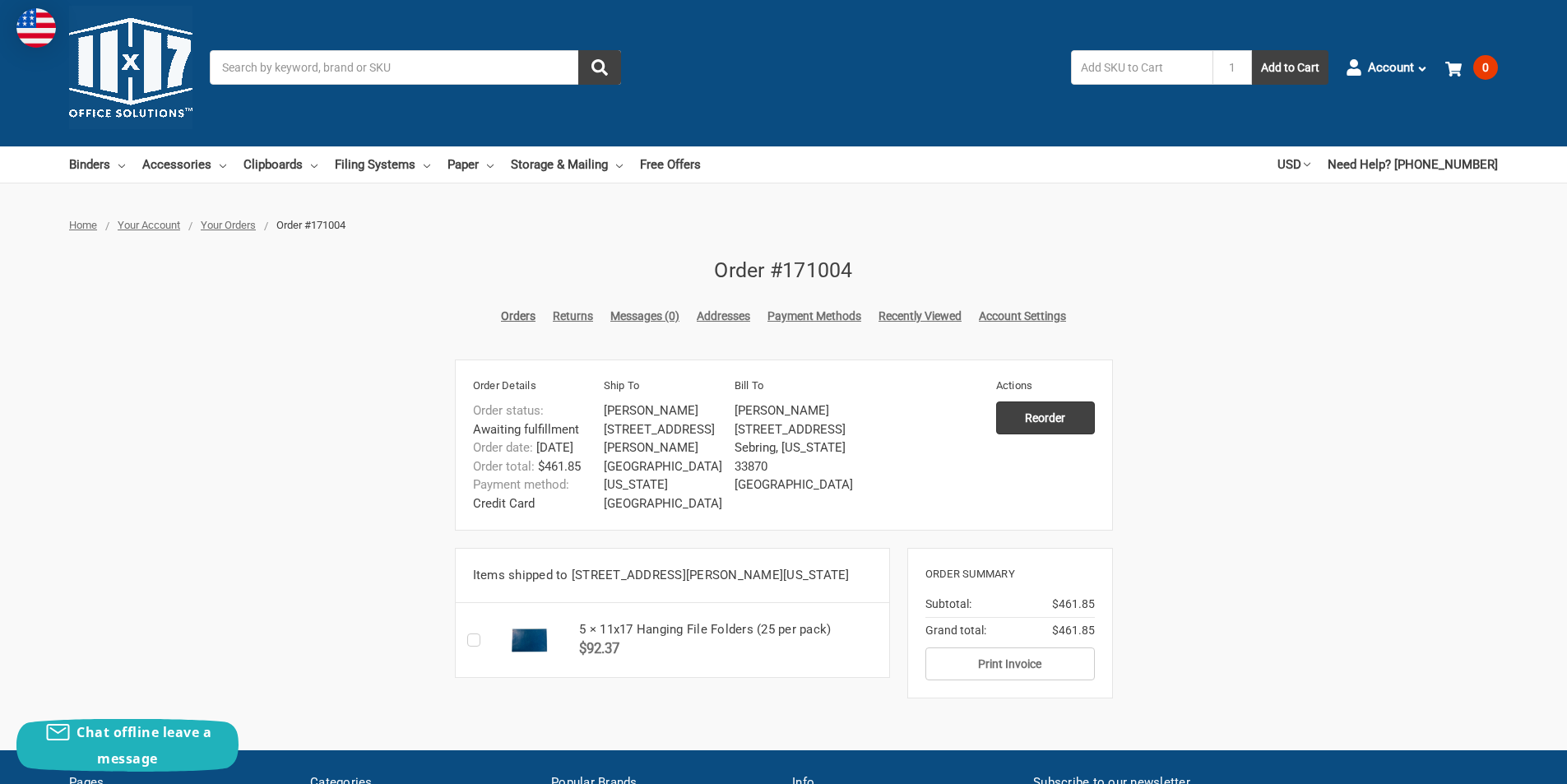
scroll to position [165, 0]
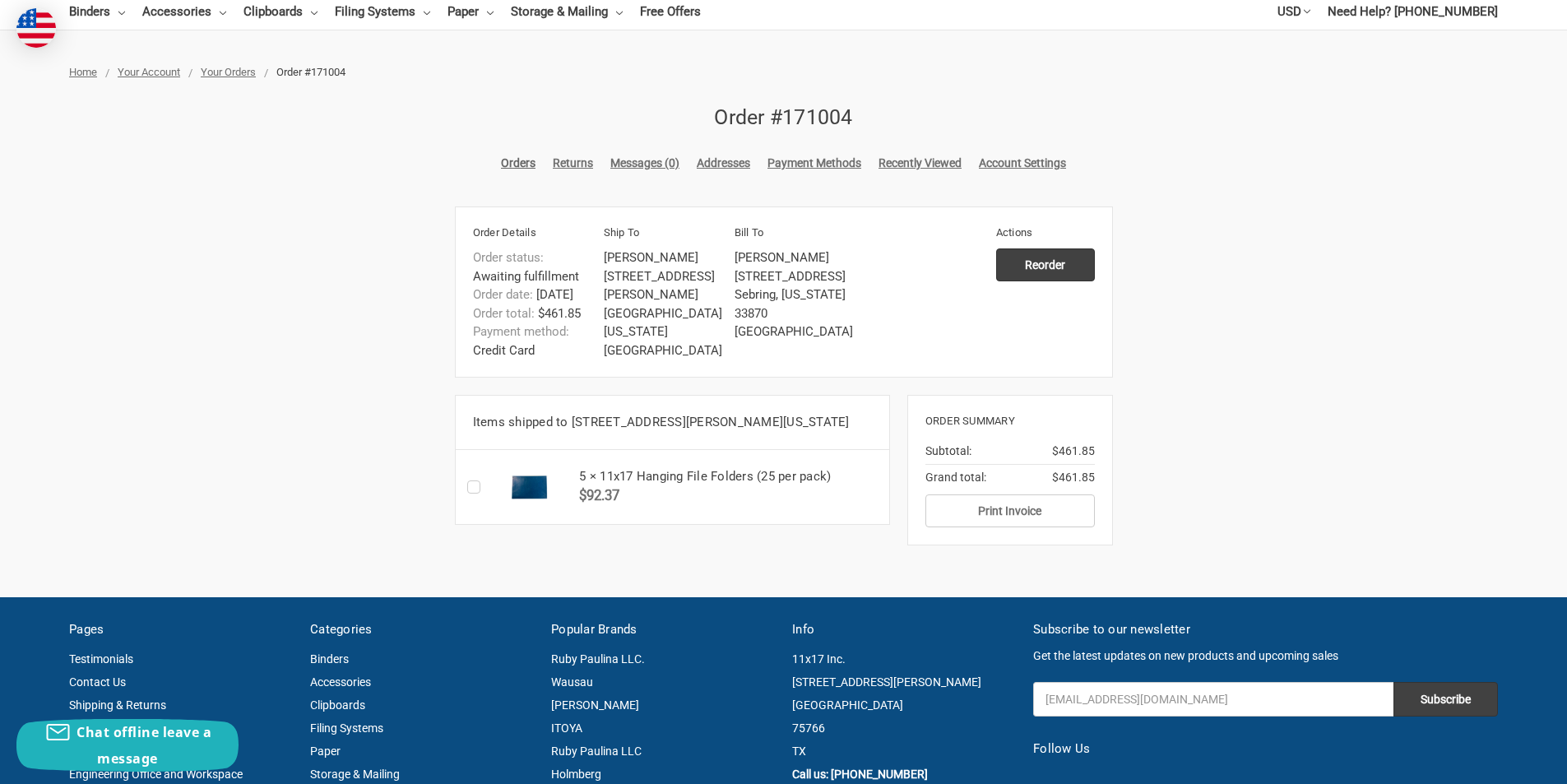
click at [627, 255] on li "[PERSON_NAME]" at bounding box center [664, 258] width 122 height 19
click at [628, 255] on li "[PERSON_NAME]" at bounding box center [664, 258] width 122 height 19
copy ul "Fred ryangeo"
click at [1078, 486] on span "$461.85" at bounding box center [1074, 477] width 43 height 17
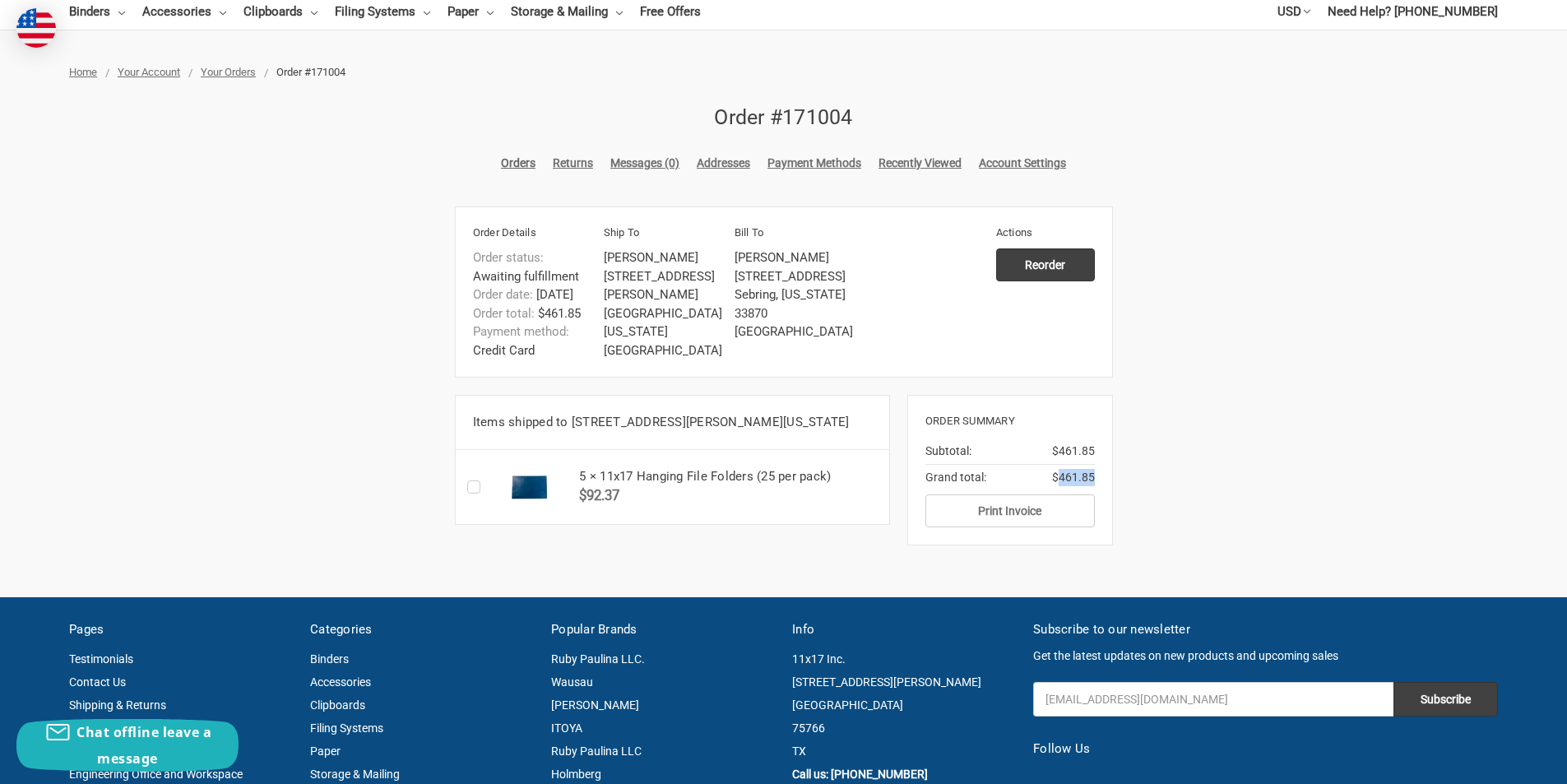
click at [1078, 486] on span "$461.85" at bounding box center [1074, 477] width 43 height 17
copy span "461.85"
click at [752, 320] on li "Sebring, Florida 33870" at bounding box center [796, 303] width 122 height 37
click at [753, 318] on li "Sebring, Florida 33870" at bounding box center [796, 303] width 122 height 37
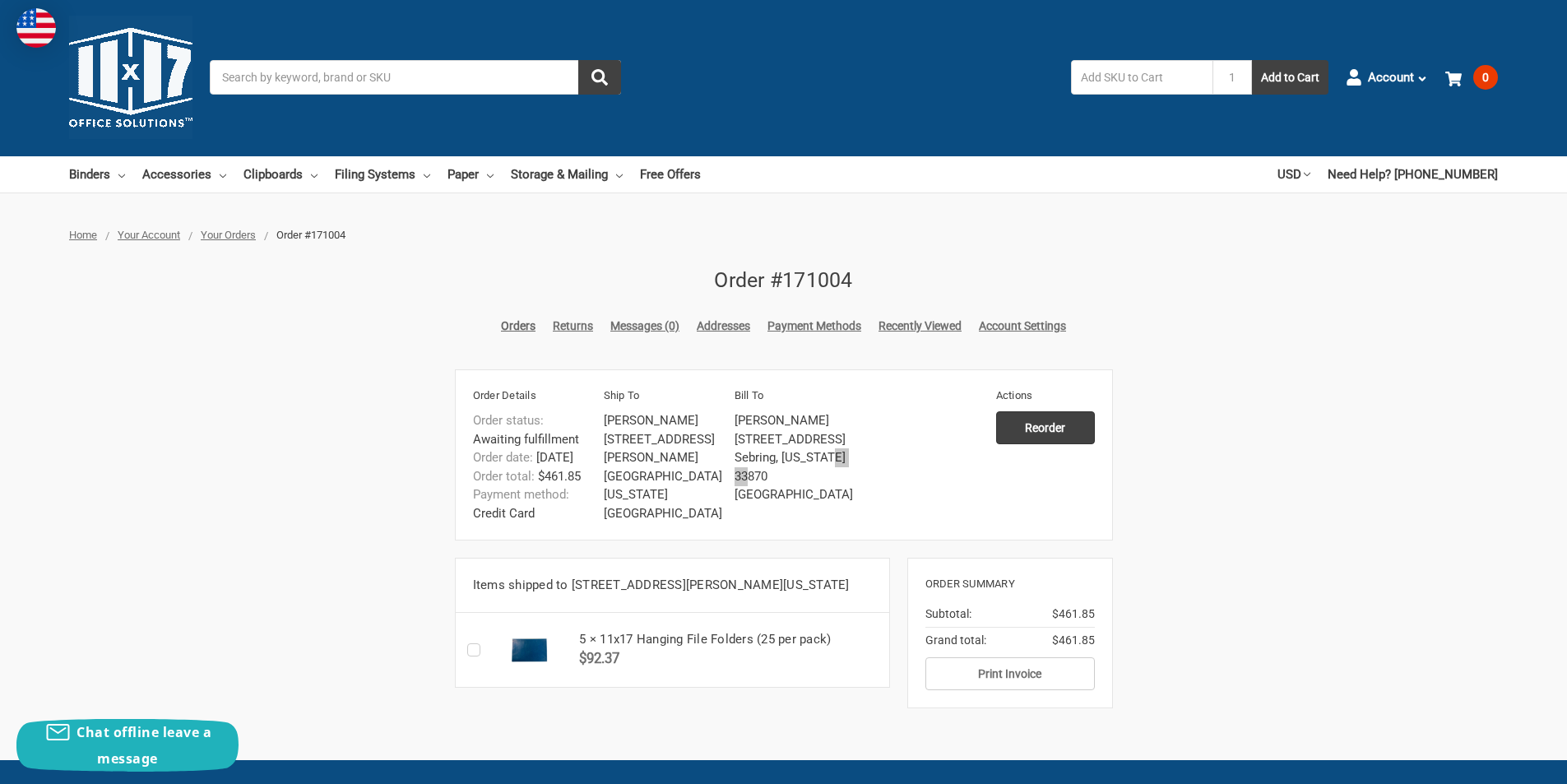
scroll to position [0, 0]
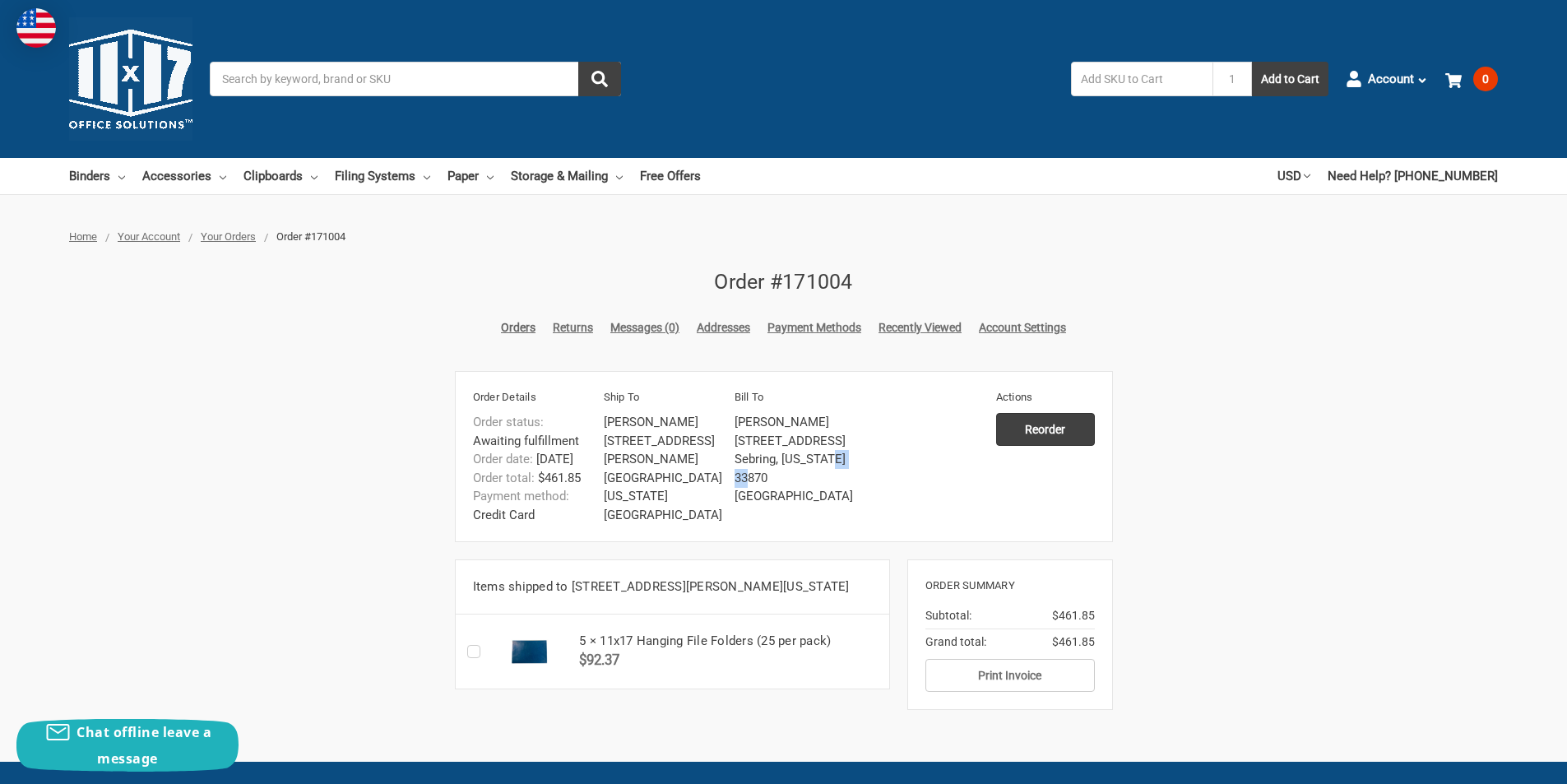
click at [718, 332] on link "Addresses" at bounding box center [723, 327] width 53 height 17
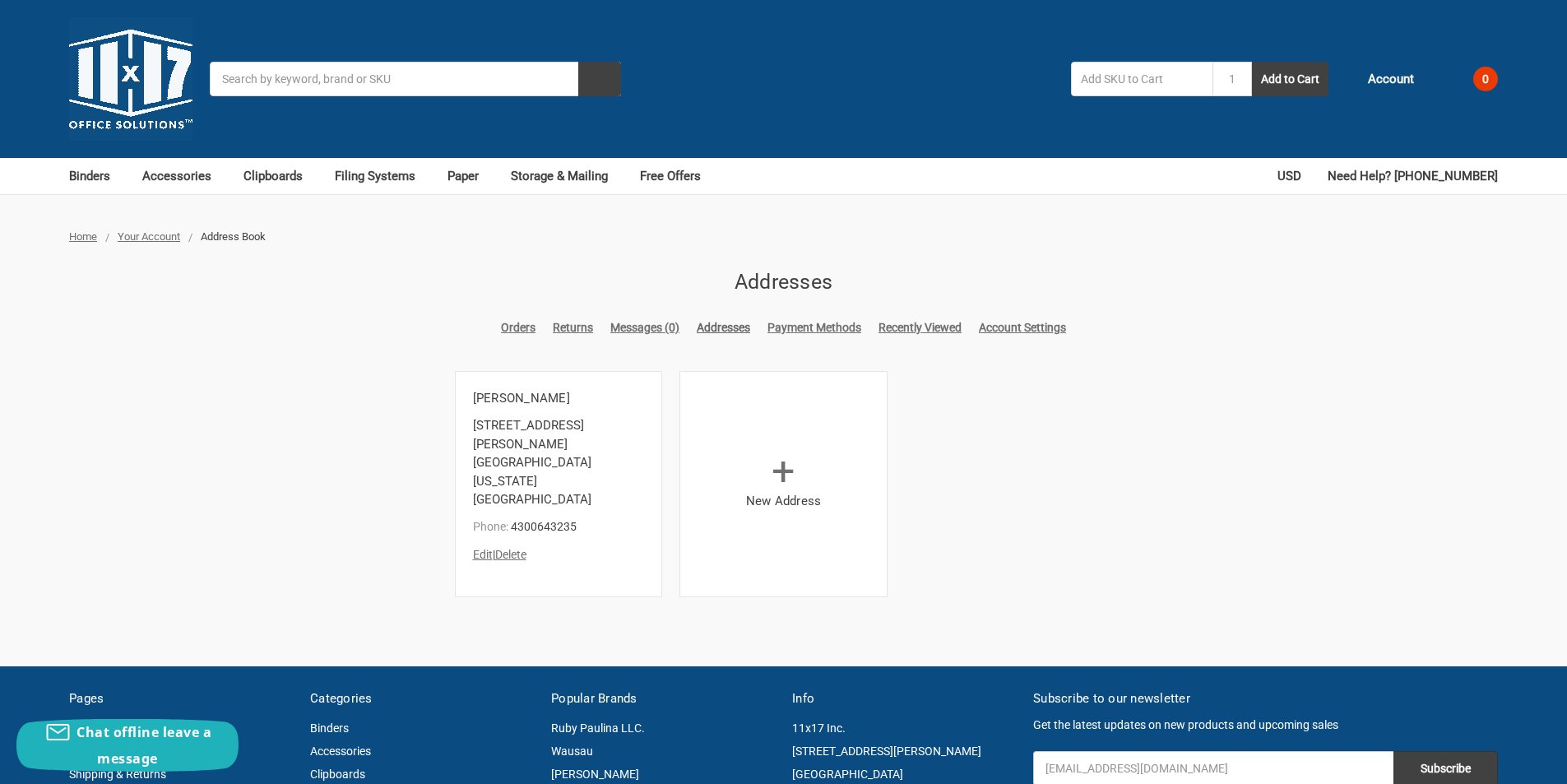
click at [1017, 329] on link "Account Settings" at bounding box center [1023, 327] width 87 height 17
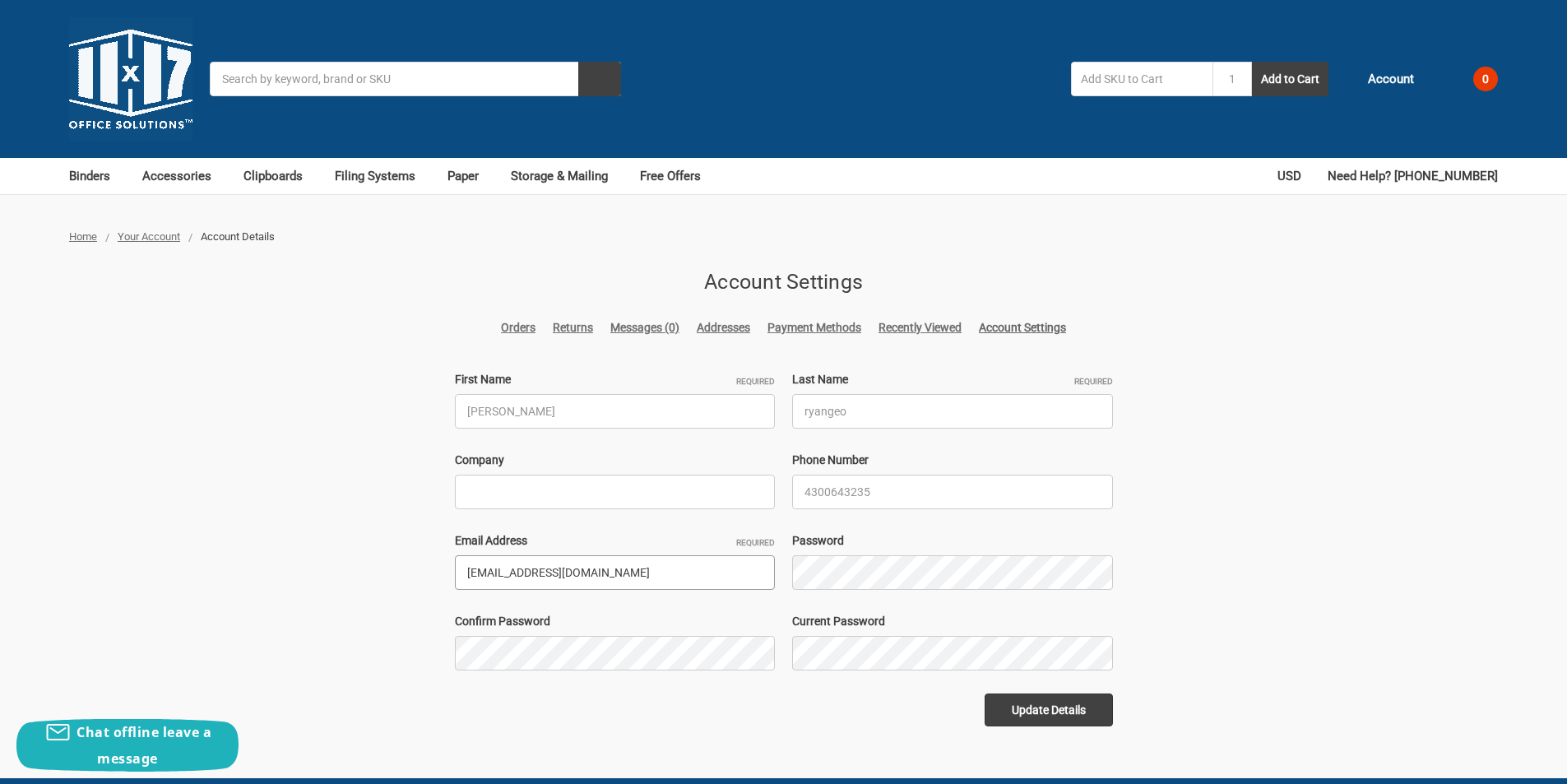
click at [549, 574] on input "[EMAIL_ADDRESS][DOMAIN_NAME]" at bounding box center [615, 572] width 321 height 34
click at [517, 337] on div "Account Settings Orders Returns Messages (0) Addresses Payment Methods Recently…" at bounding box center [784, 496] width 658 height 460
click at [530, 320] on link "Orders" at bounding box center [519, 327] width 34 height 17
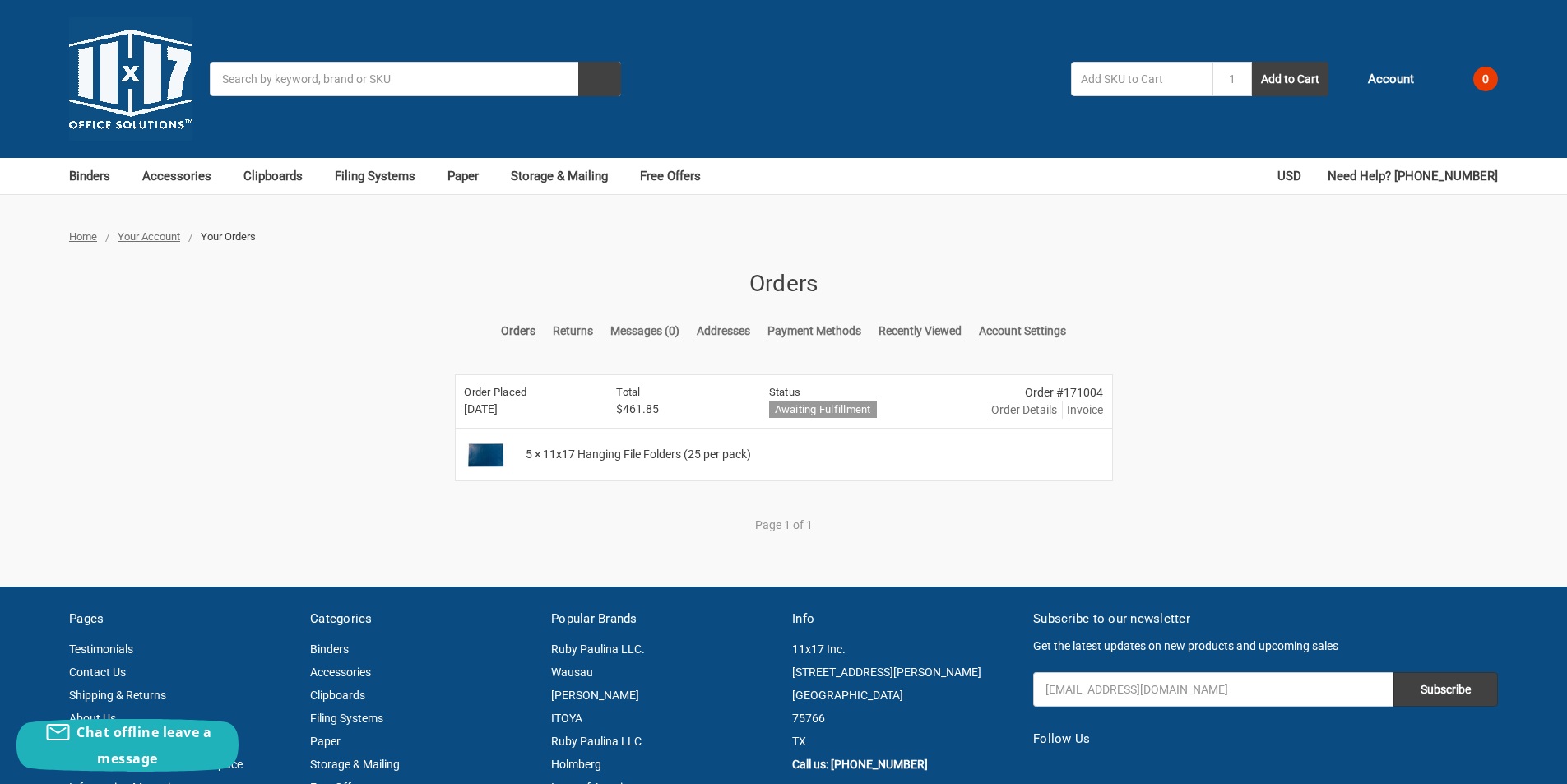
click at [1043, 407] on span "Order Details" at bounding box center [1024, 410] width 66 height 17
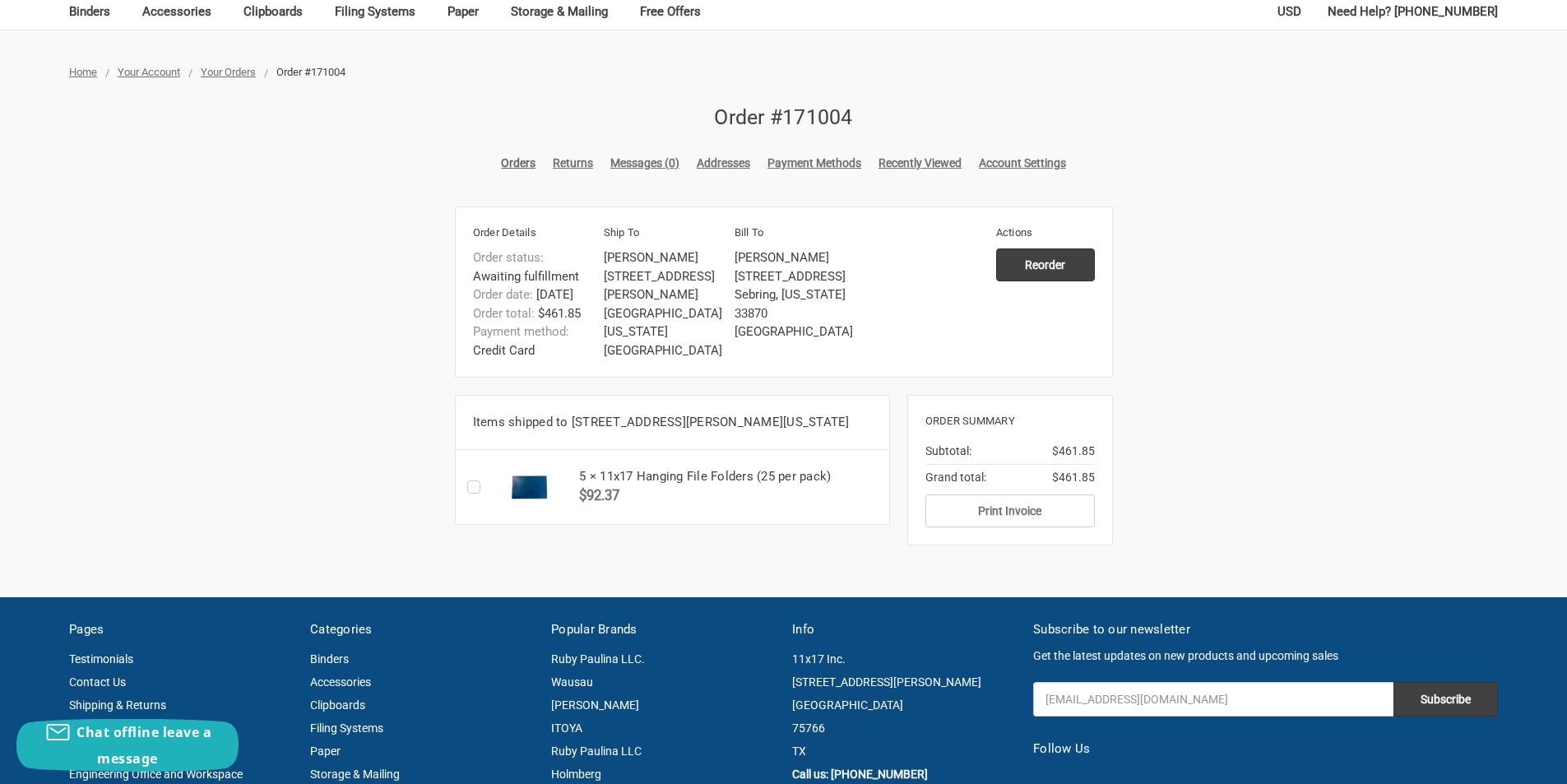
click at [746, 317] on li "Sebring, [US_STATE] 33870" at bounding box center [796, 303] width 122 height 37
copy li "33870"
